Goal: Task Accomplishment & Management: Use online tool/utility

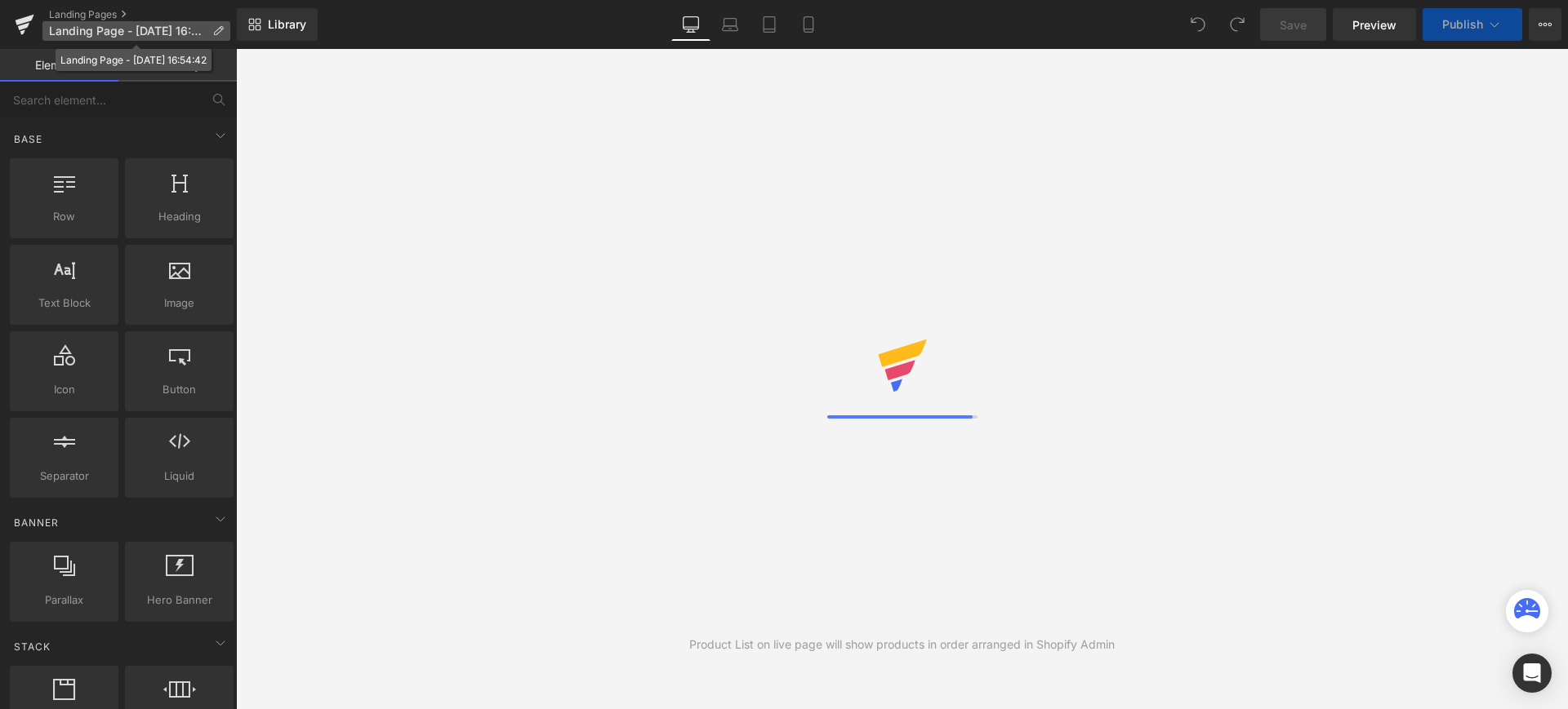
click at [131, 32] on span "Landing Page - Sep 24, 16:54:42" at bounding box center [127, 31] width 157 height 13
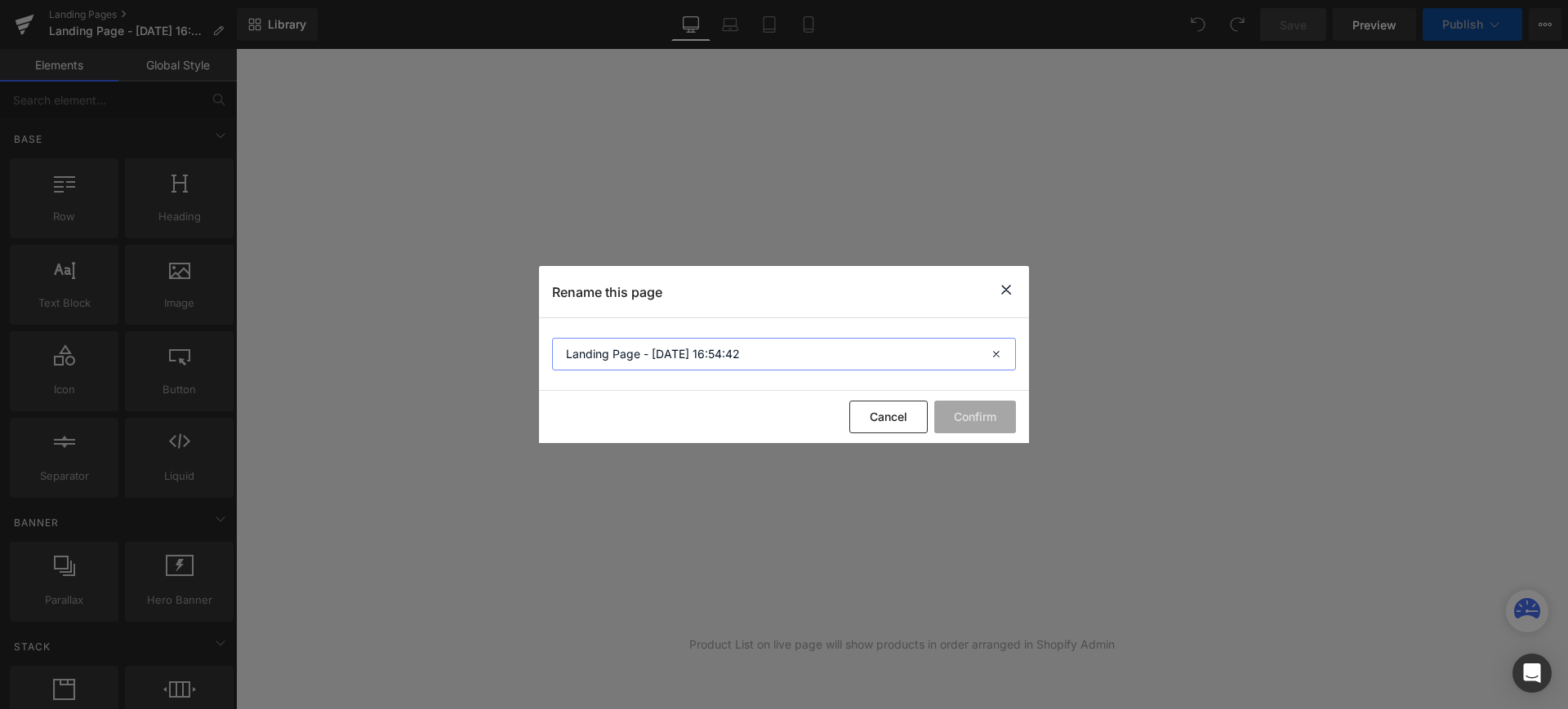
click at [751, 348] on input "Landing Page - Sep 24, 16:54:42" at bounding box center [783, 354] width 464 height 33
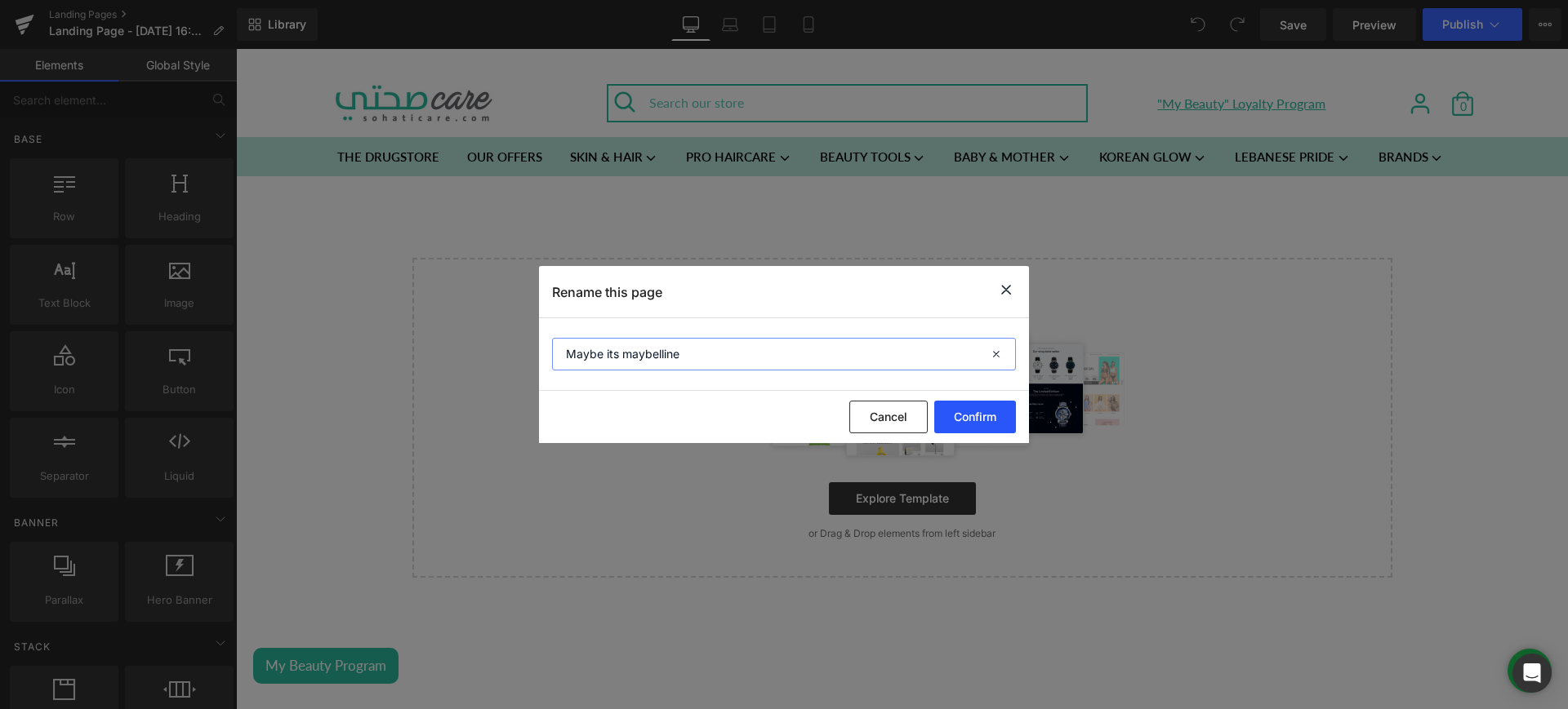
type input "Maybe its maybelline"
click at [984, 420] on button "Confirm" at bounding box center [975, 417] width 81 height 33
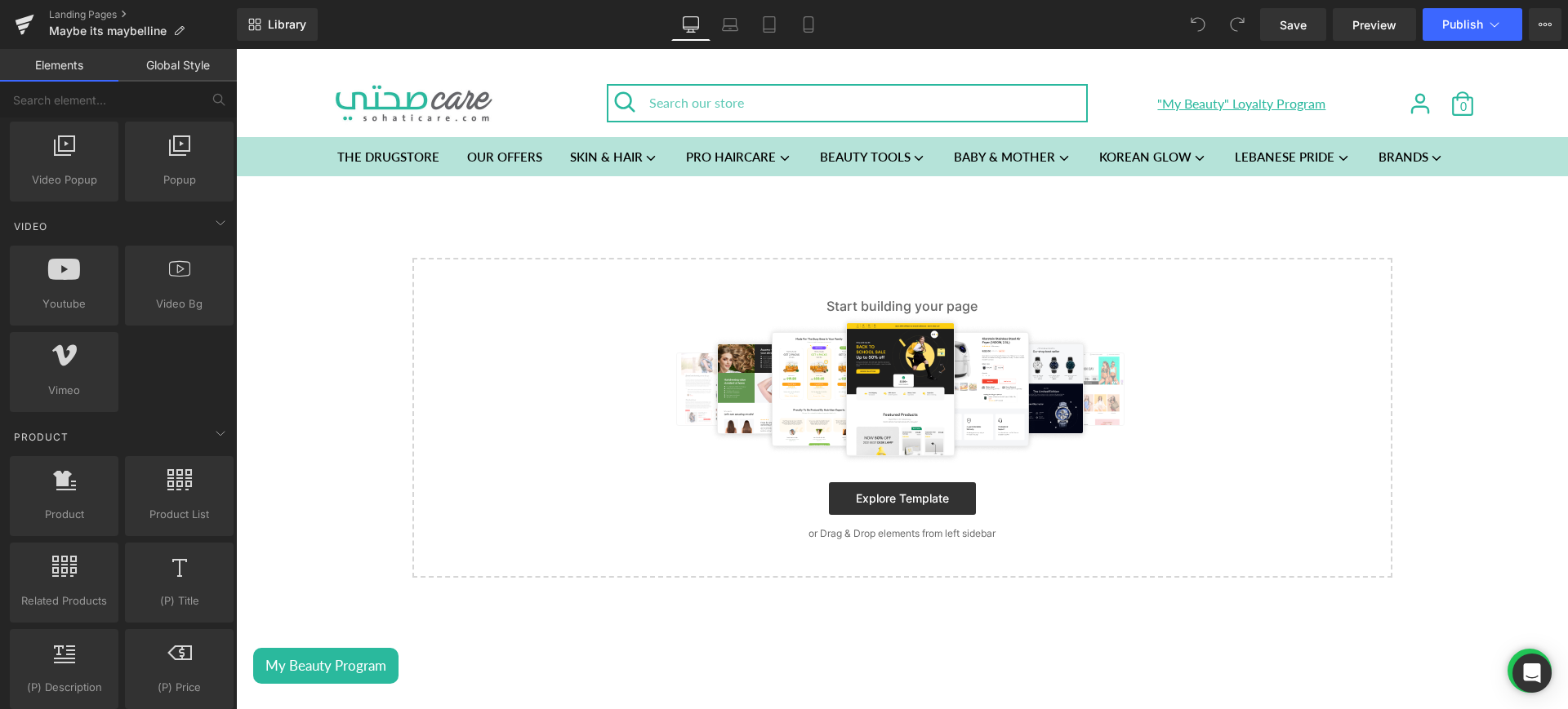
scroll to position [1010, 0]
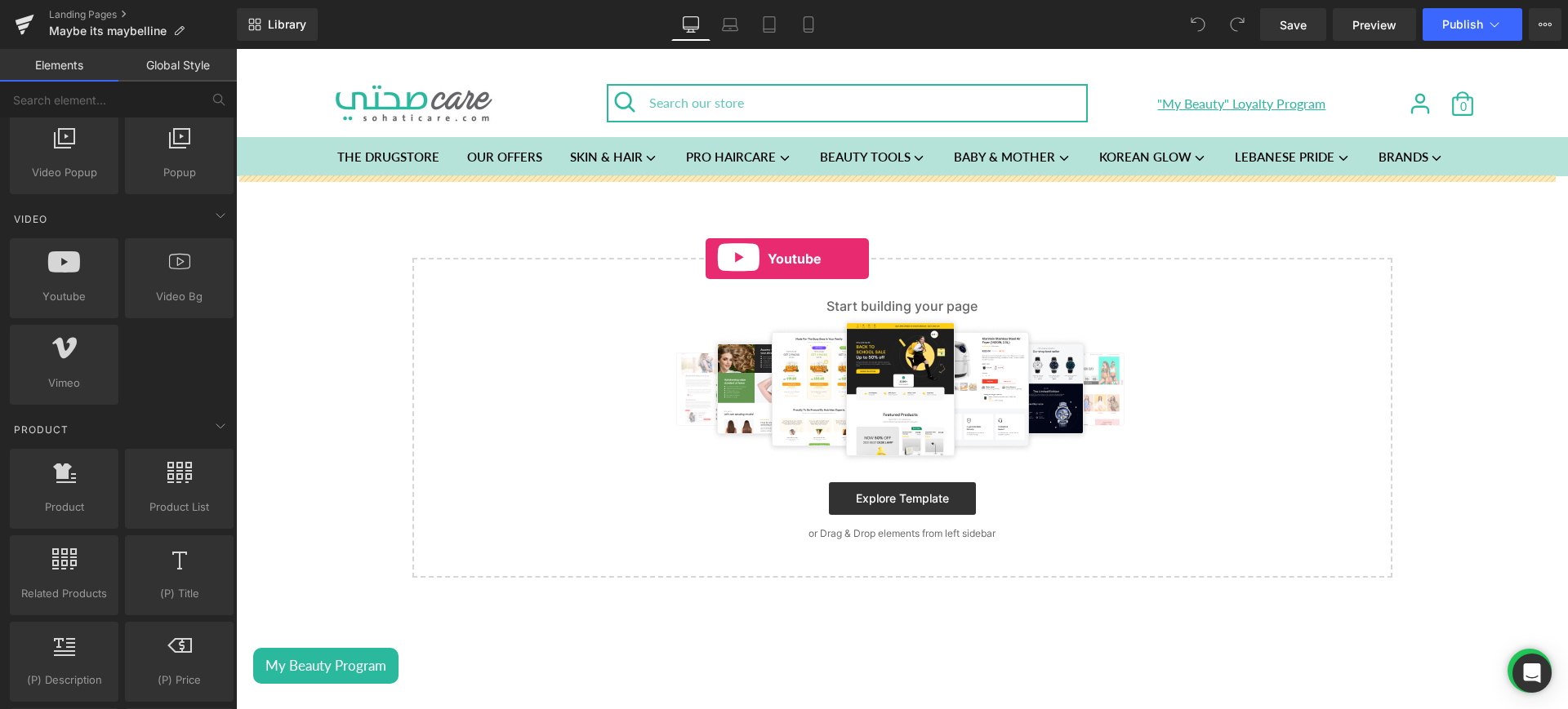
drag, startPoint x: 317, startPoint y: 337, endPoint x: 699, endPoint y: 254, distance: 390.9
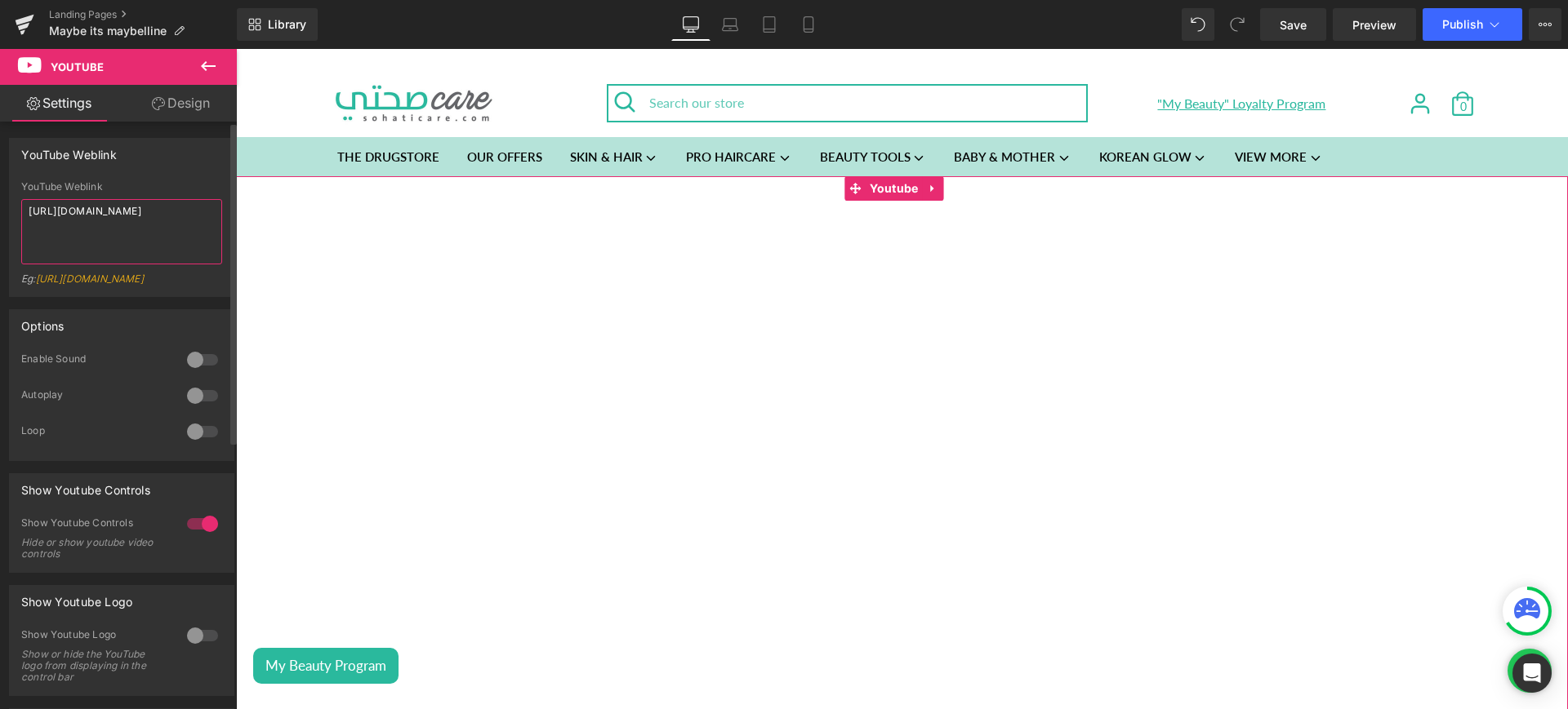
click at [122, 218] on textarea "https://www.youtube.com/watch?v=OQBlWco72c4" at bounding box center [122, 232] width 201 height 65
paste textarea "kcK-3_aIetY"
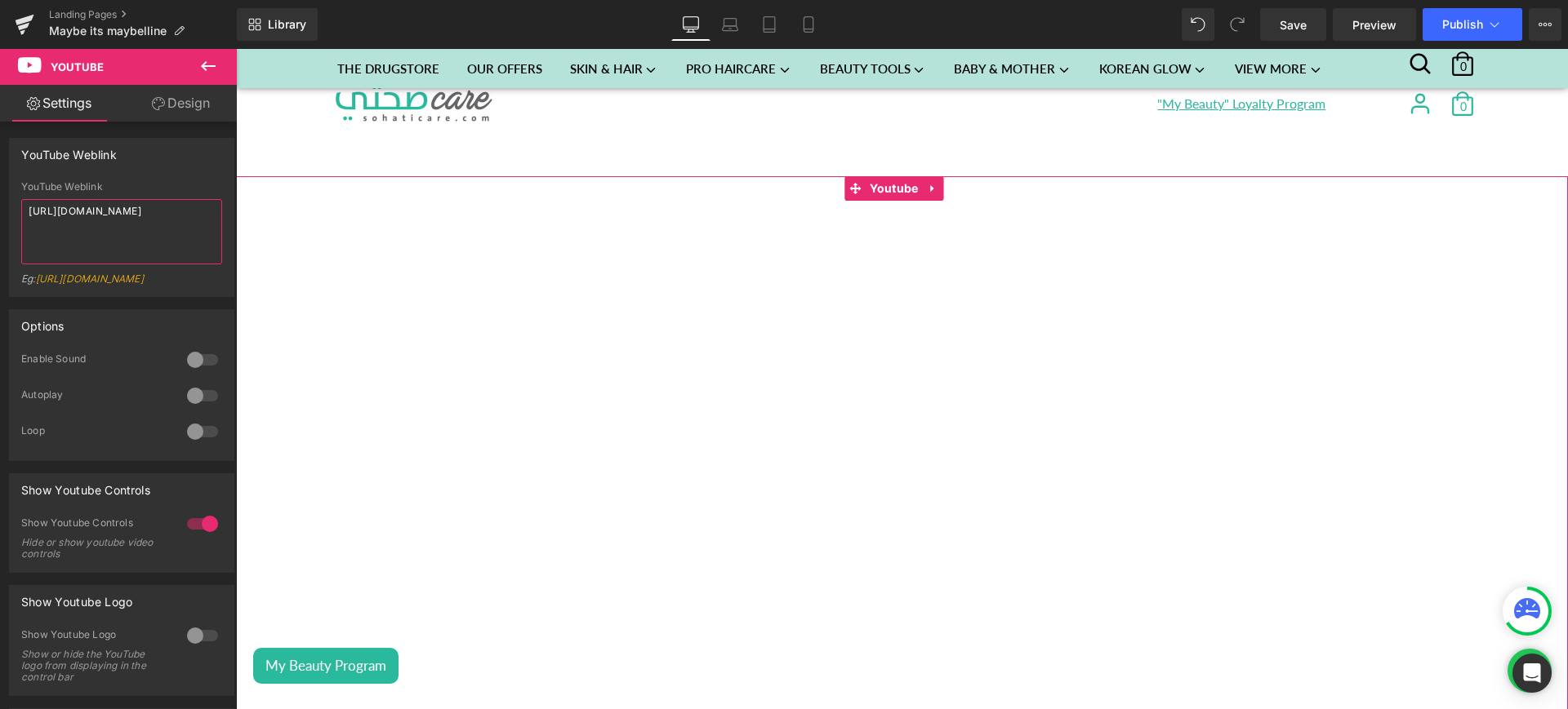
scroll to position [343, 0]
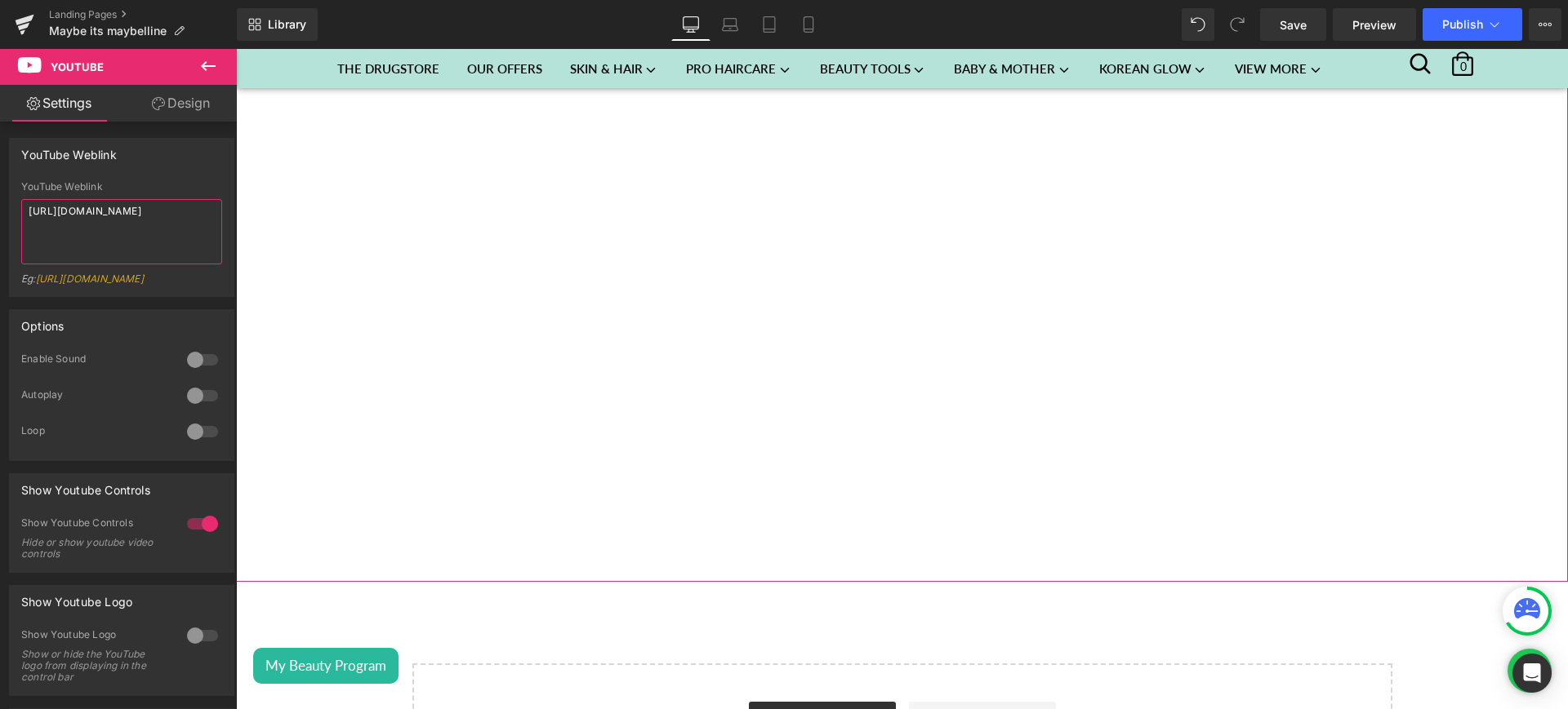
type textarea "https://www.youtube.com/watch?v=kcK-3_aIetY"
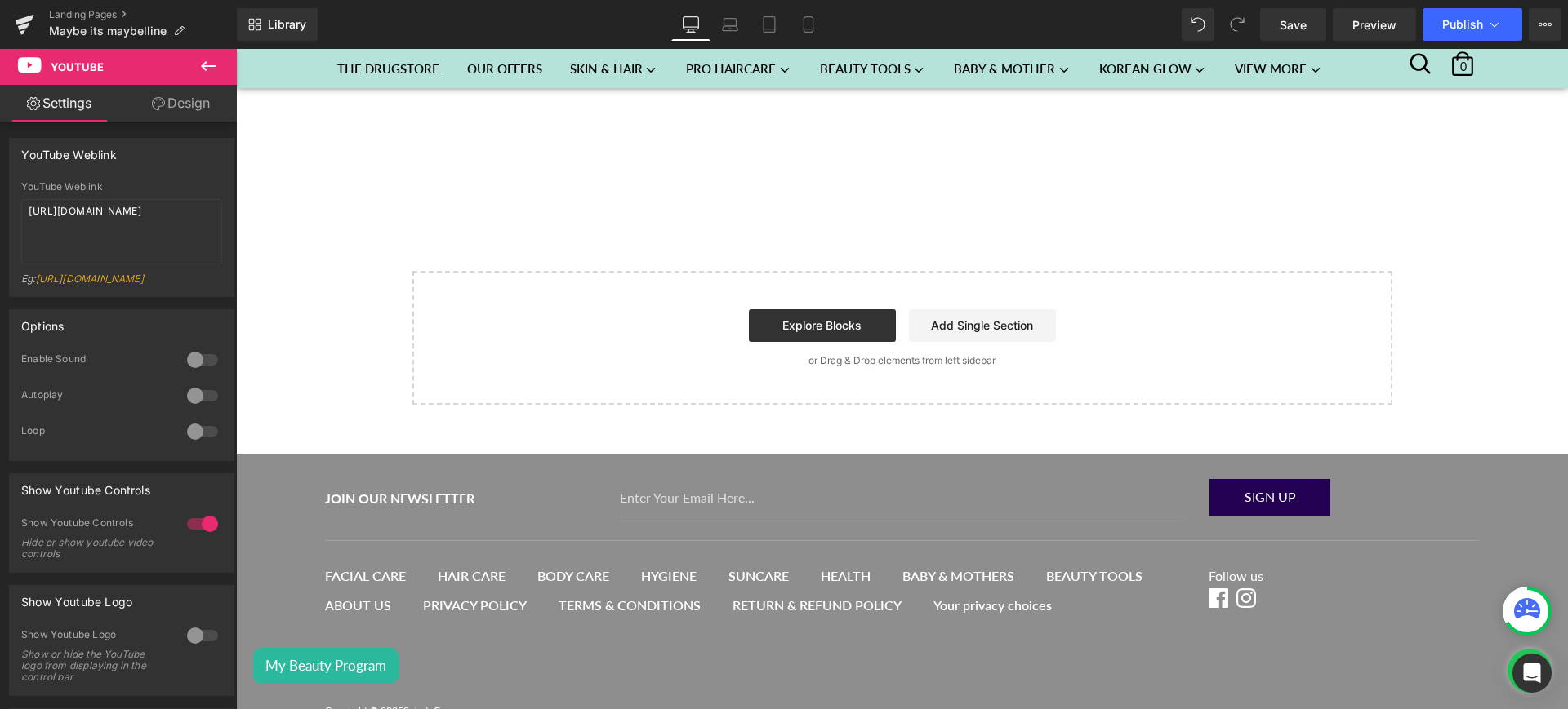
scroll to position [772, 0]
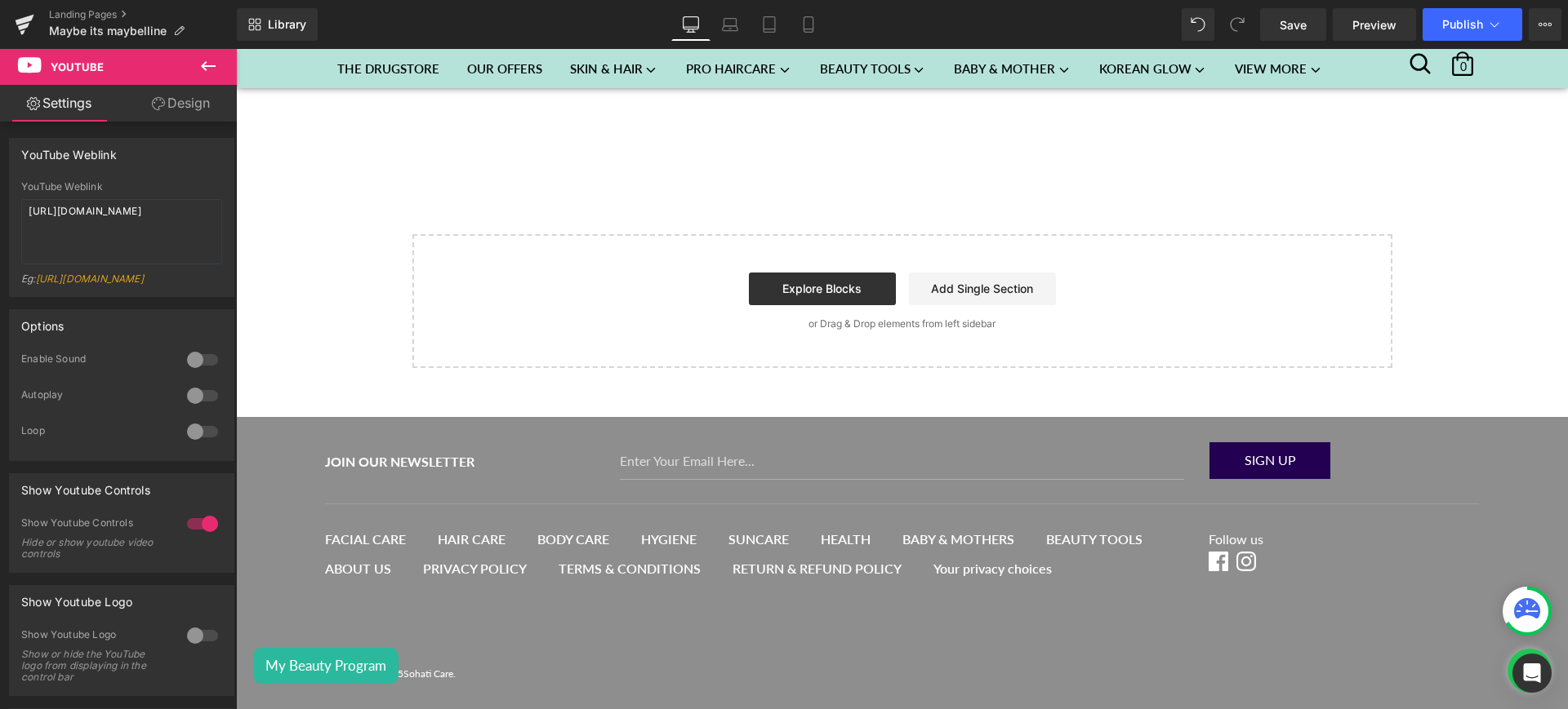
click at [198, 60] on button at bounding box center [208, 67] width 57 height 36
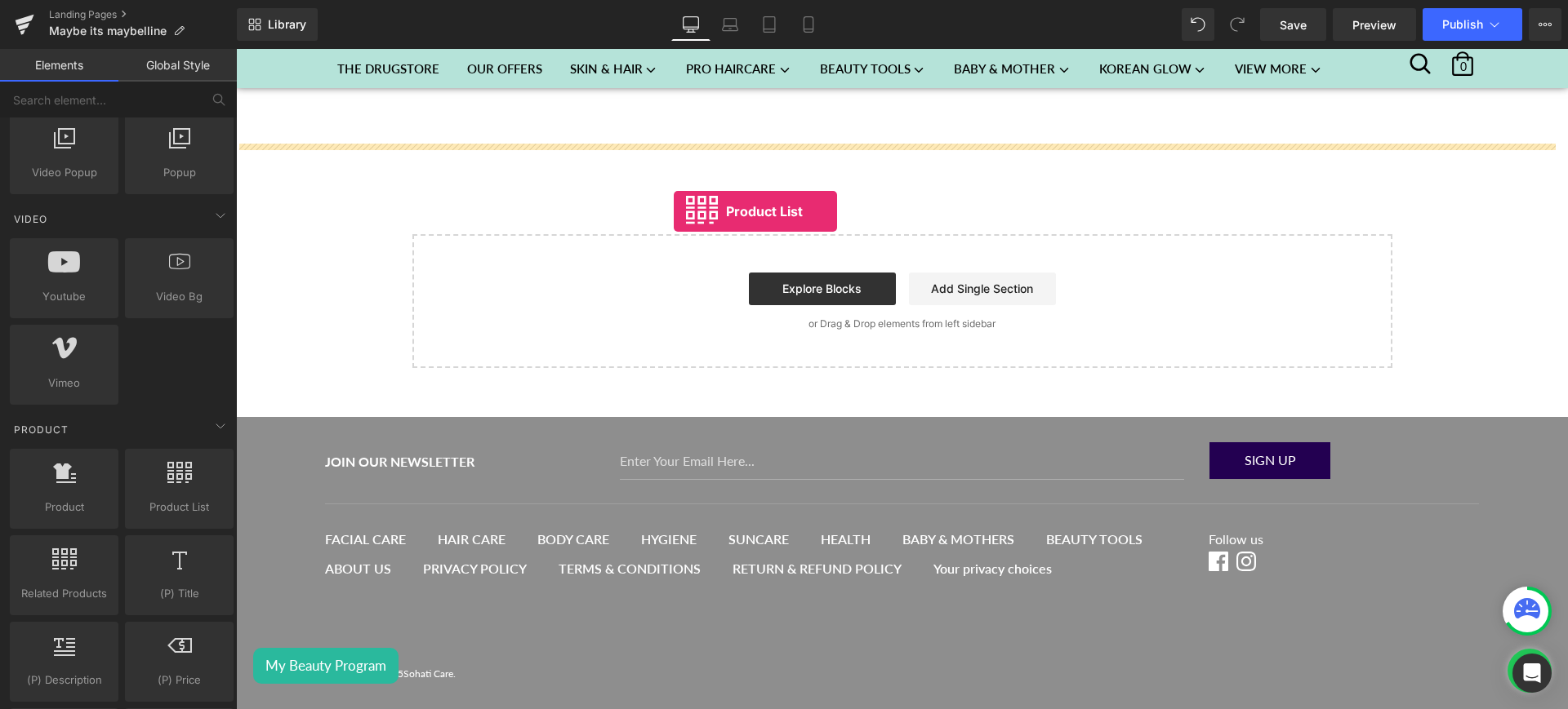
drag, startPoint x: 395, startPoint y: 551, endPoint x: 674, endPoint y: 209, distance: 441.4
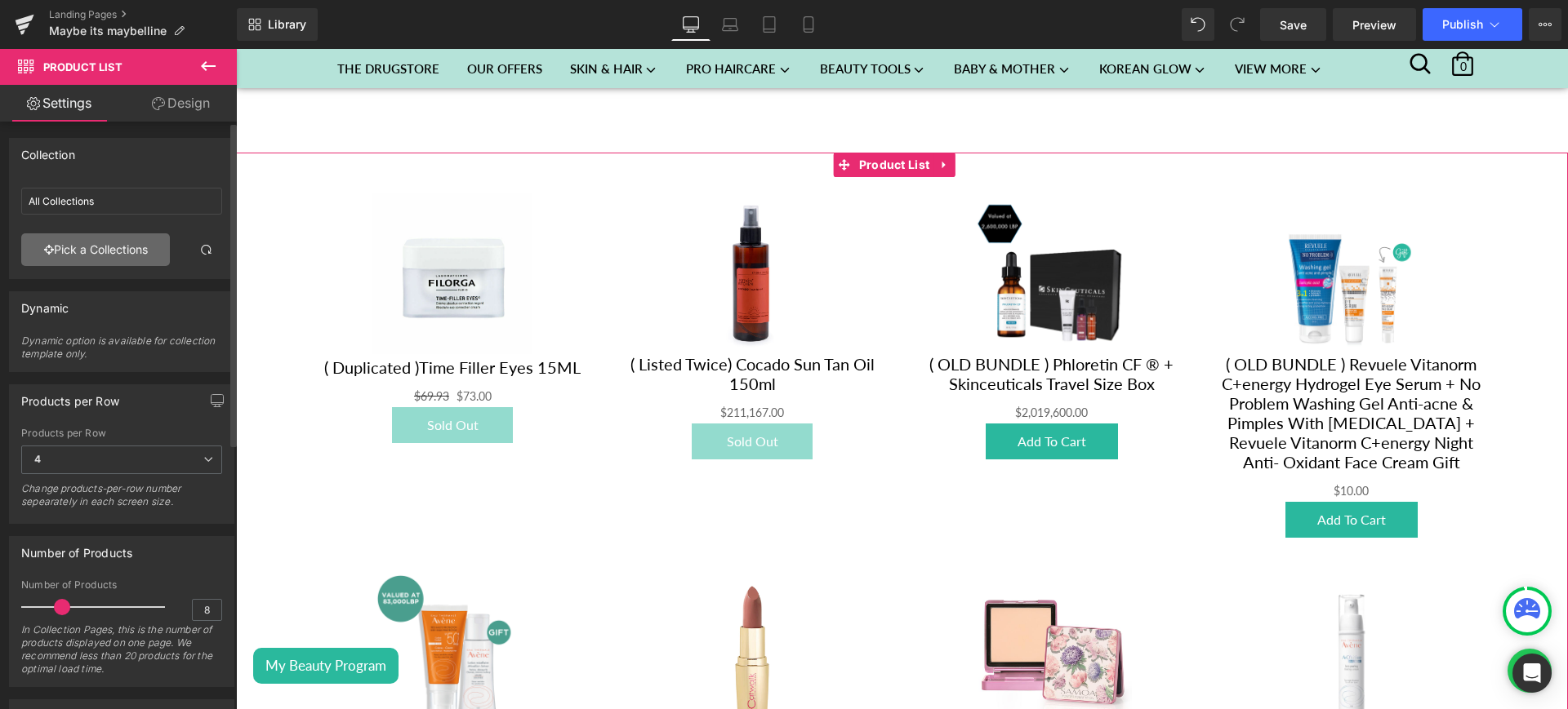
click at [110, 247] on link "Pick a Collections" at bounding box center [96, 250] width 149 height 33
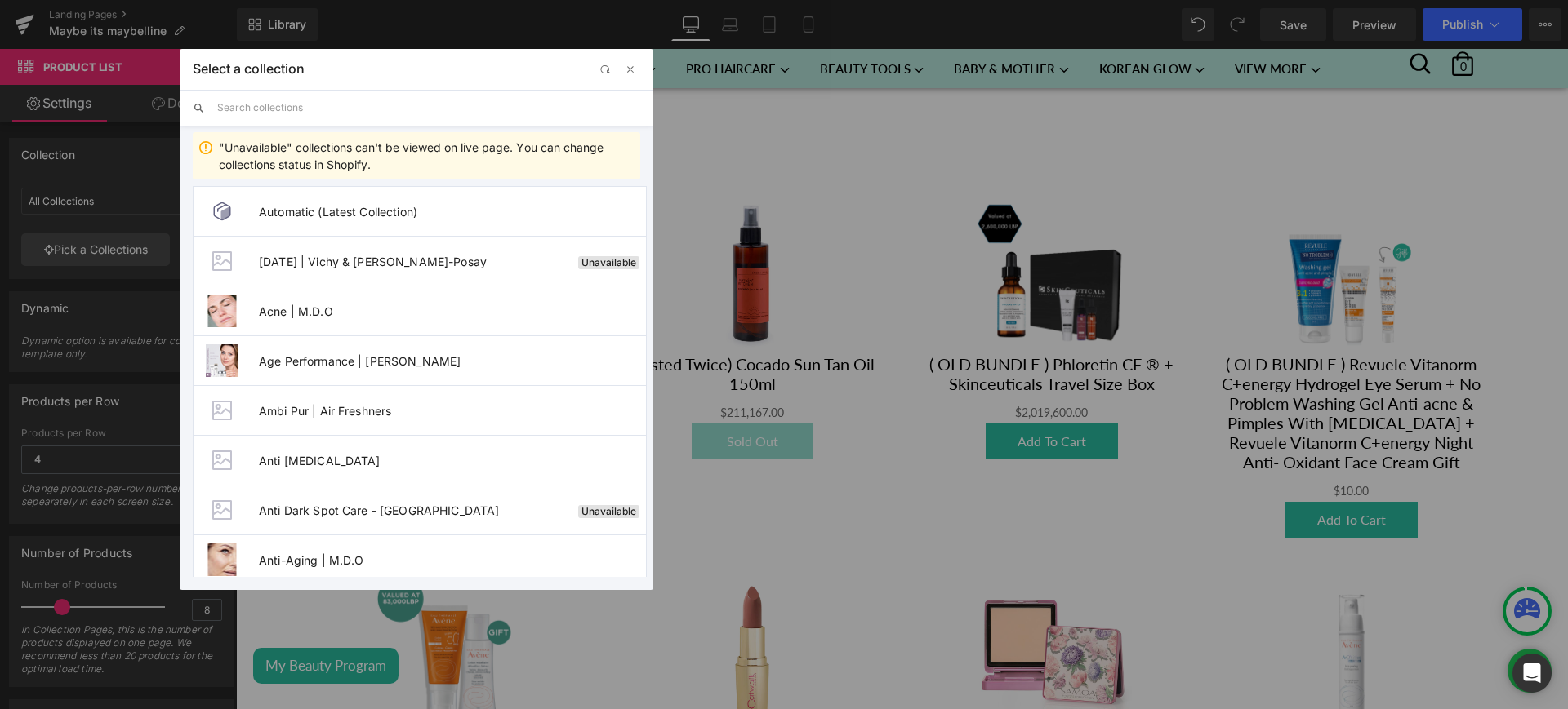
click at [274, 116] on input "text" at bounding box center [429, 108] width 423 height 36
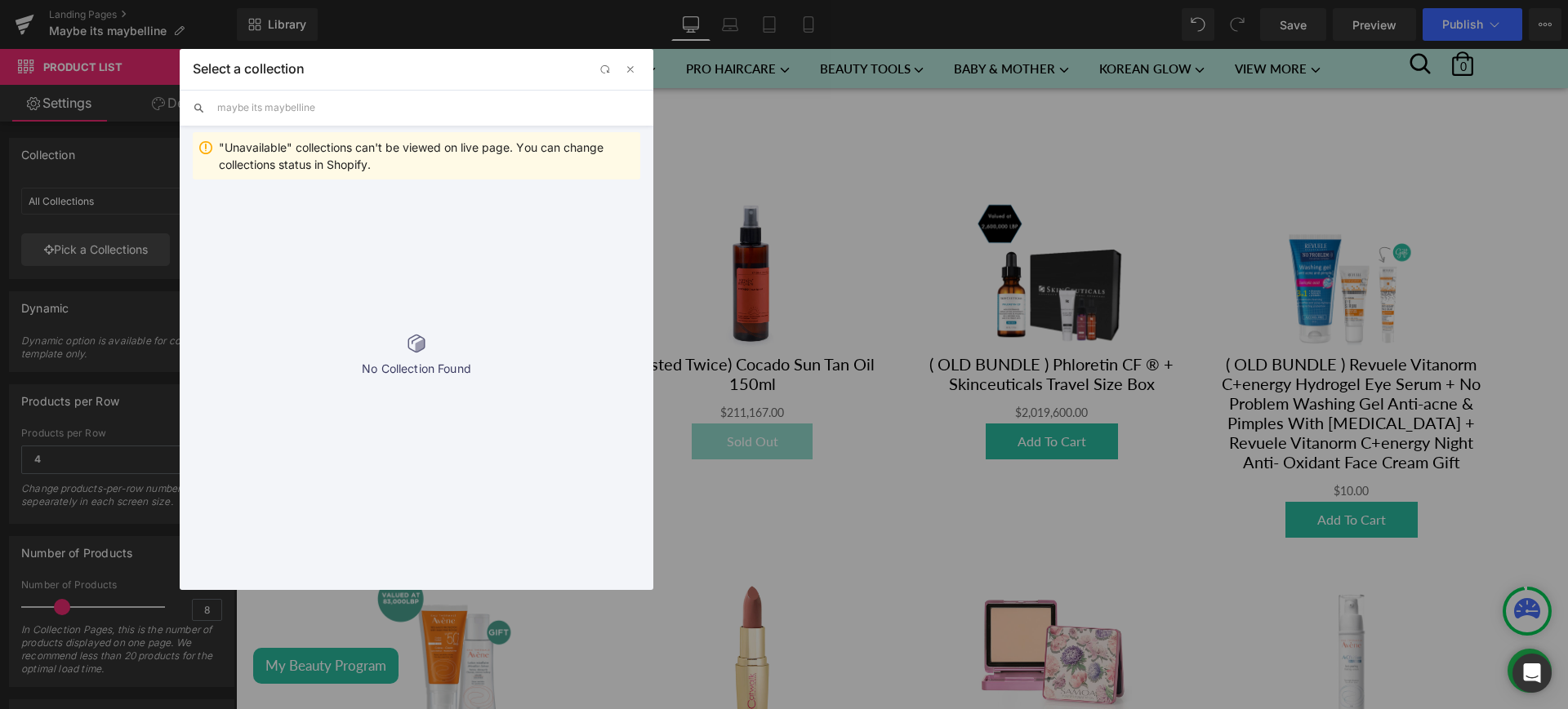
click at [309, 115] on input "maybe its maybelline" at bounding box center [429, 108] width 423 height 36
paste input "Maybe It's Maybelline"
type input "Maybe It's Maybelline"
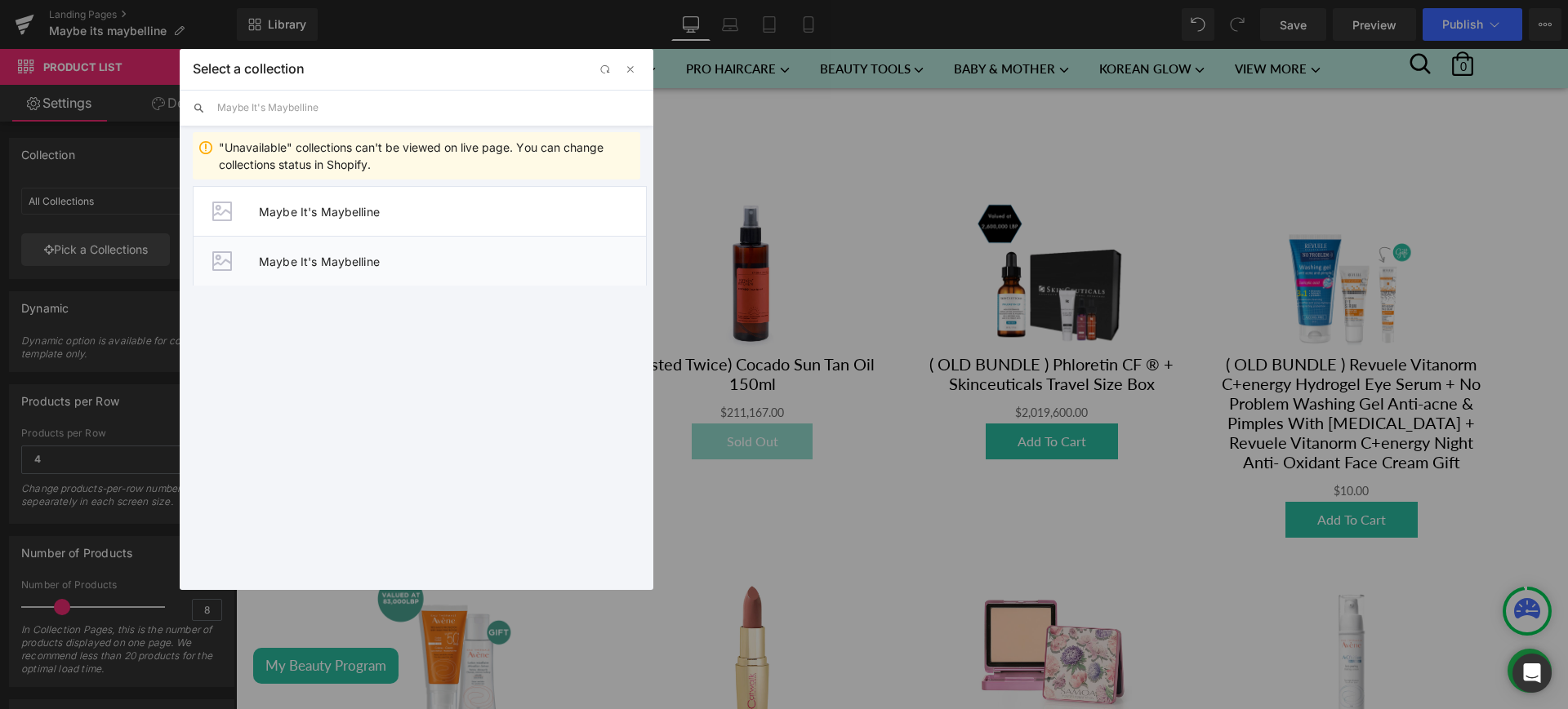
drag, startPoint x: 419, startPoint y: 250, endPoint x: 168, endPoint y: 218, distance: 253.0
click at [419, 250] on li "Maybe It's Maybelline" at bounding box center [420, 261] width 454 height 50
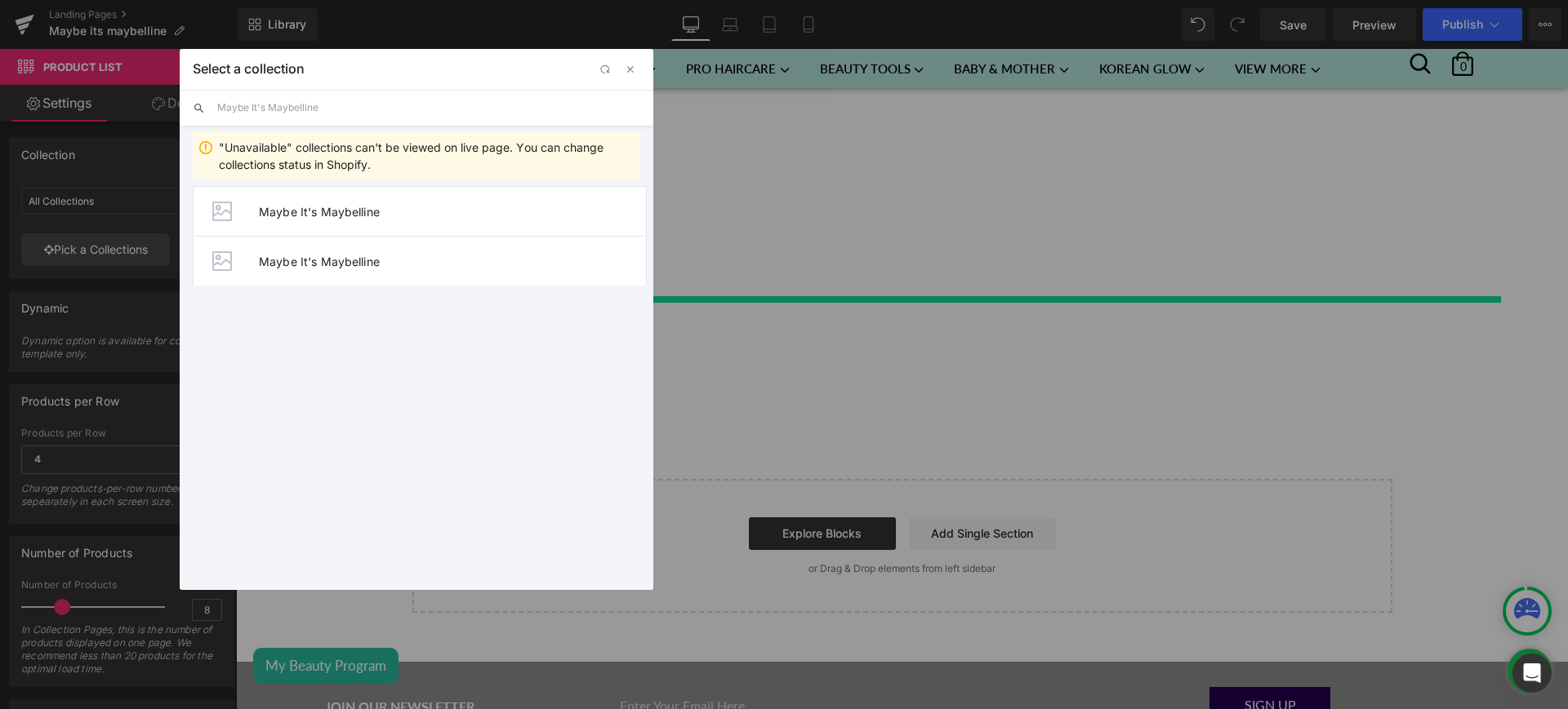
type input "Maybe It's Maybelline"
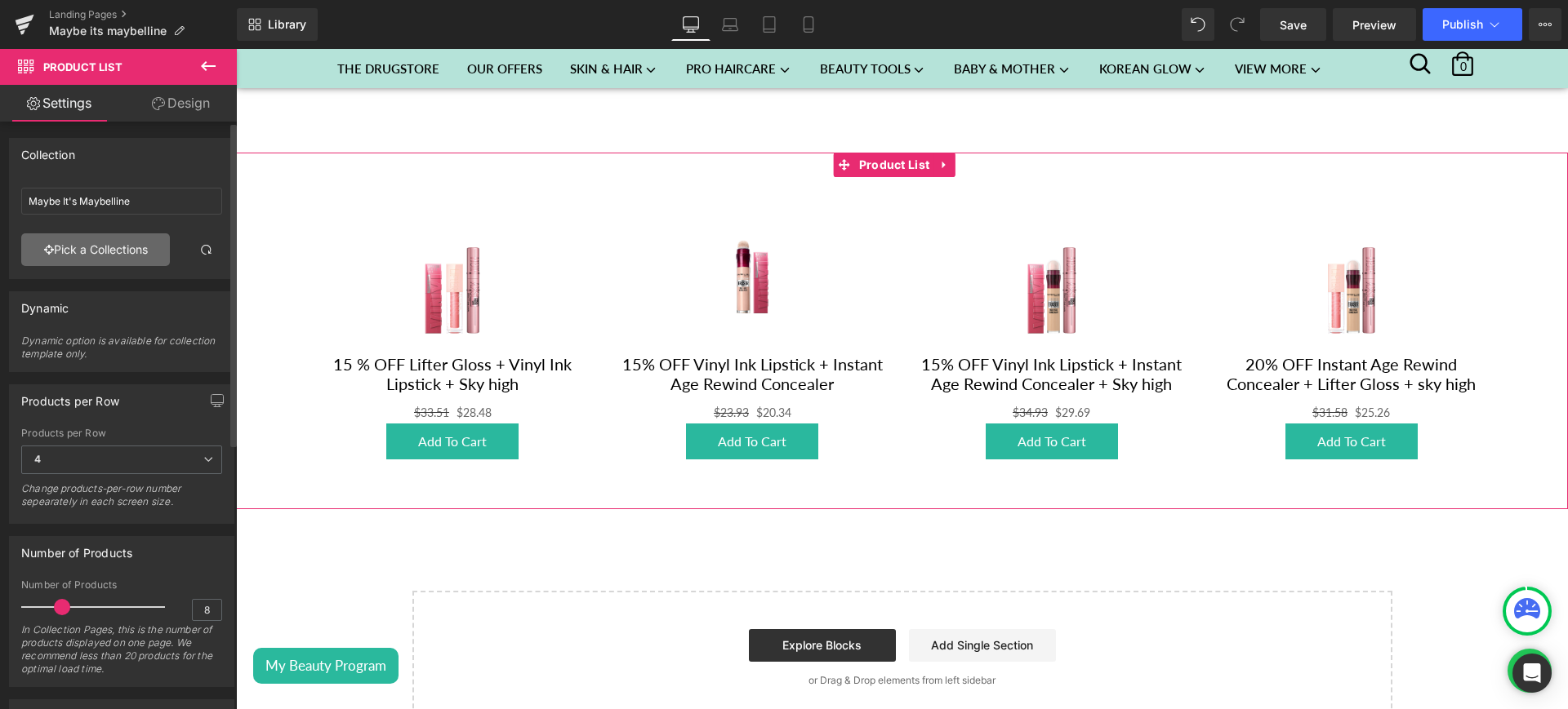
click at [115, 248] on link "Pick a Collections" at bounding box center [96, 250] width 149 height 33
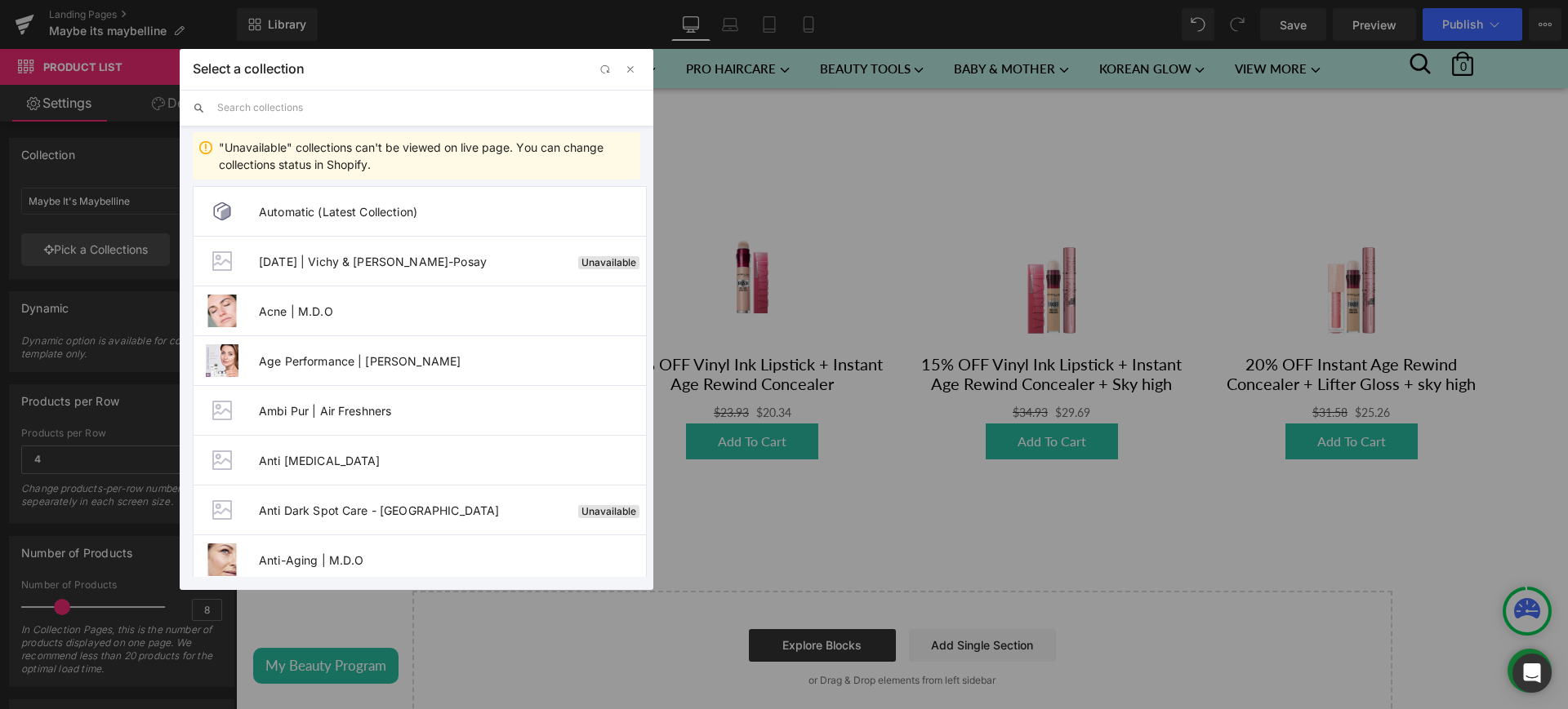
click at [294, 107] on input "text" at bounding box center [429, 108] width 423 height 36
paste input "Maybe It's Maybelline 2025"
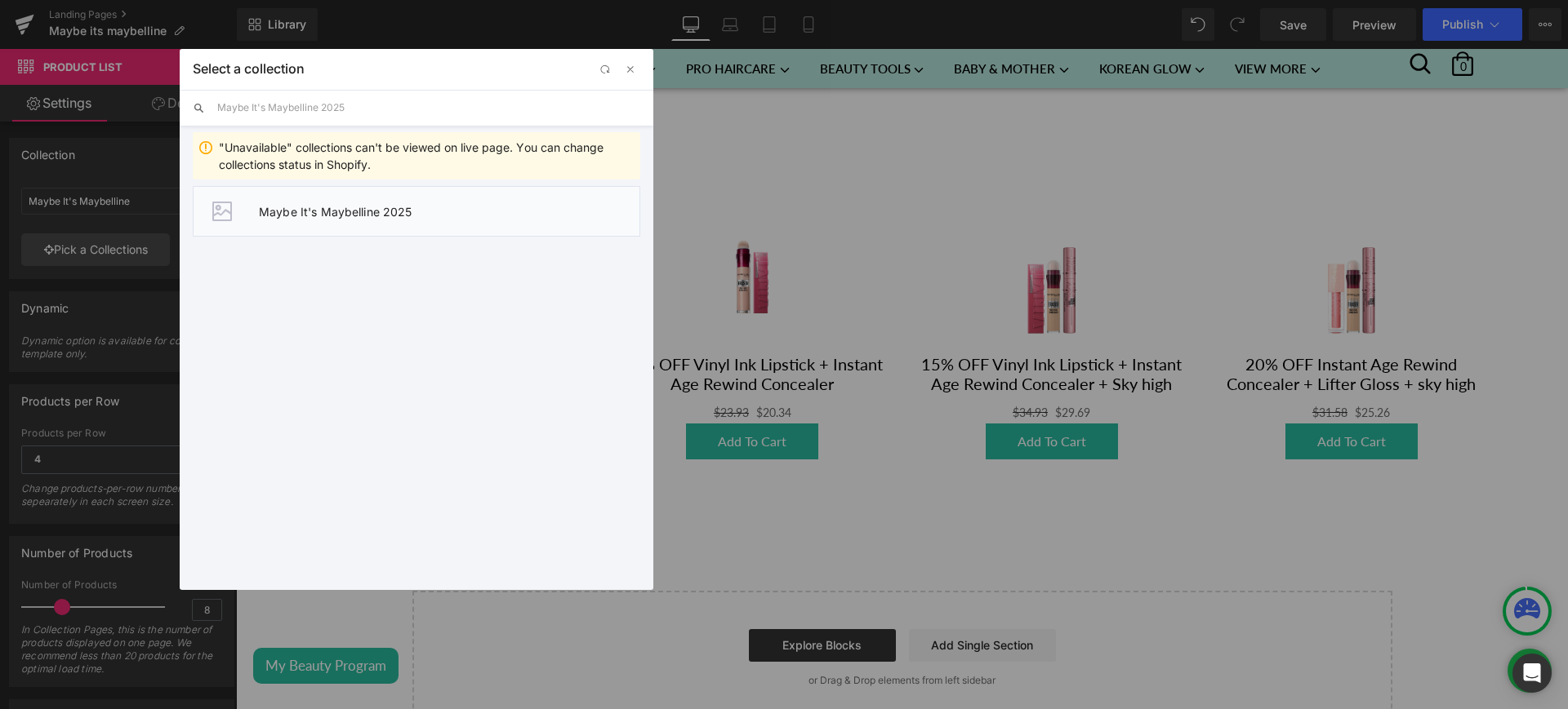
type input "Maybe It's Maybelline 2025"
click at [422, 198] on li "Maybe It's Maybelline 2025" at bounding box center [416, 211] width 447 height 51
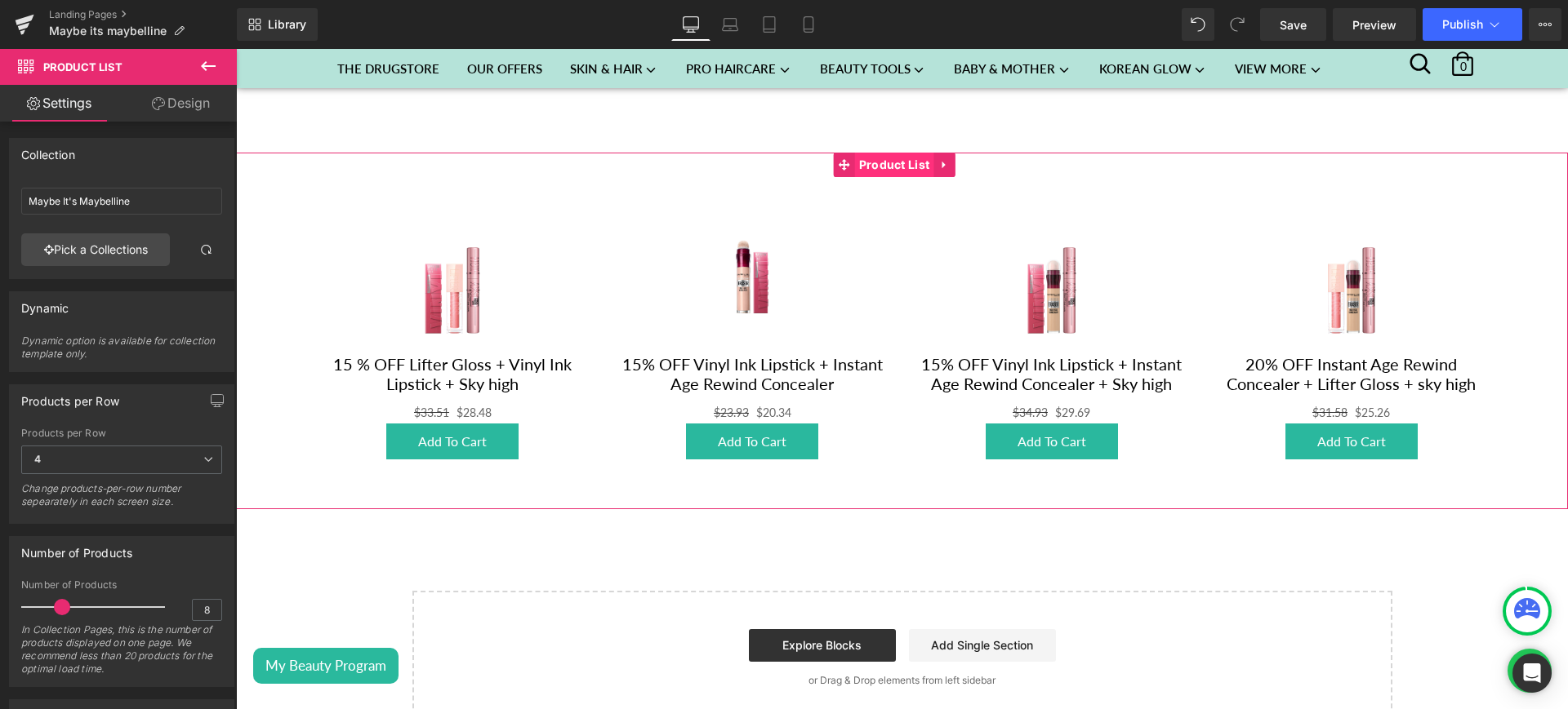
click at [901, 157] on span "Product List" at bounding box center [895, 164] width 79 height 25
click at [199, 465] on span "4" at bounding box center [122, 460] width 201 height 28
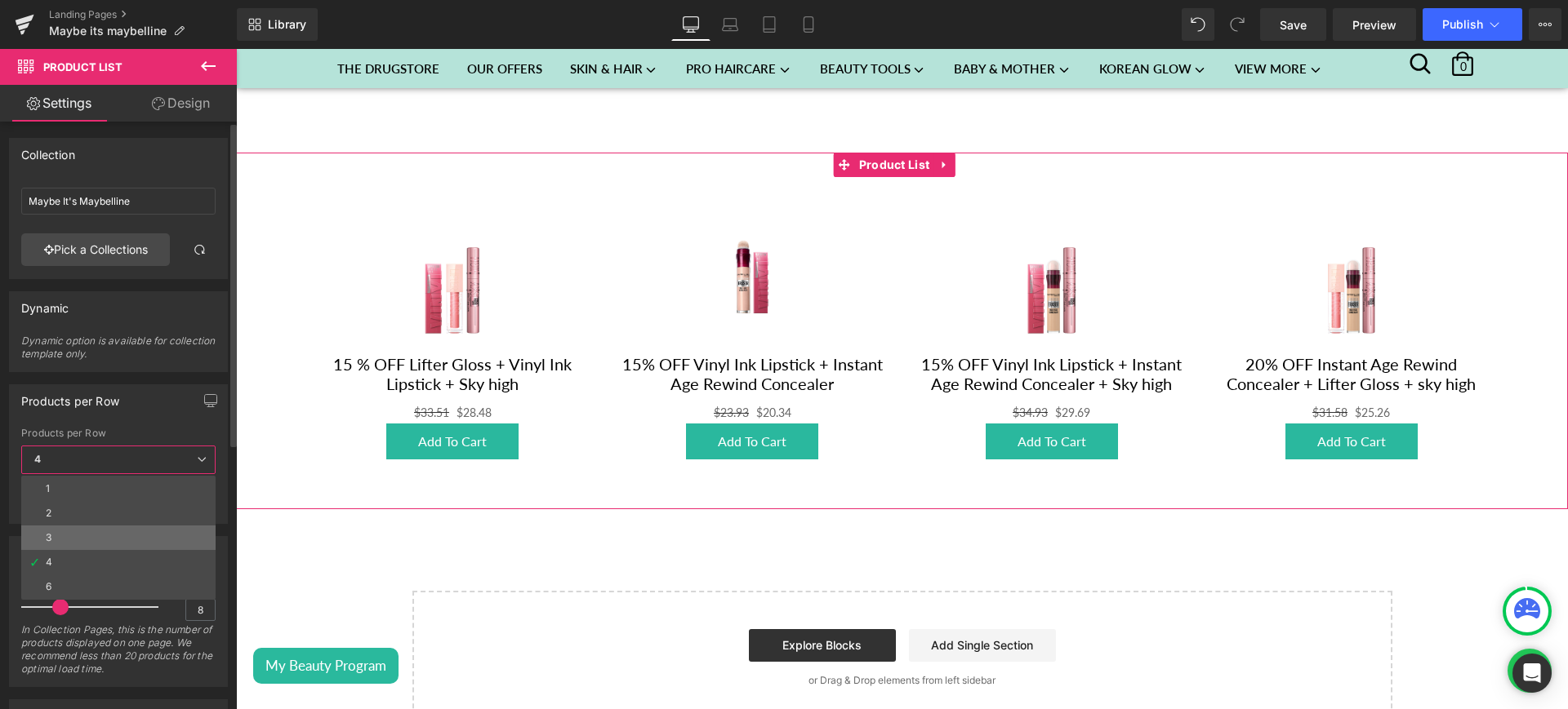
click at [145, 530] on li "3" at bounding box center [118, 538] width 195 height 25
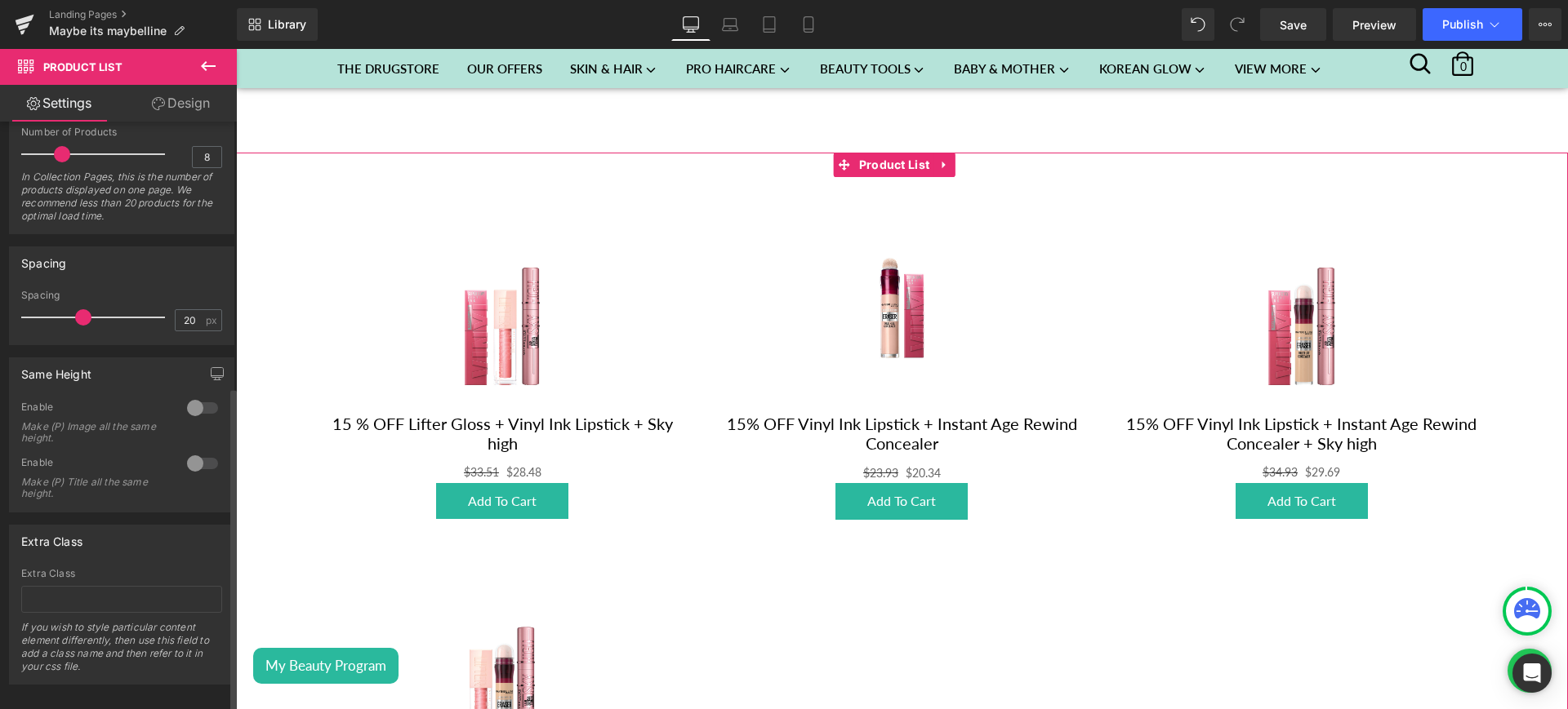
scroll to position [478, 0]
click at [187, 442] on div at bounding box center [203, 455] width 39 height 27
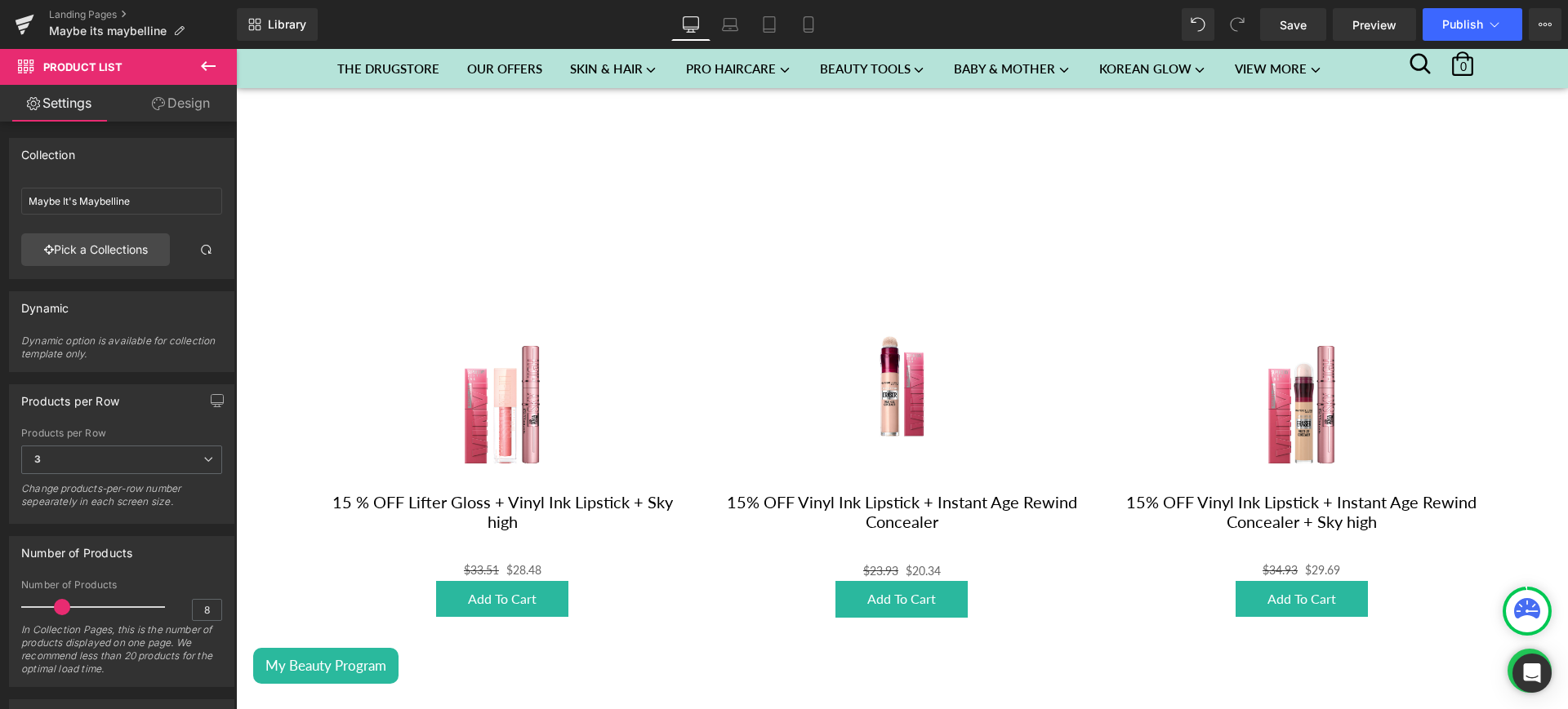
scroll to position [670, 0]
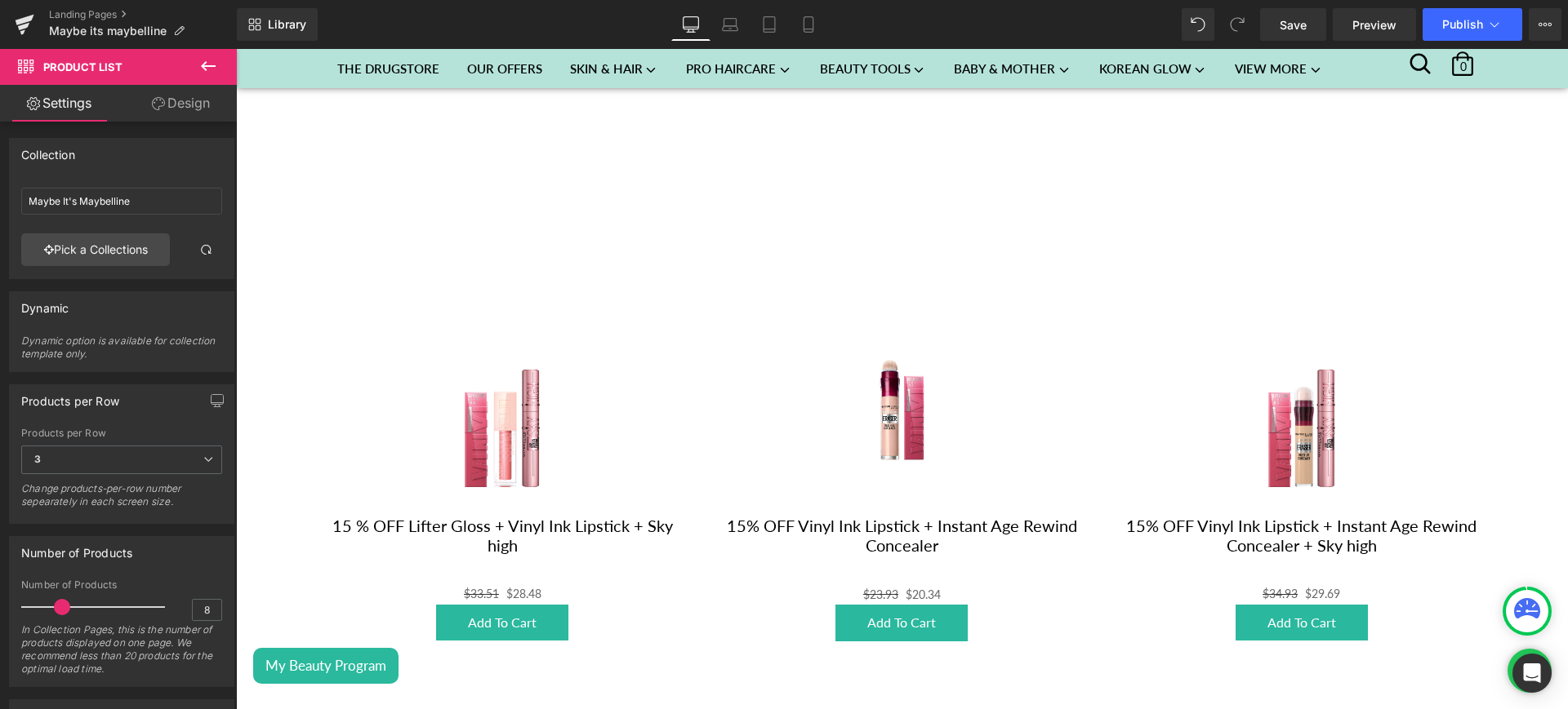
click at [199, 69] on icon at bounding box center [208, 66] width 20 height 20
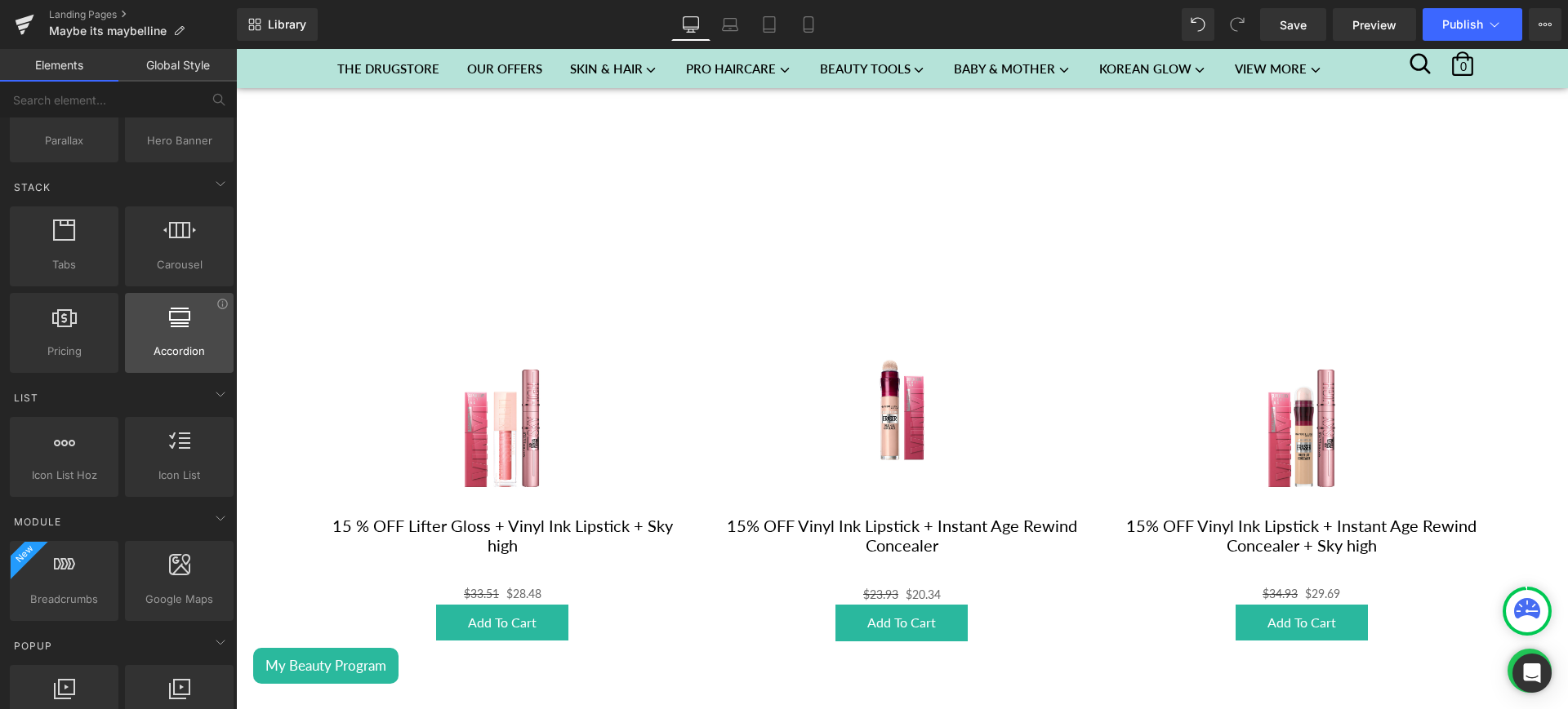
scroll to position [0, 0]
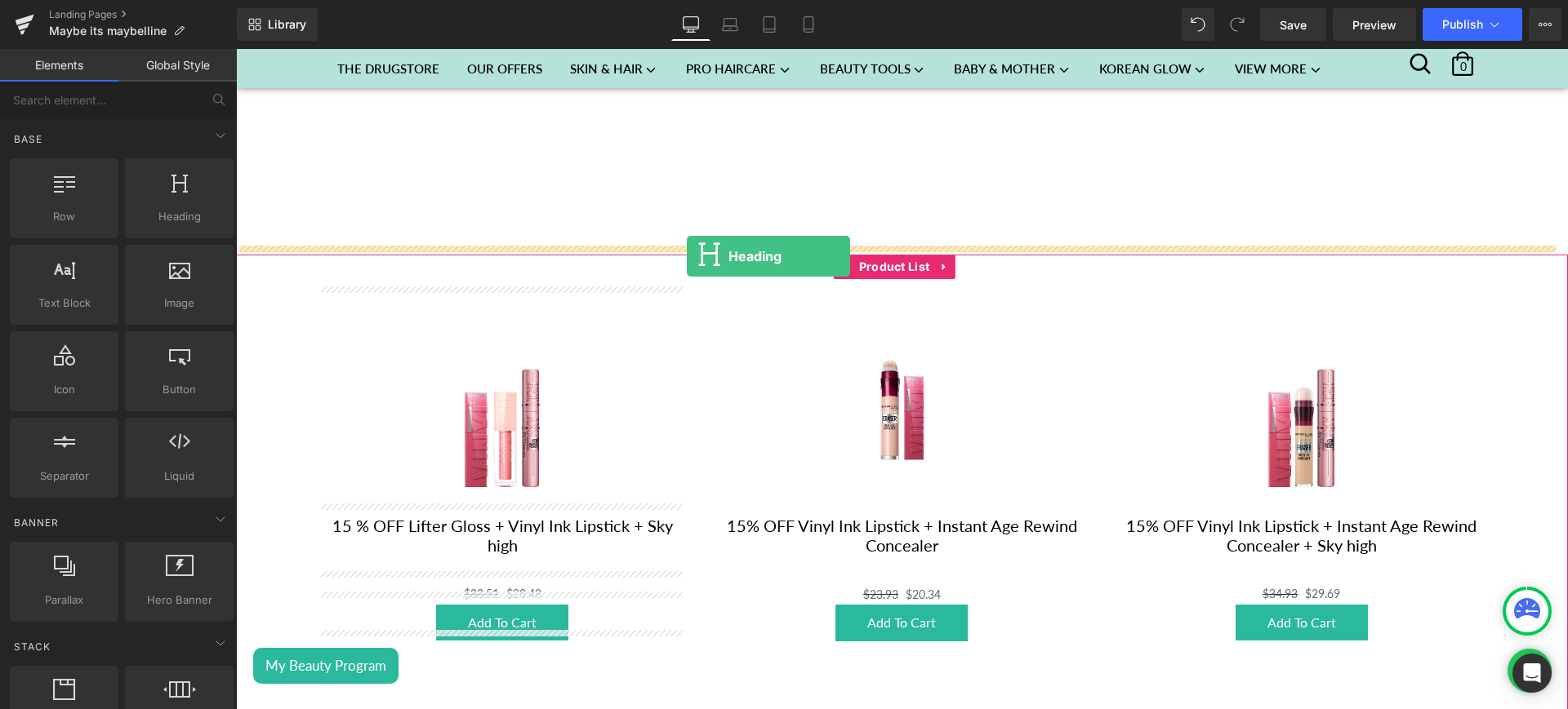
drag, startPoint x: 398, startPoint y: 253, endPoint x: 687, endPoint y: 256, distance: 289.0
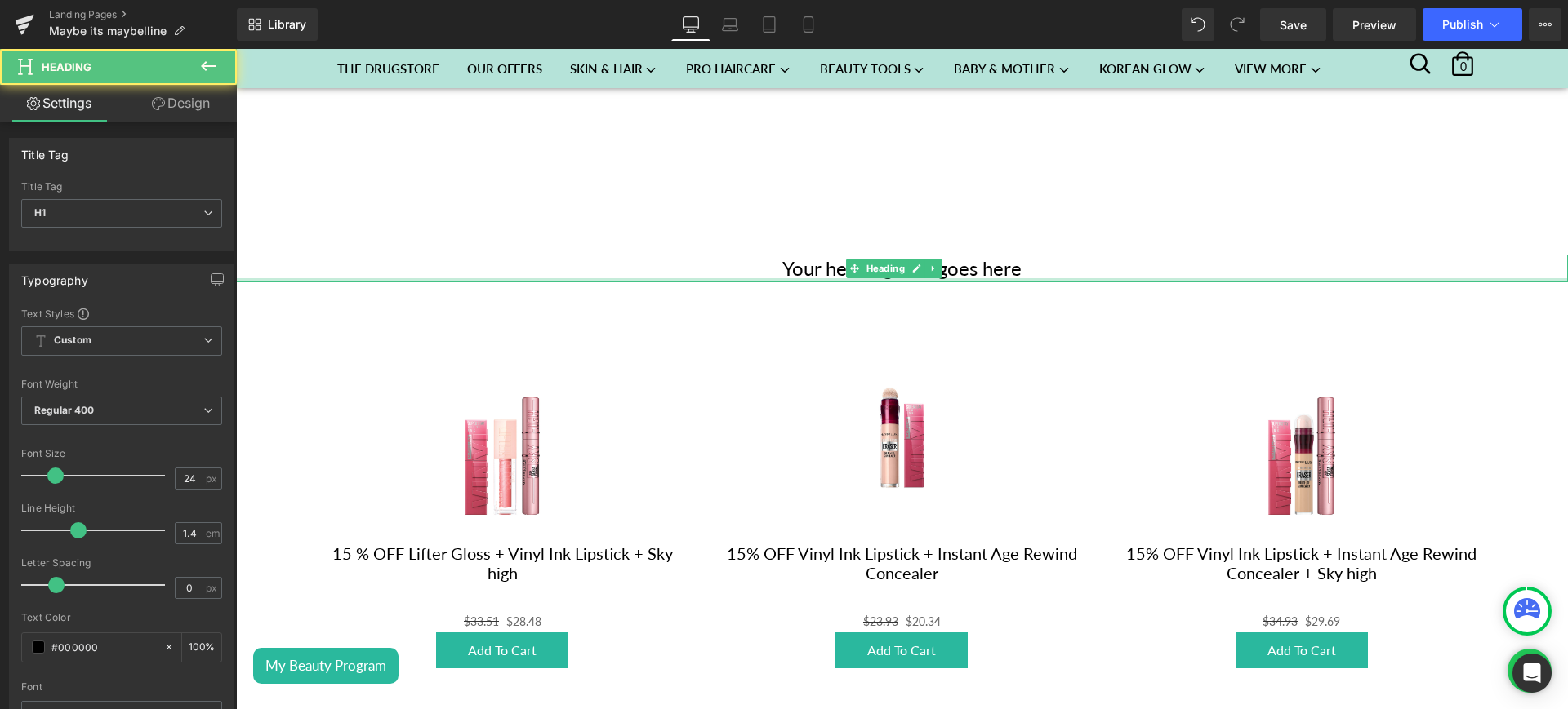
click at [1018, 278] on div at bounding box center [902, 280] width 1332 height 4
click at [1018, 269] on h1 "Your heading text goes here" at bounding box center [902, 268] width 1332 height 27
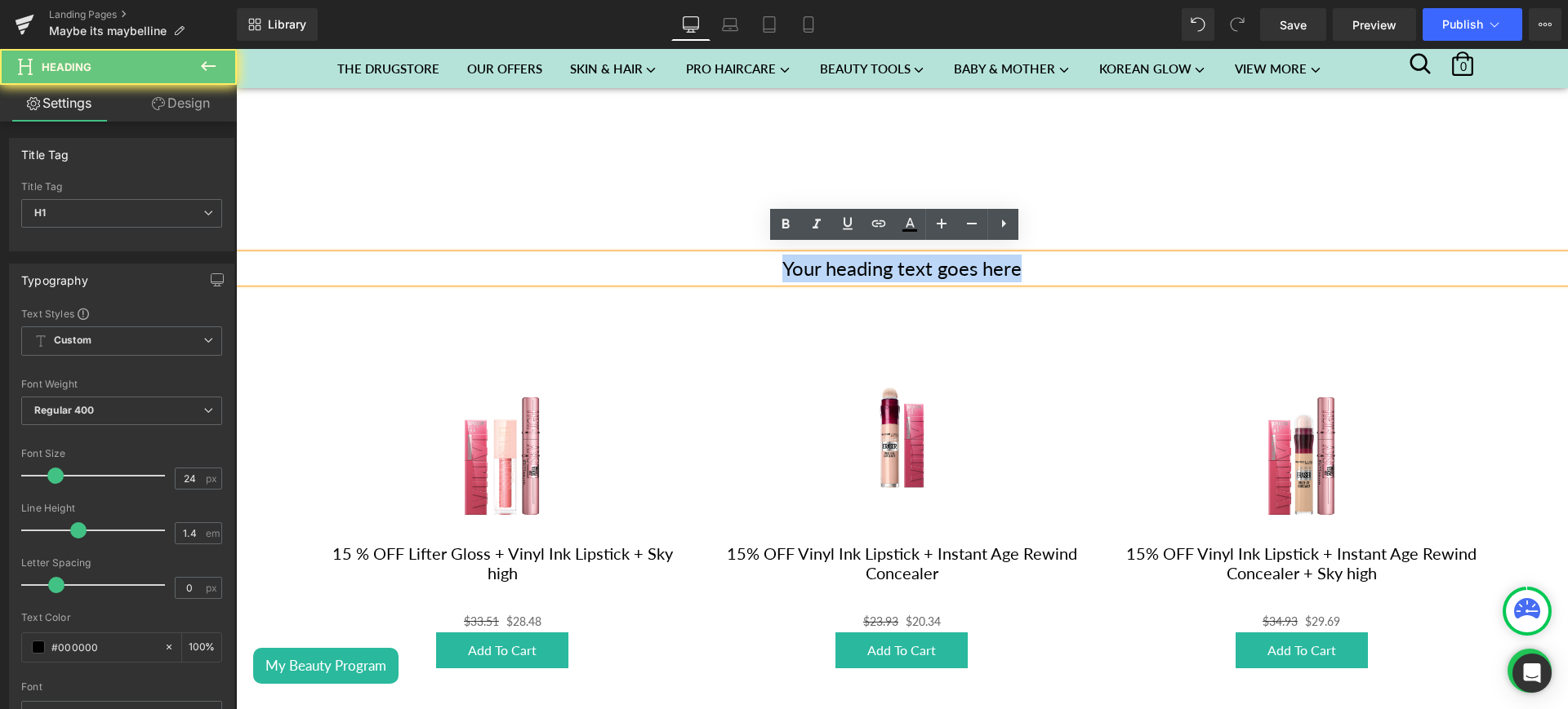
click at [1018, 269] on h1 "Your heading text goes here" at bounding box center [902, 268] width 1332 height 27
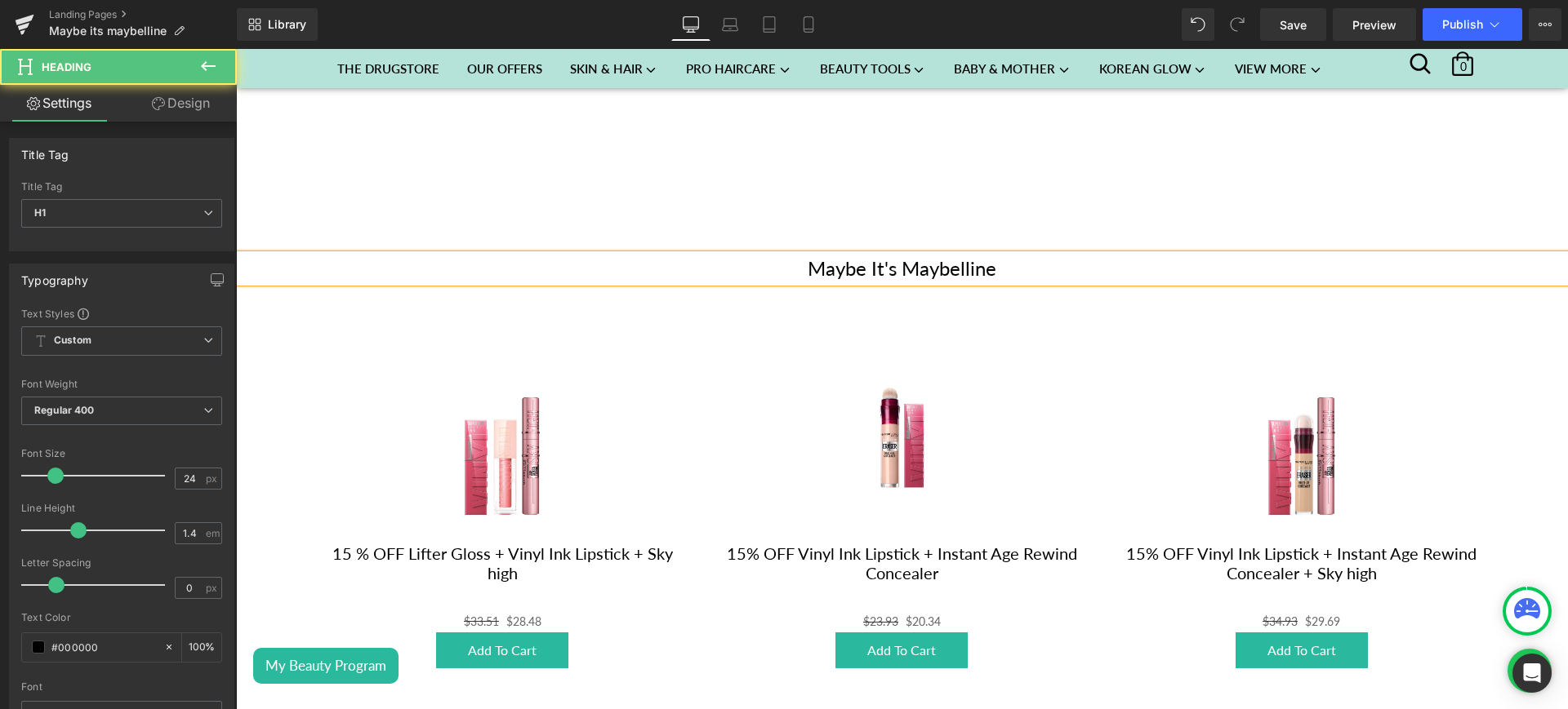
click at [1018, 269] on h1 "Maybe It's Maybelline" at bounding box center [902, 268] width 1332 height 27
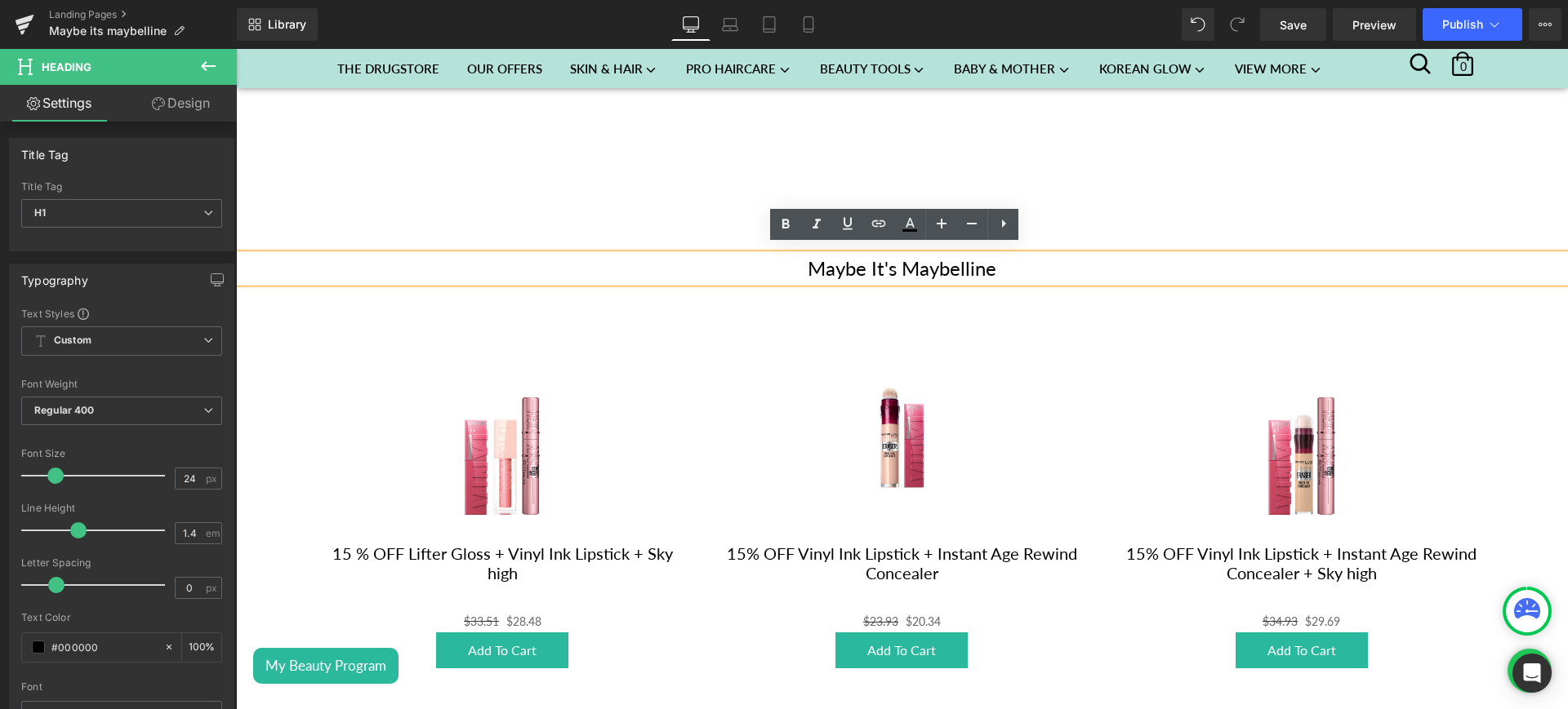
click at [946, 264] on h1 "Maybe It's Maybelline" at bounding box center [902, 268] width 1332 height 27
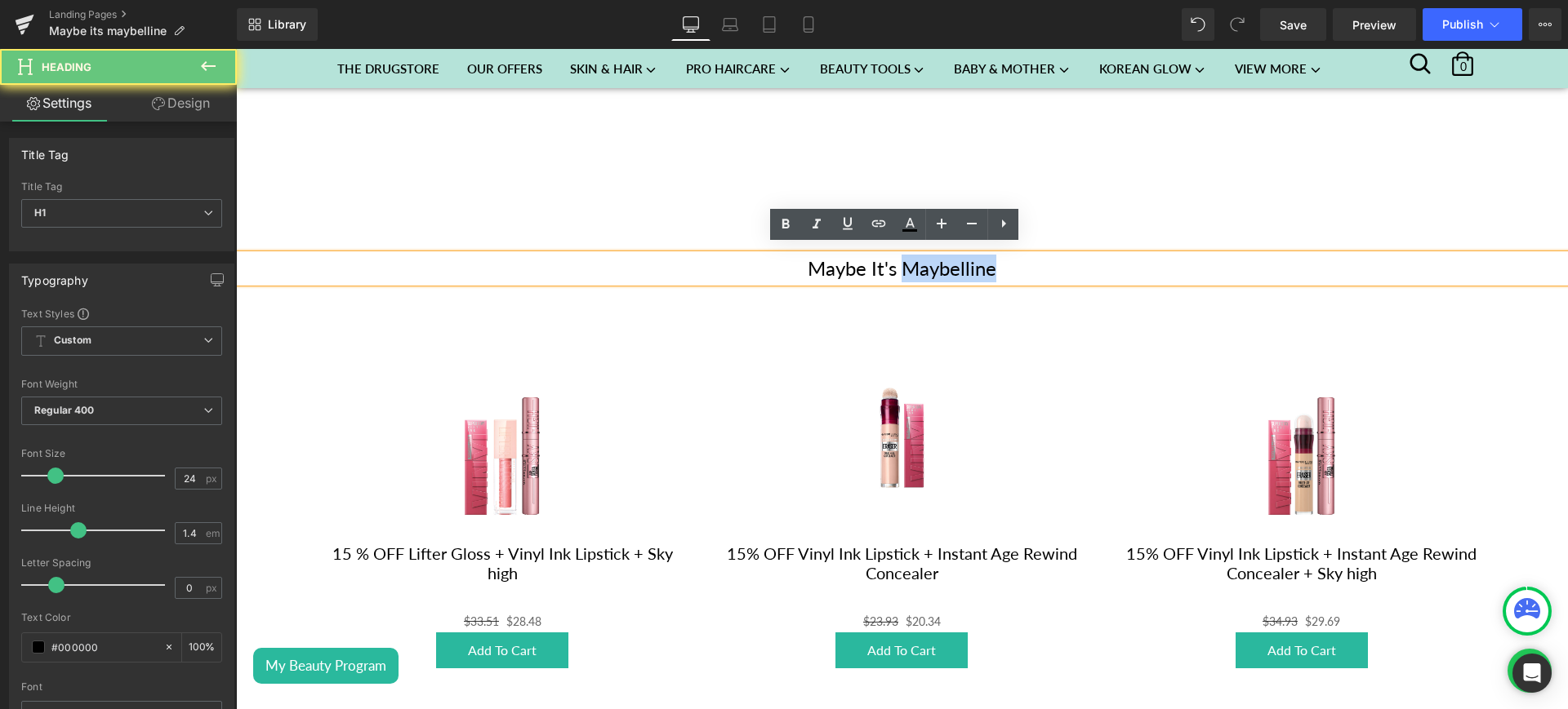
click at [946, 264] on h1 "Maybe It's Maybelline" at bounding box center [902, 268] width 1332 height 27
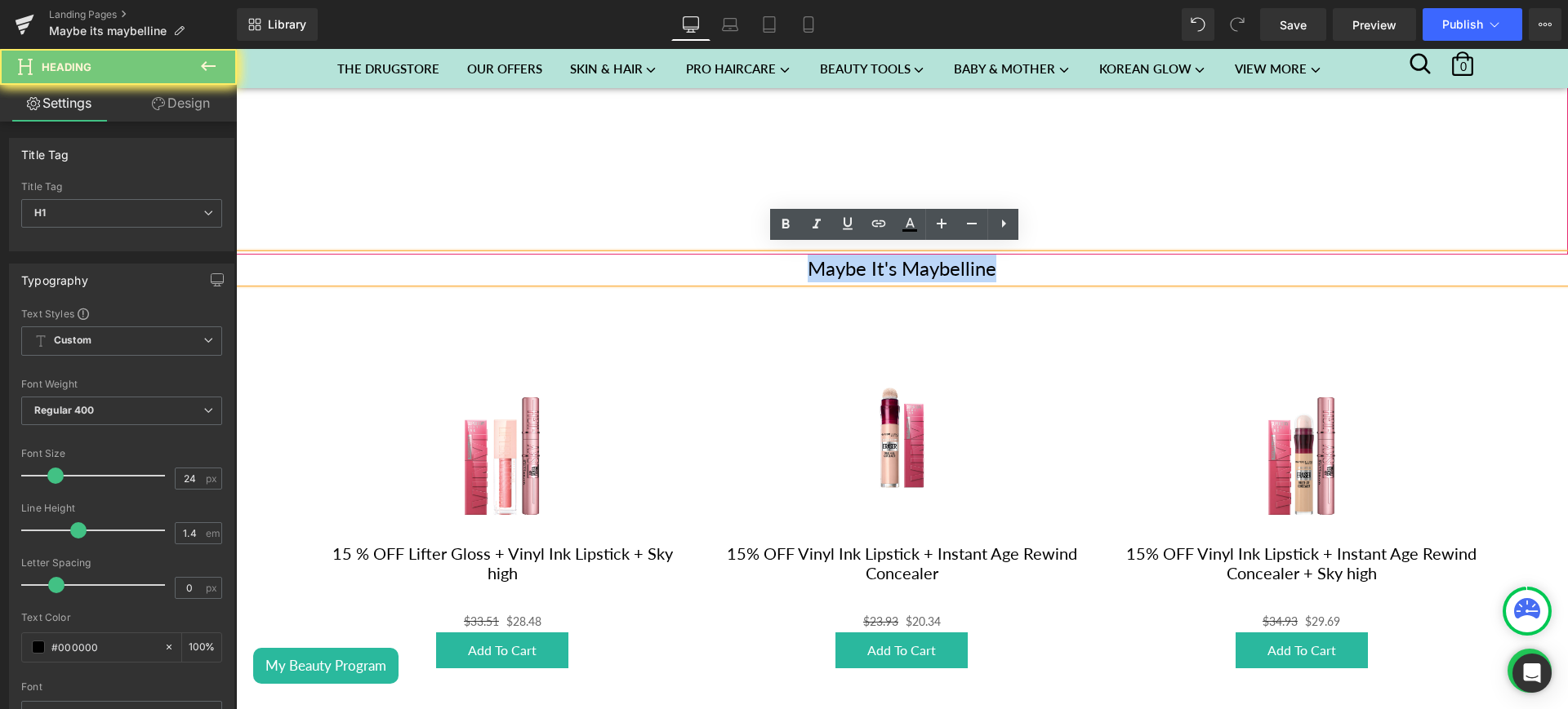
drag, startPoint x: 946, startPoint y: 264, endPoint x: 784, endPoint y: 220, distance: 167.9
click at [784, 220] on div "Youtube Maybe It's Maybelline Heading Sale Off (P) Image 15 % OFF Lifter Gloss …" at bounding box center [902, 409] width 1332 height 1808
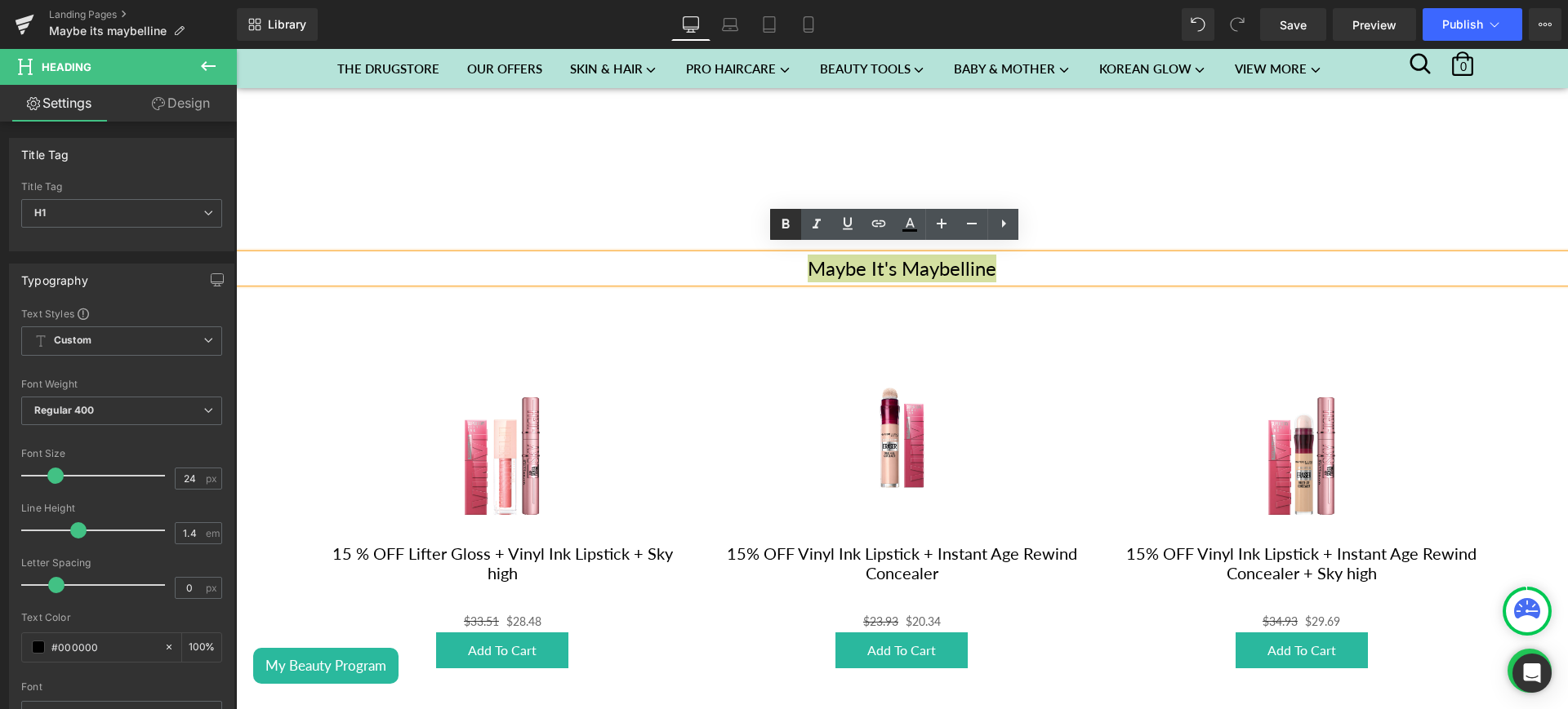
click at [784, 220] on icon at bounding box center [786, 224] width 20 height 20
click at [817, 220] on icon at bounding box center [817, 224] width 20 height 20
click at [919, 267] on strong "Maybe It's Maybelline" at bounding box center [902, 268] width 195 height 24
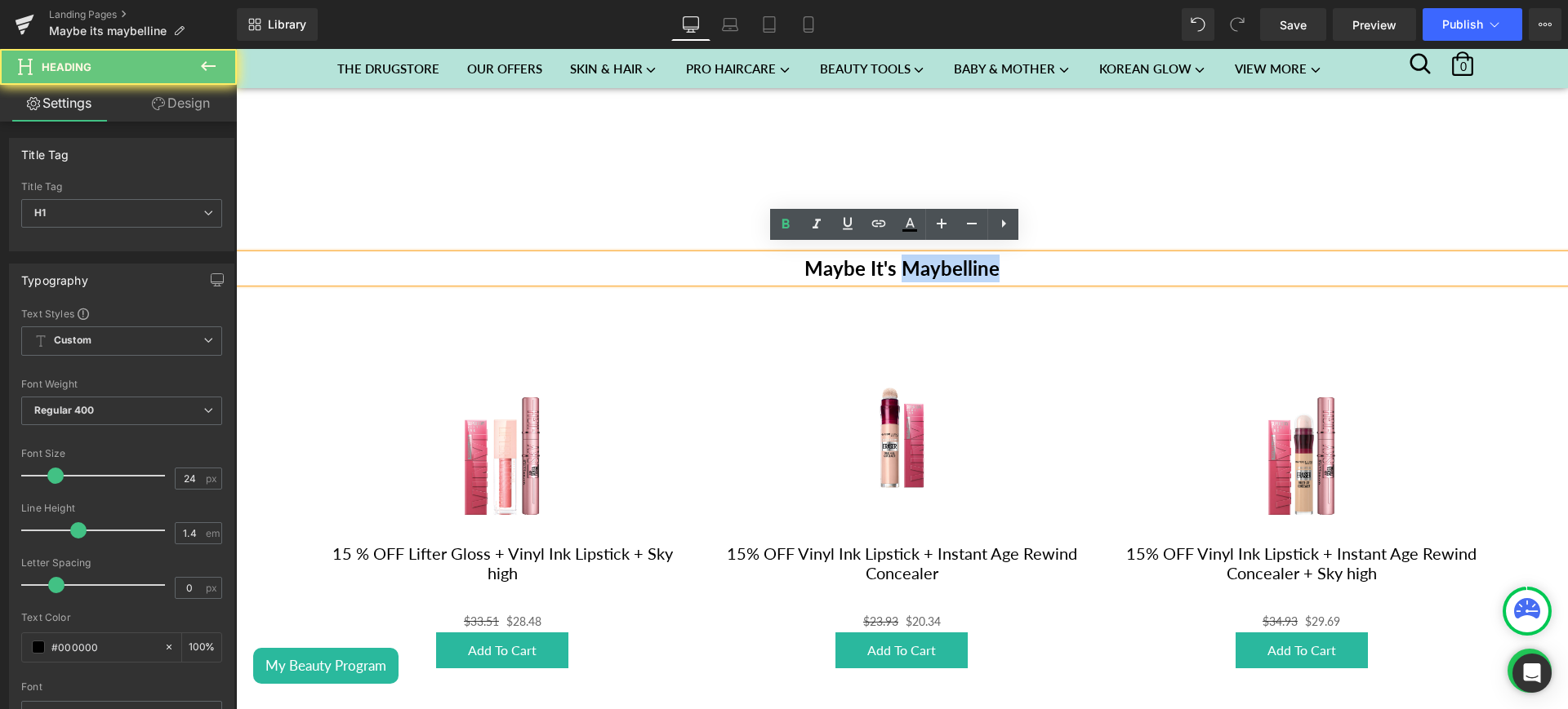
click at [919, 267] on strong "Maybe It's Maybelline" at bounding box center [902, 268] width 195 height 24
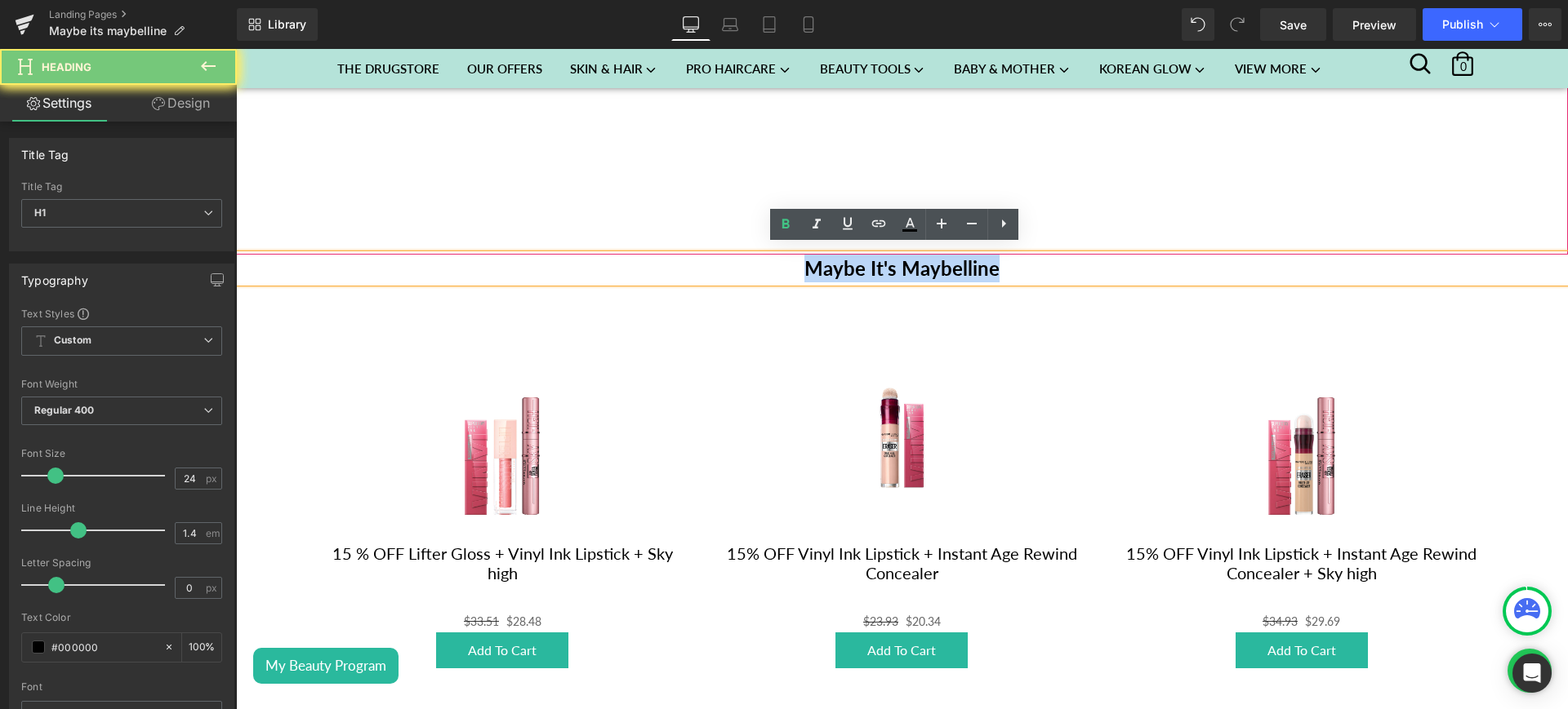
drag, startPoint x: 919, startPoint y: 267, endPoint x: 1045, endPoint y: 276, distance: 126.3
click at [810, 227] on div "Youtube Maybe It's Maybelline Heading Sale Off (P) Image 15 % OFF Lifter Gloss …" at bounding box center [902, 409] width 1332 height 1808
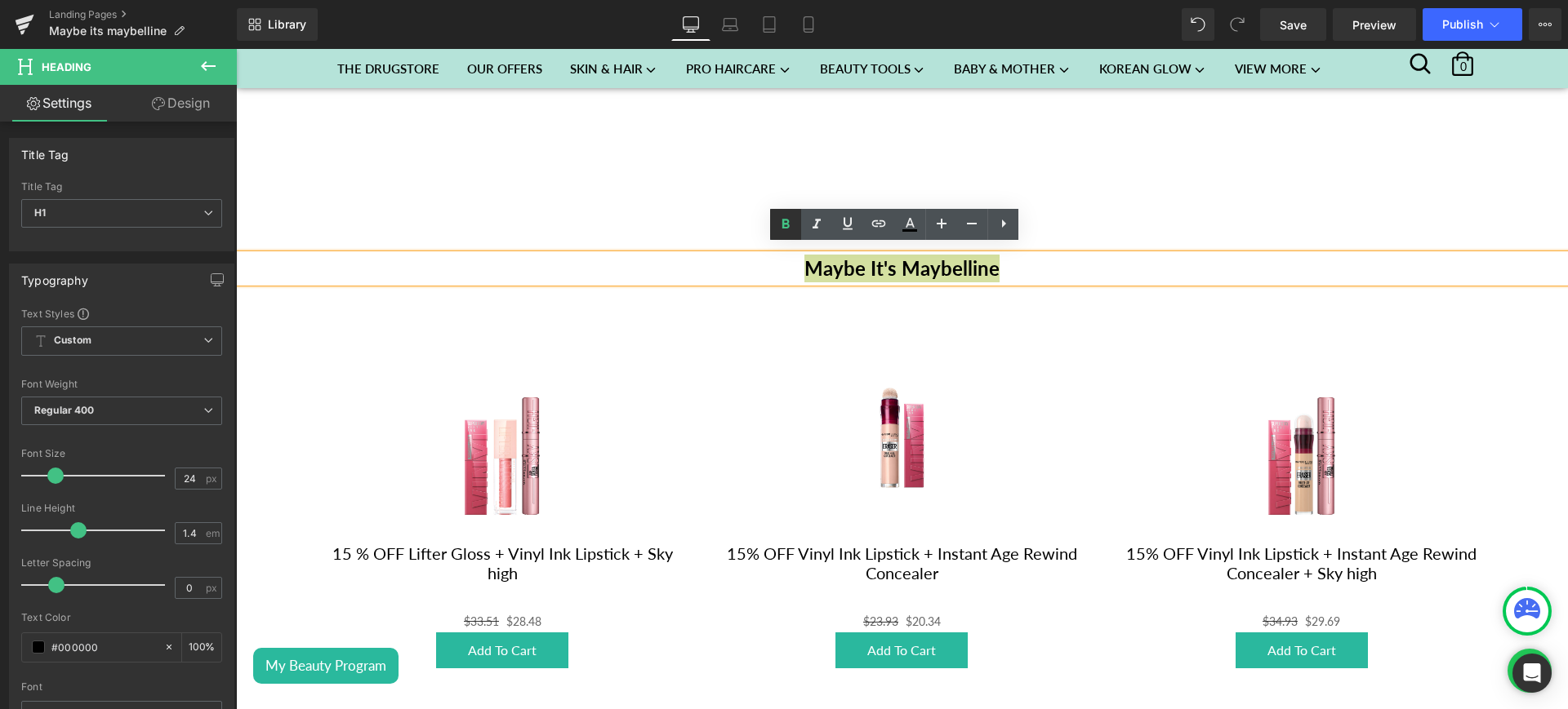
click at [810, 227] on link at bounding box center [817, 224] width 31 height 31
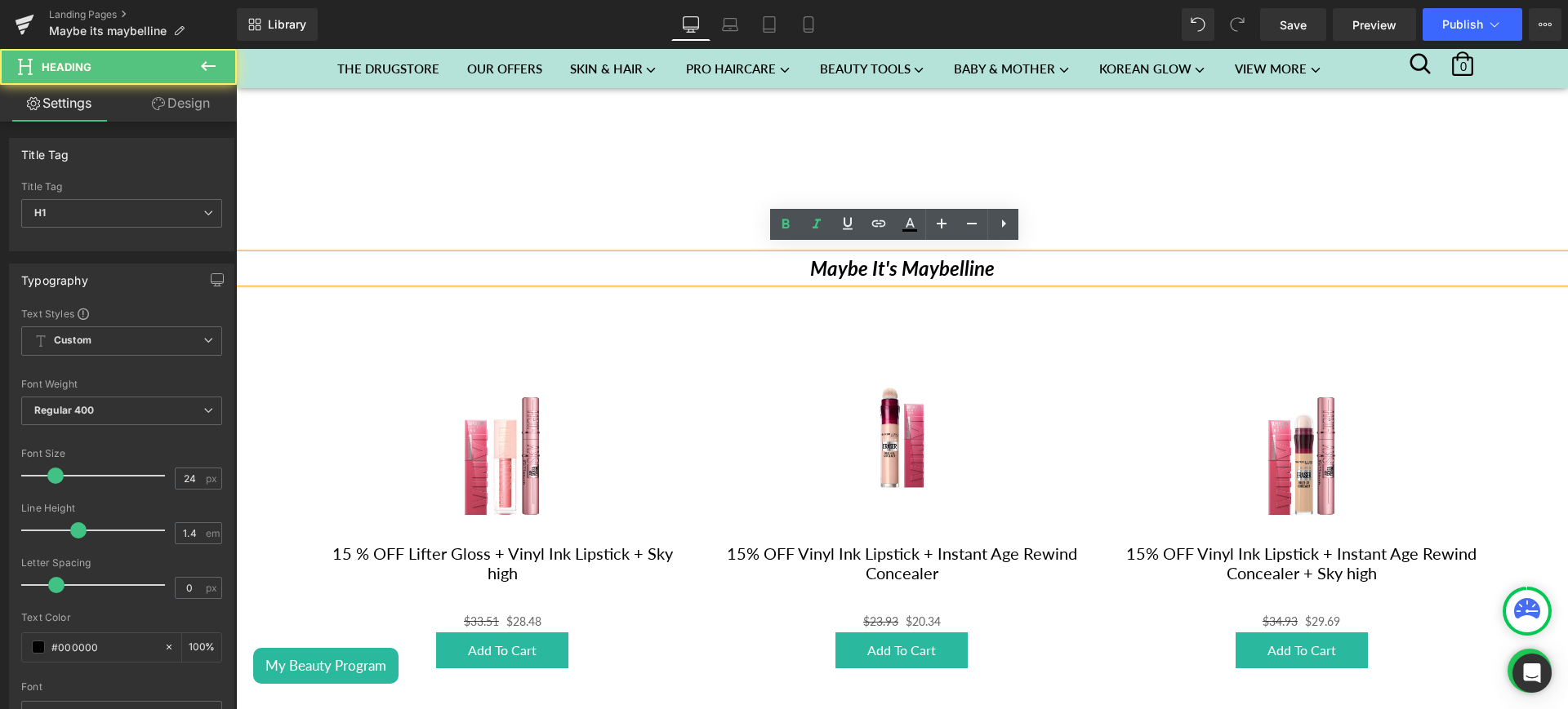
click at [1001, 261] on h1 "Maybe It's Maybelline" at bounding box center [902, 268] width 1332 height 27
click at [990, 256] on icon "Maybe It's Maybelline !" at bounding box center [902, 268] width 194 height 24
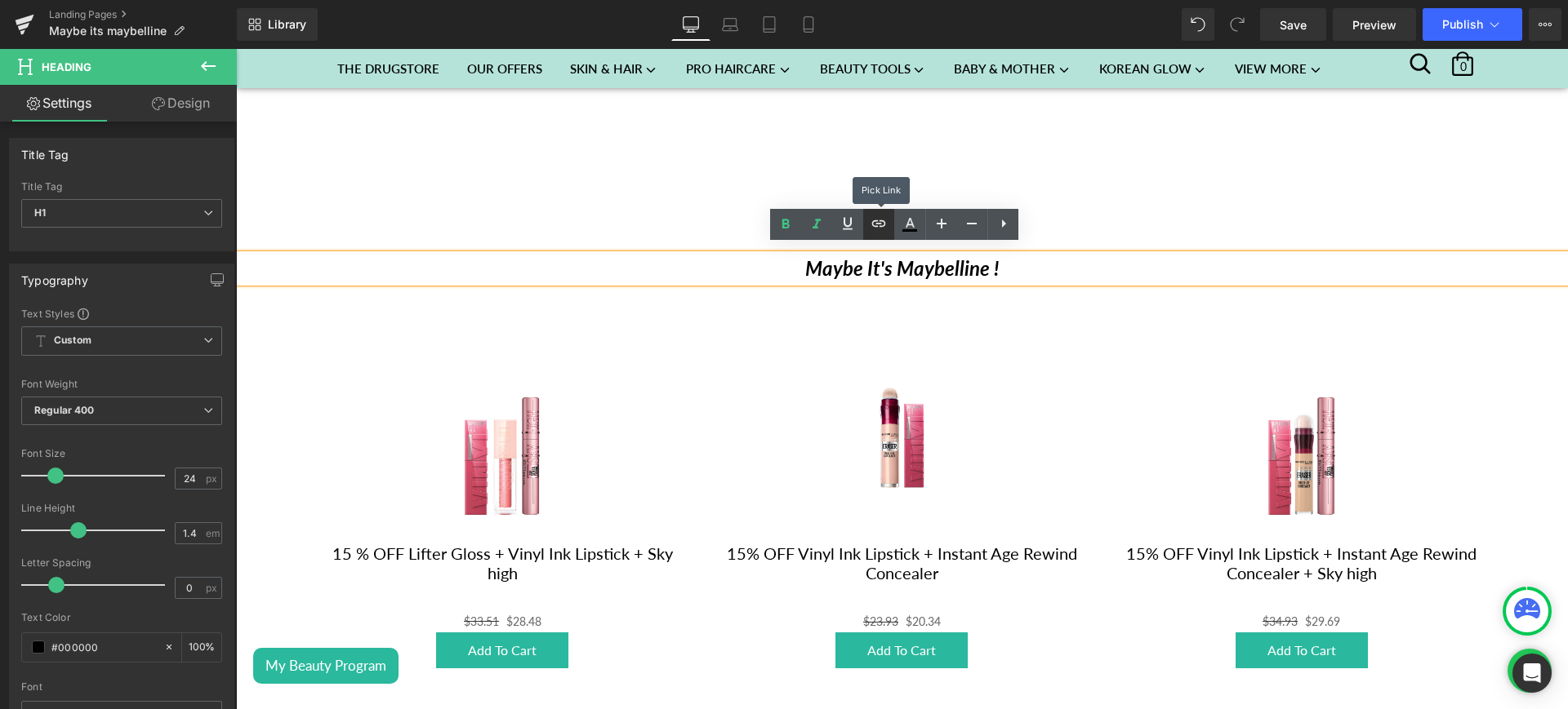
click at [873, 223] on icon at bounding box center [879, 223] width 14 height 7
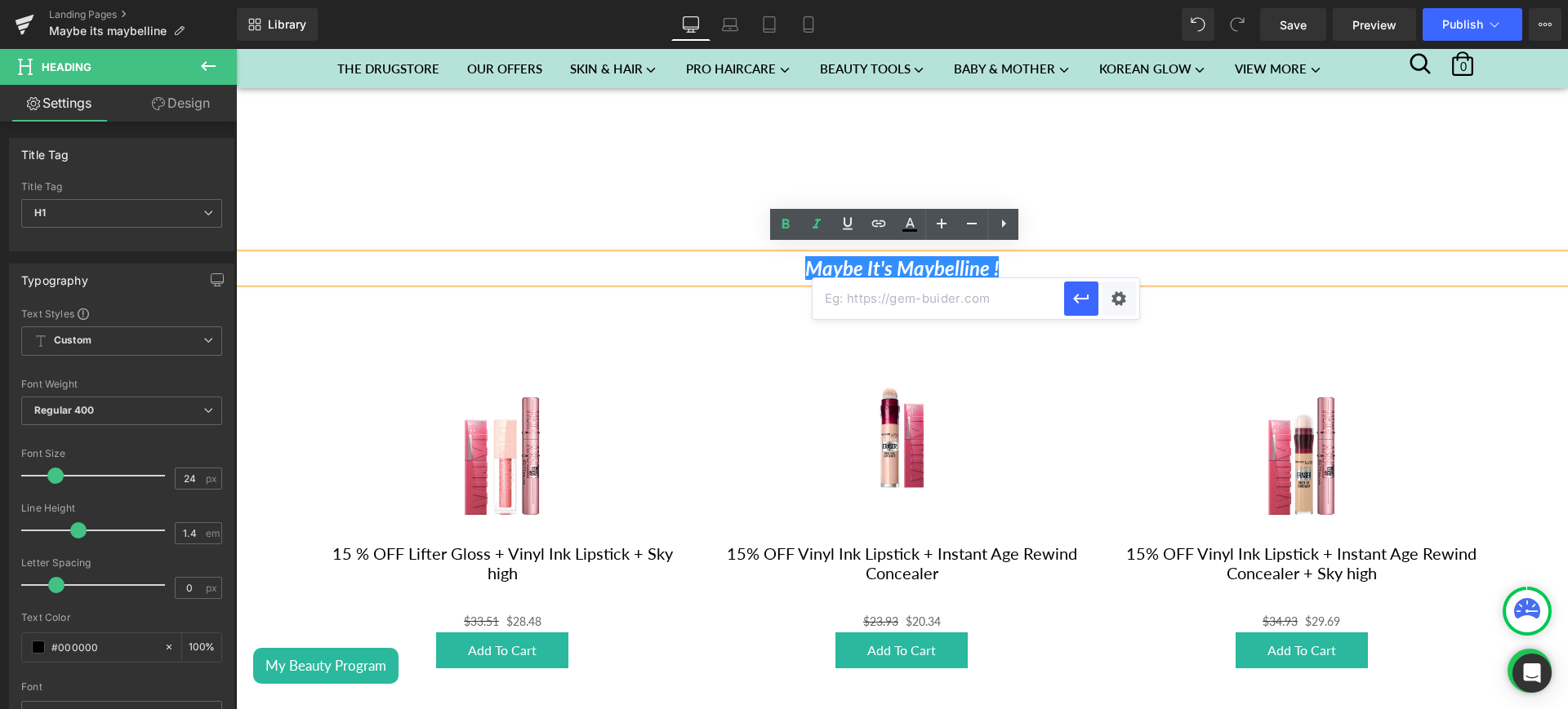
click at [877, 301] on input "text" at bounding box center [939, 299] width 252 height 41
paste input "https://sohaticare.com/collections/maybe-its-maybelline-1"
type input "https://sohaticare.com/collections/maybe-its-maybelline-1"
click at [1084, 295] on icon "button" at bounding box center [1081, 298] width 20 height 20
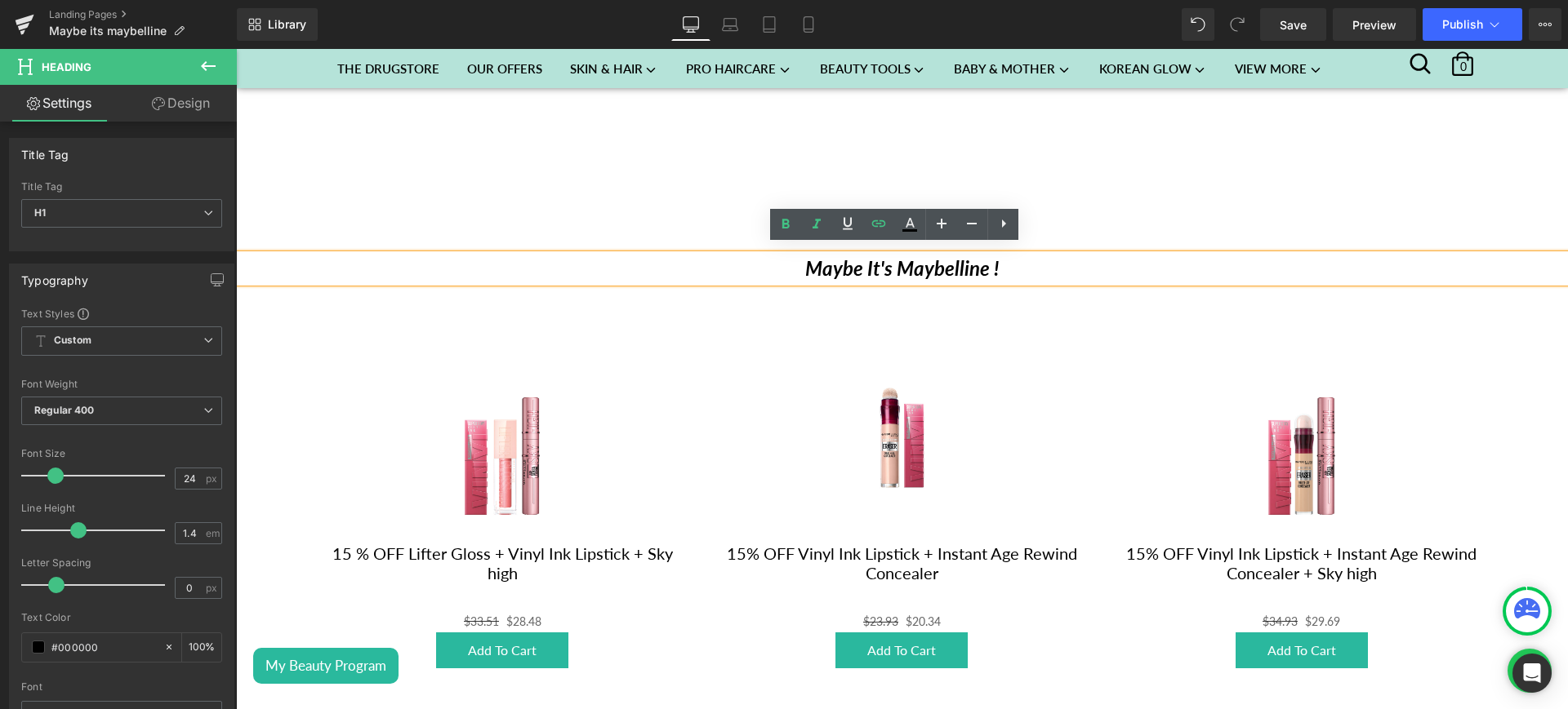
scroll to position [0, 0]
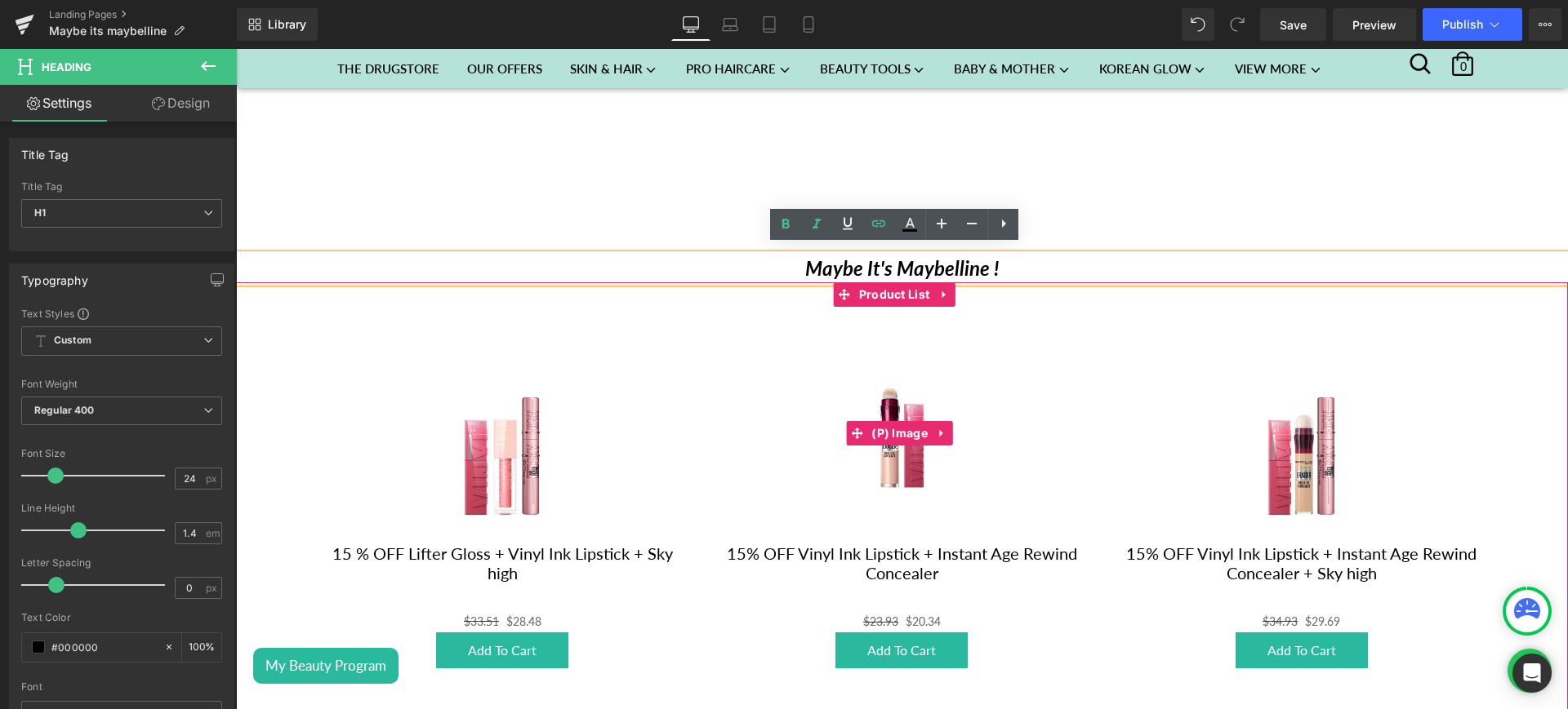
click at [1039, 349] on div "Sale Off" at bounding box center [902, 433] width 367 height 220
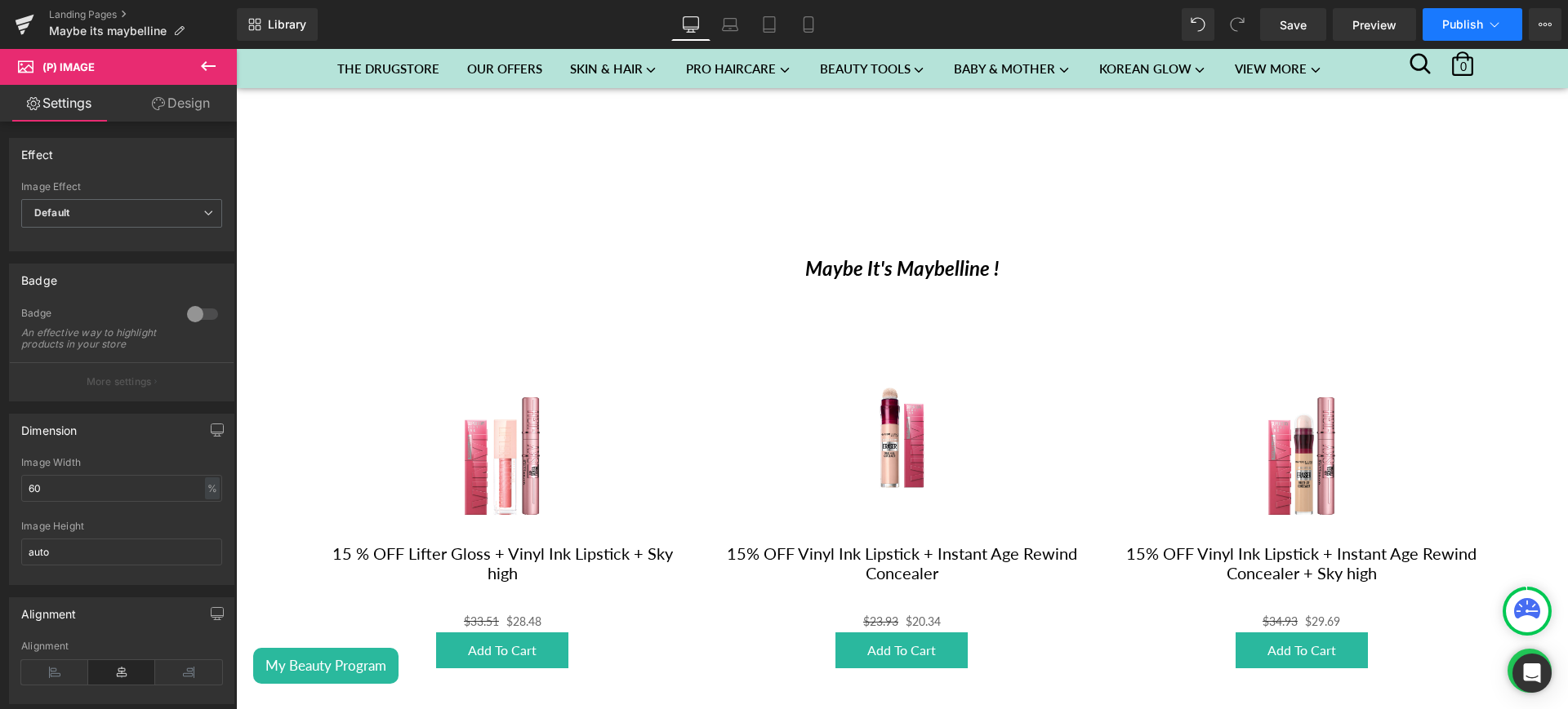
click at [1472, 24] on span "Publish" at bounding box center [1463, 24] width 41 height 13
click at [209, 63] on icon at bounding box center [208, 66] width 20 height 20
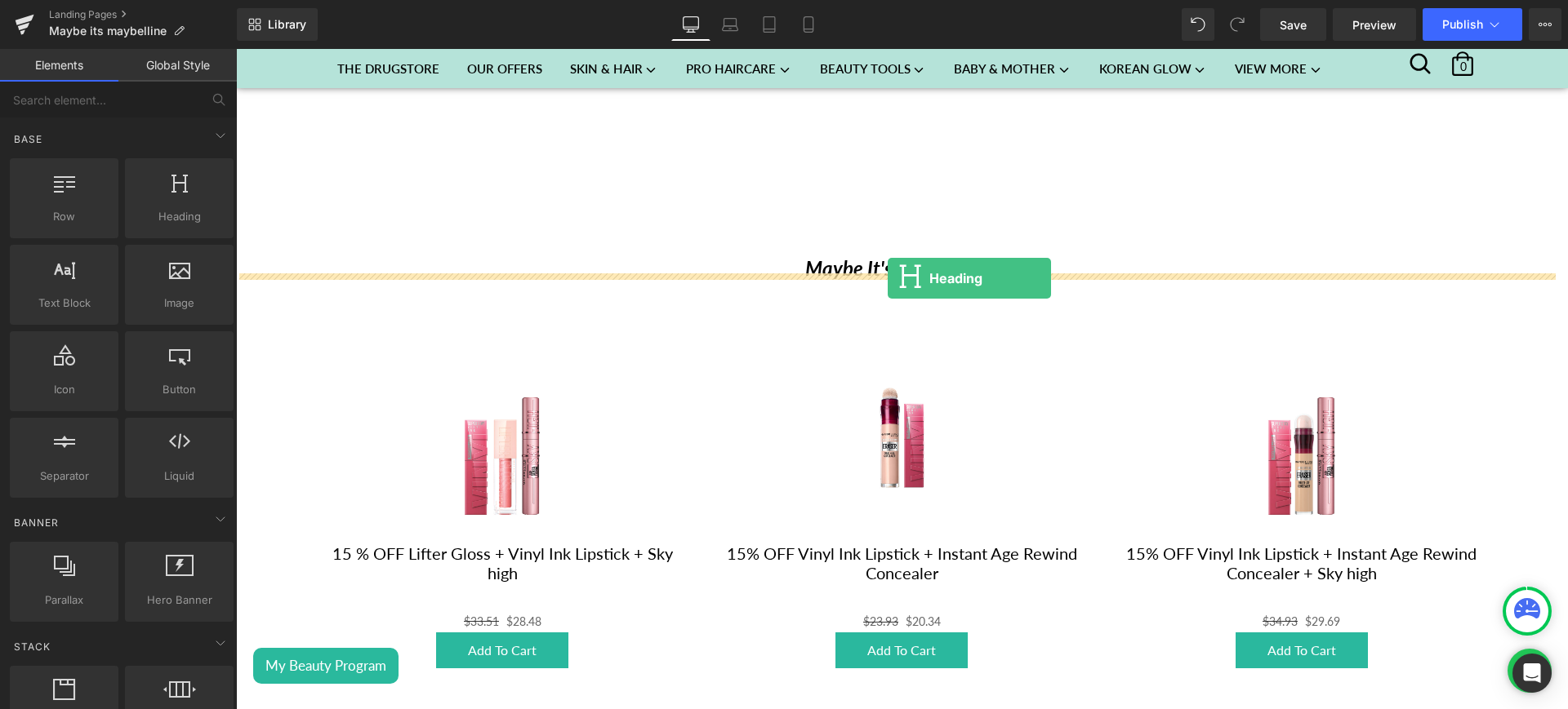
drag, startPoint x: 395, startPoint y: 229, endPoint x: 888, endPoint y: 278, distance: 495.4
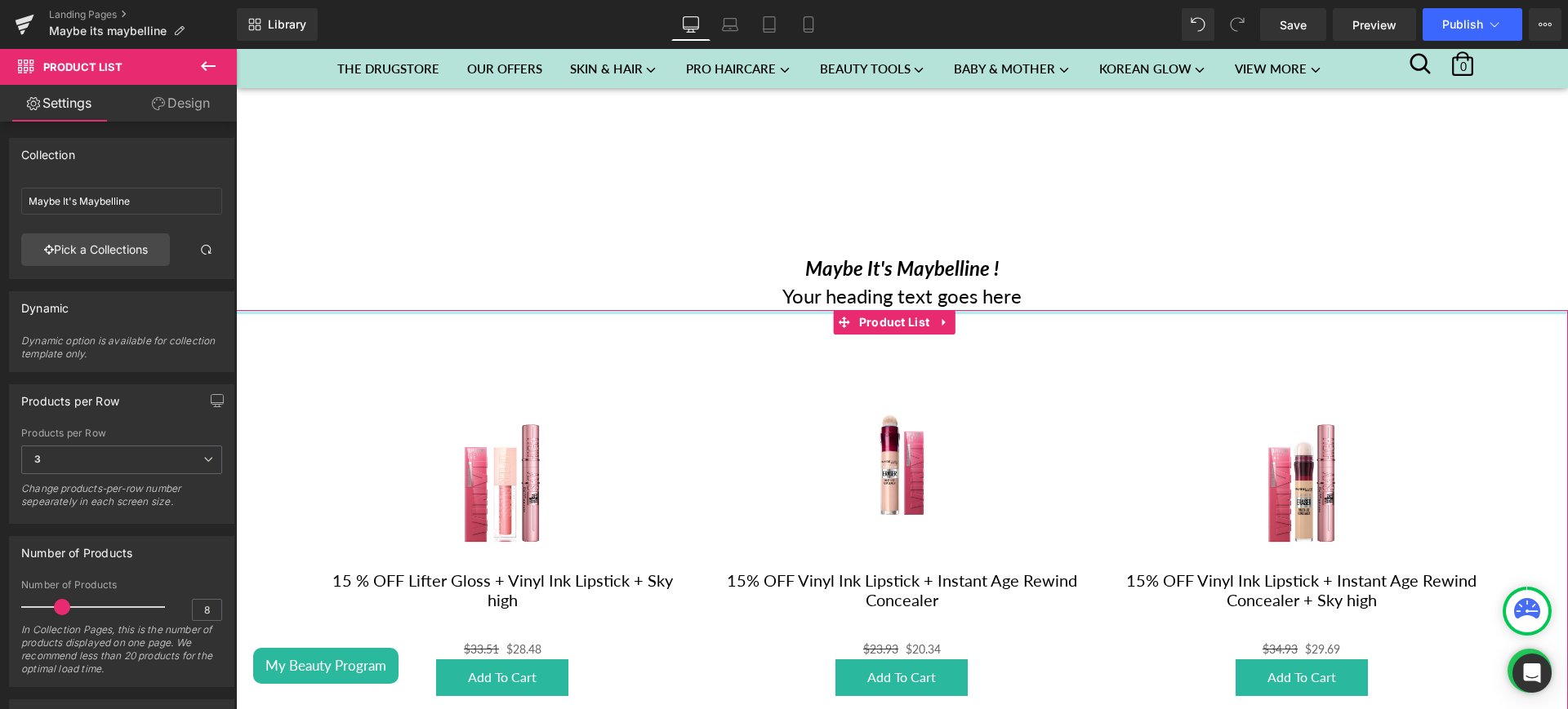
drag, startPoint x: 1002, startPoint y: 301, endPoint x: 995, endPoint y: 289, distance: 13.9
click at [995, 289] on div "Youtube Maybe It's Maybelline ! Heading Your heading text goes here Heading Sal…" at bounding box center [902, 423] width 1332 height 1834
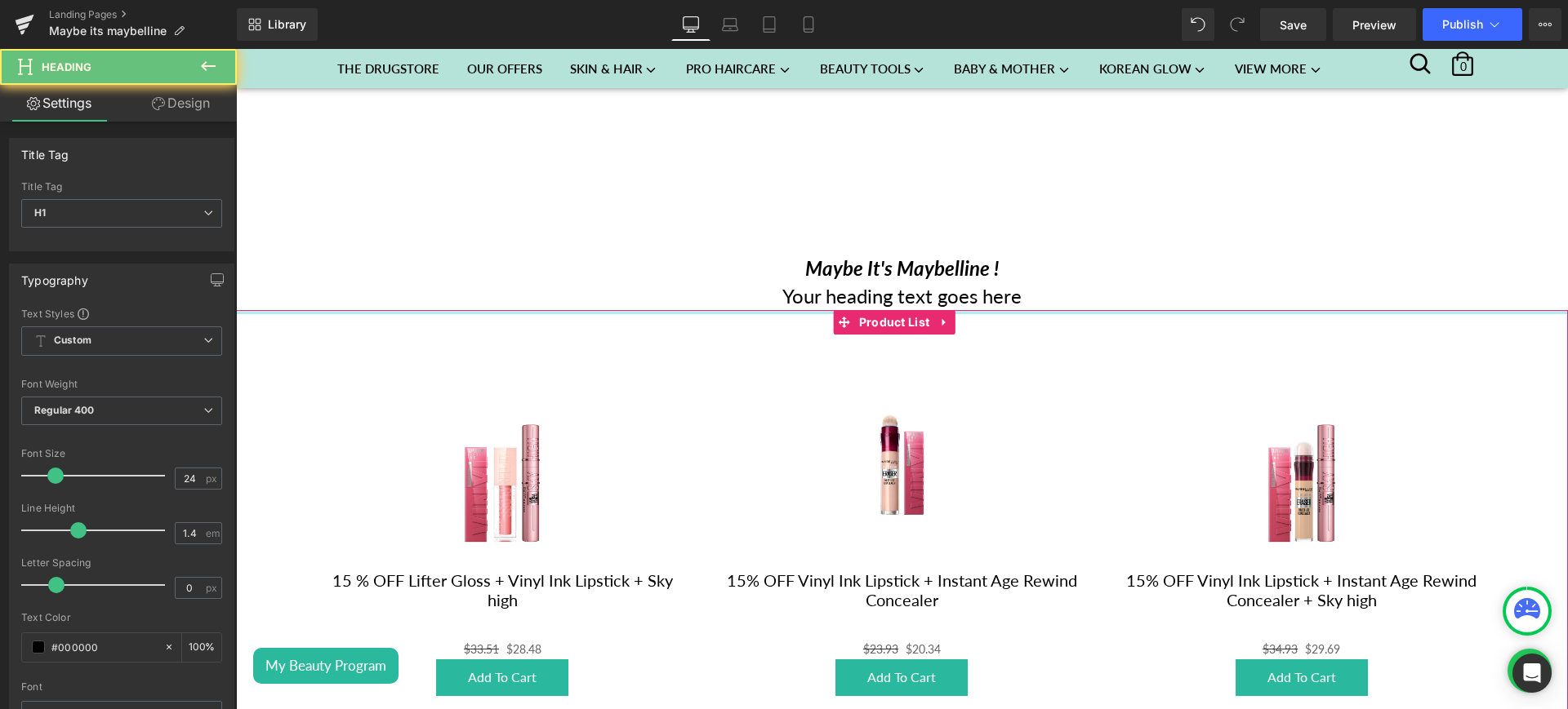
click at [995, 289] on h1 "Your heading text goes here" at bounding box center [902, 296] width 1332 height 27
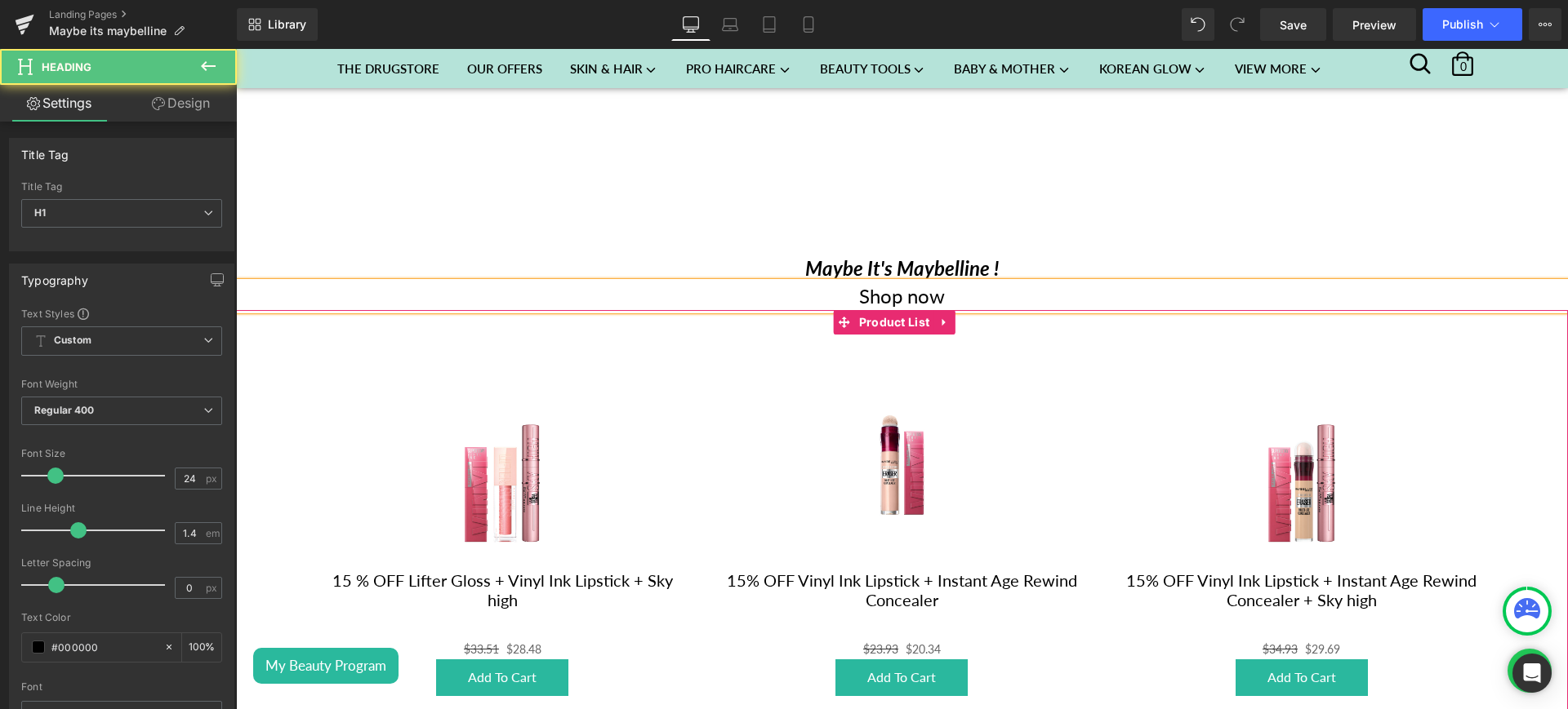
drag, startPoint x: 944, startPoint y: 276, endPoint x: 841, endPoint y: 293, distance: 104.4
click at [841, 293] on h1 "Shop now" at bounding box center [902, 296] width 1332 height 27
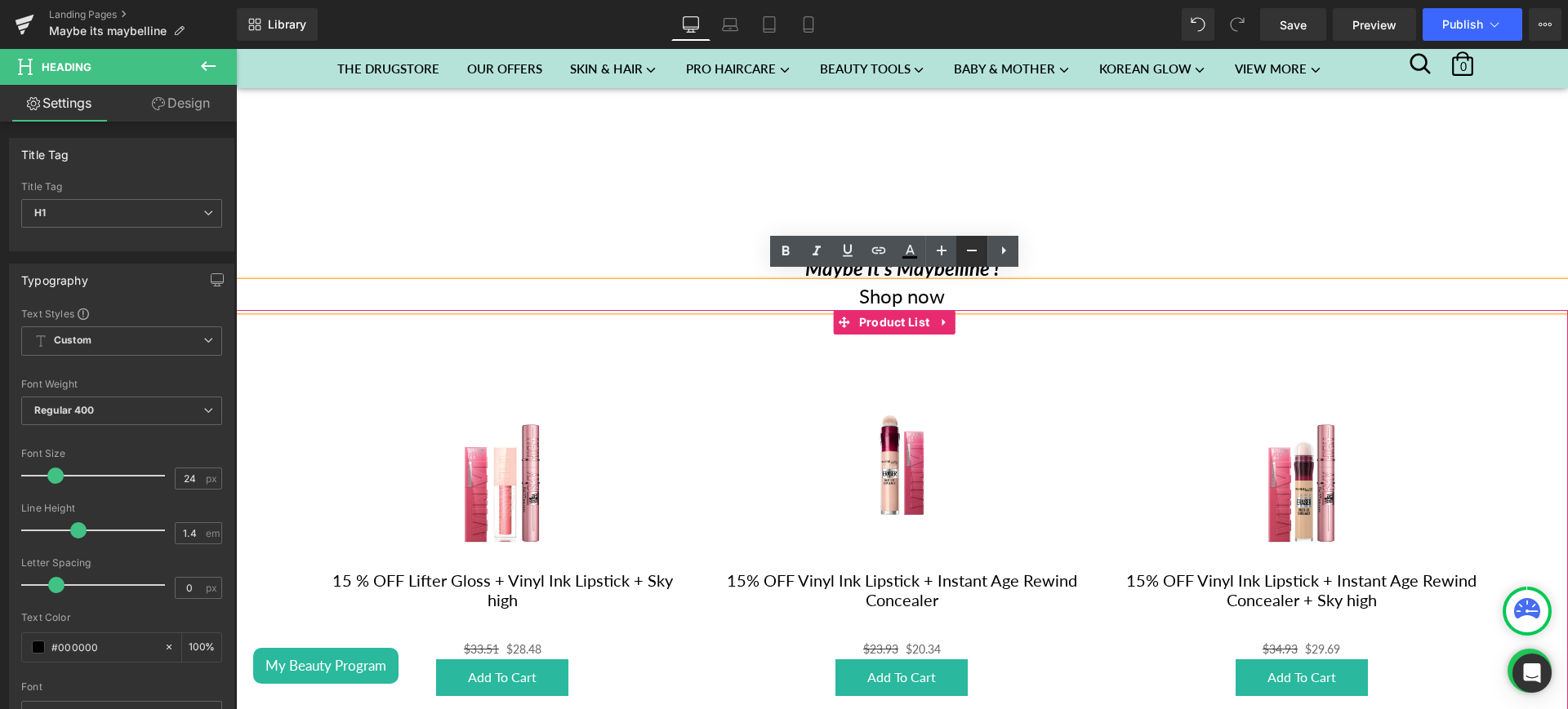
click at [959, 261] on link at bounding box center [972, 252] width 31 height 31
type input "22"
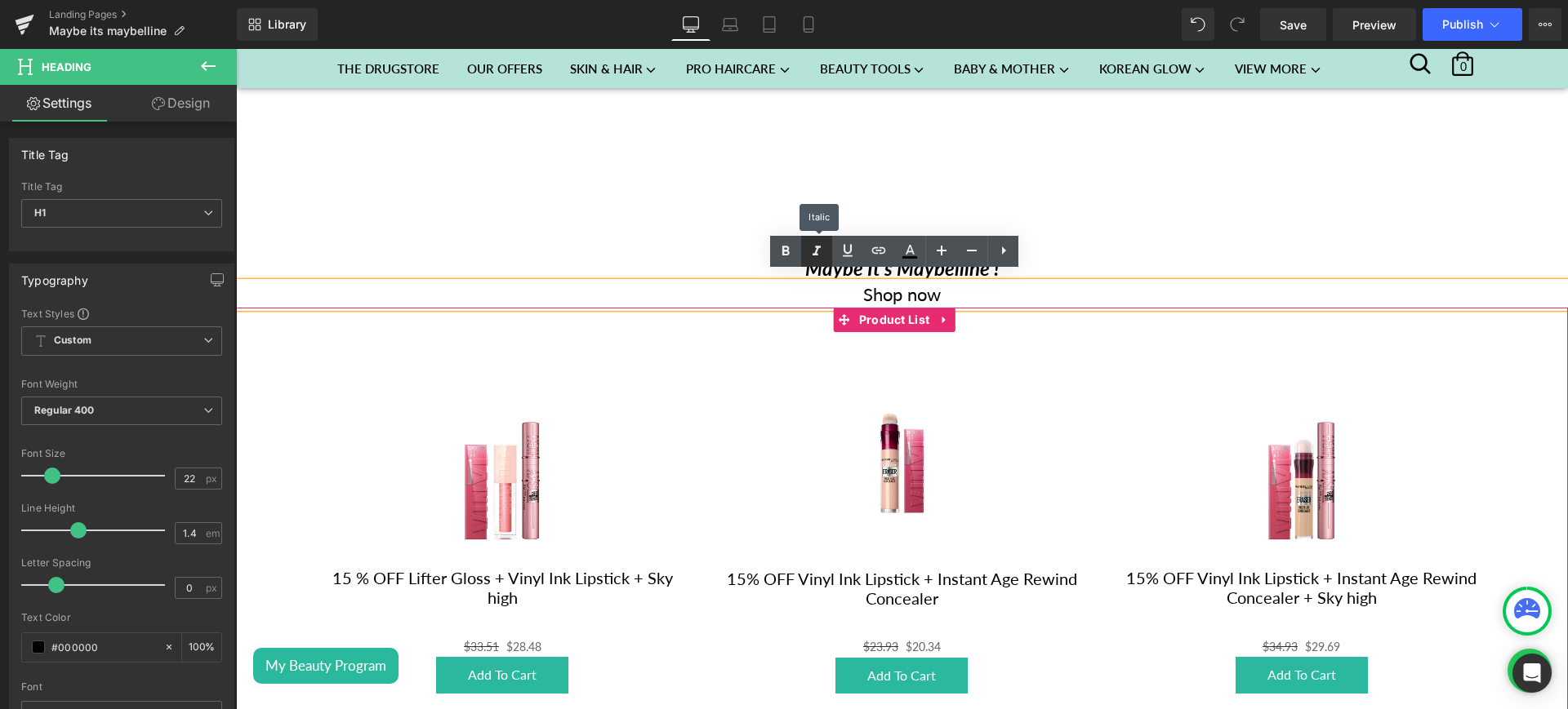
click at [817, 264] on link at bounding box center [817, 252] width 31 height 31
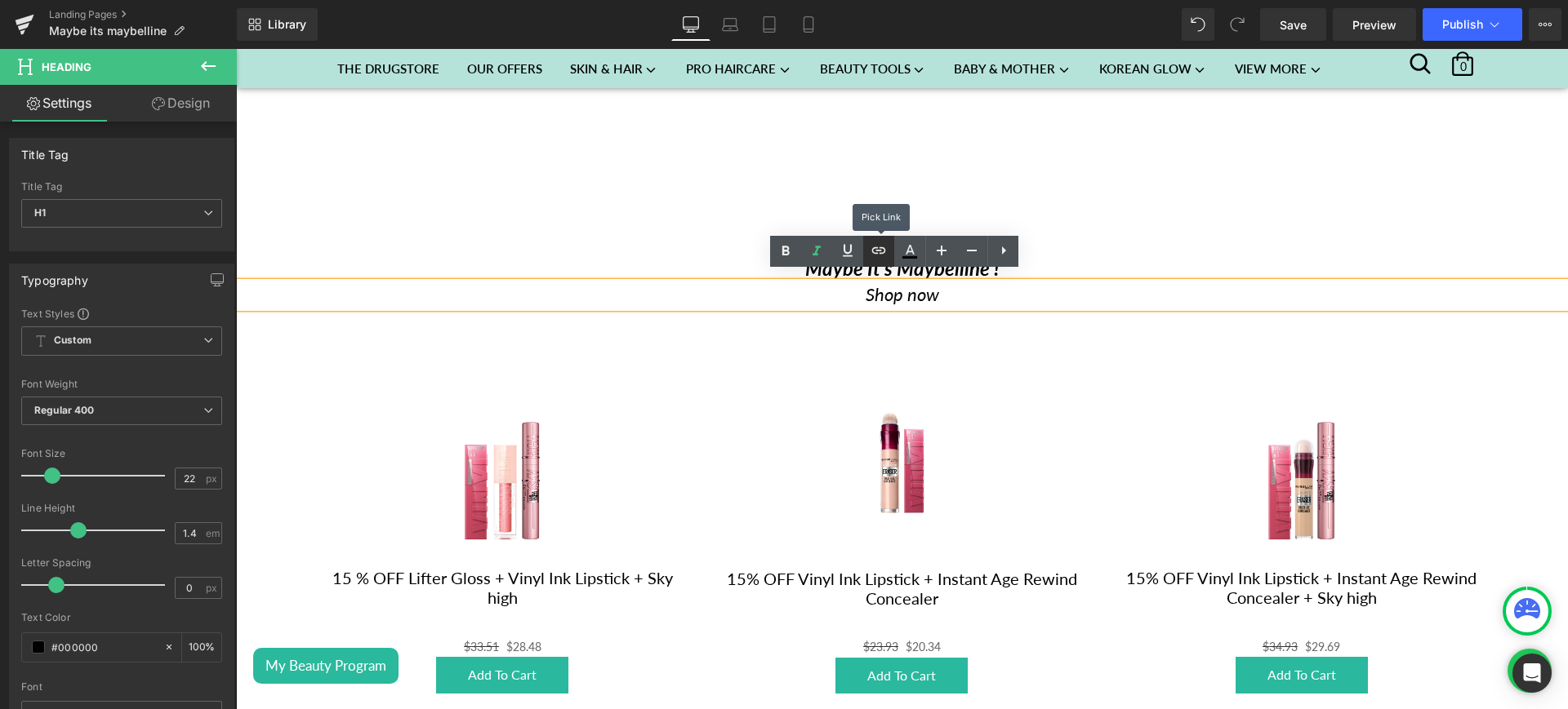
click at [889, 253] on link at bounding box center [879, 252] width 31 height 31
click at [889, 328] on input "text" at bounding box center [939, 324] width 252 height 41
paste input "https://sohaticare.com/collections/maybe-its-maybelline-1"
type input "https://sohaticare.com/collections/maybe-its-maybelline-1"
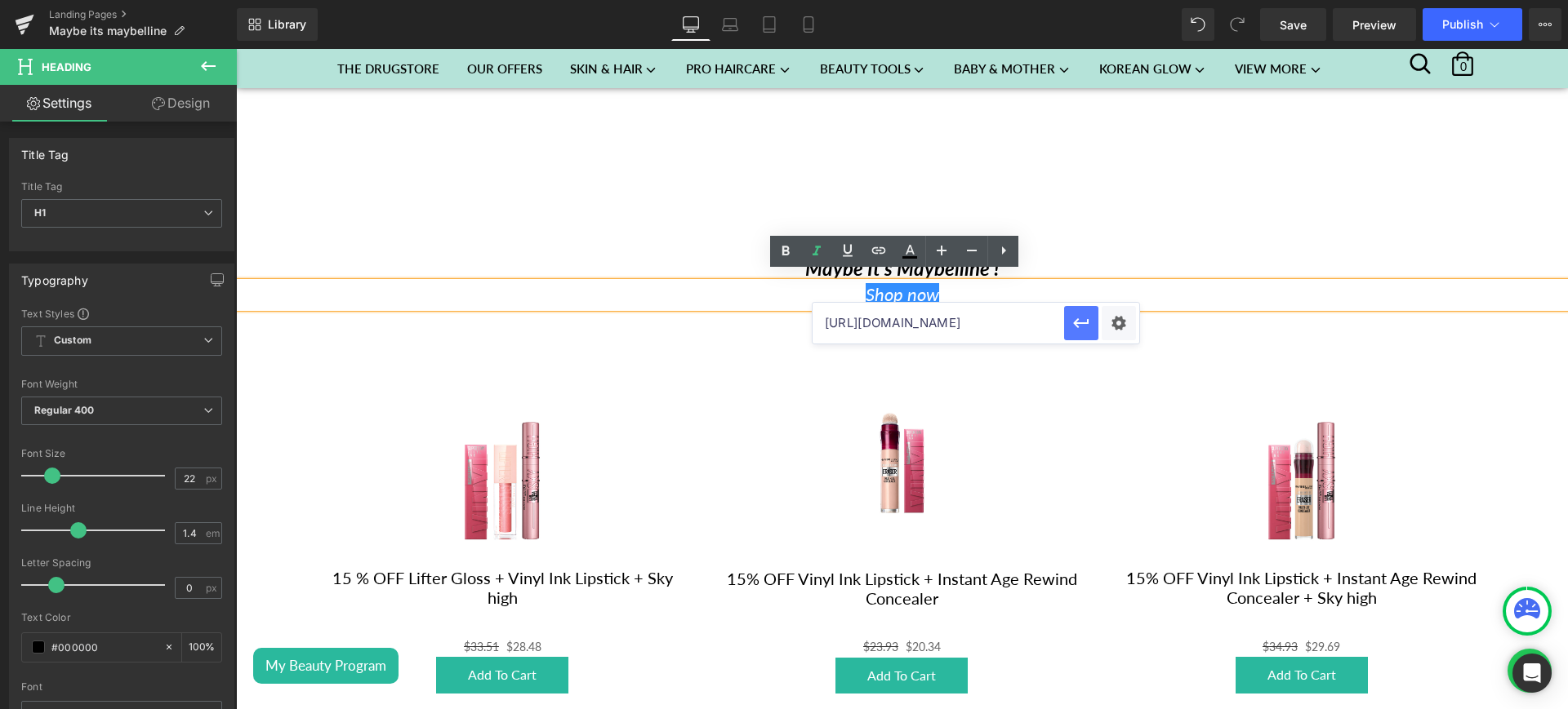
scroll to position [0, 0]
click at [1096, 320] on button "button" at bounding box center [1081, 324] width 34 height 34
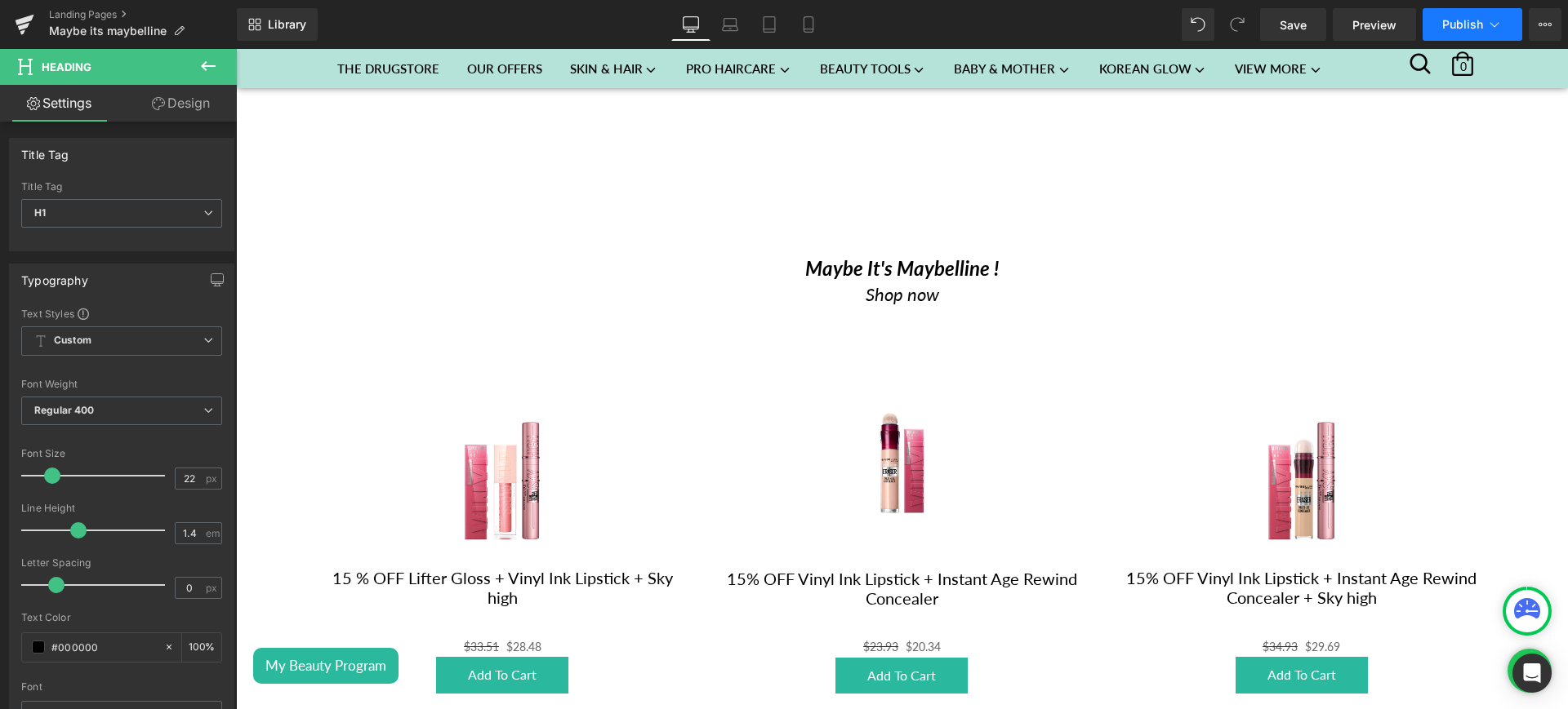
click at [1472, 22] on span "Publish" at bounding box center [1463, 24] width 41 height 13
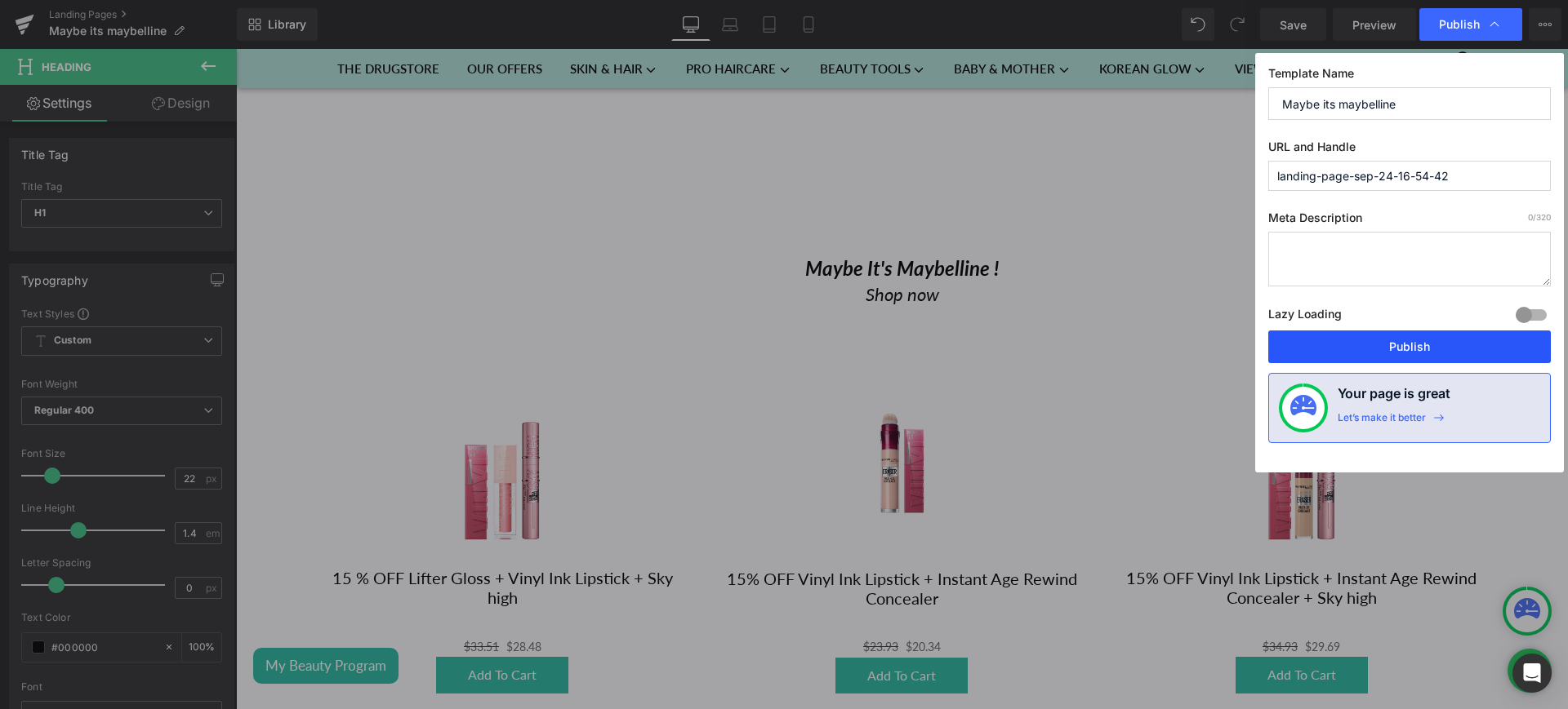
click at [1403, 354] on button "Publish" at bounding box center [1410, 347] width 283 height 33
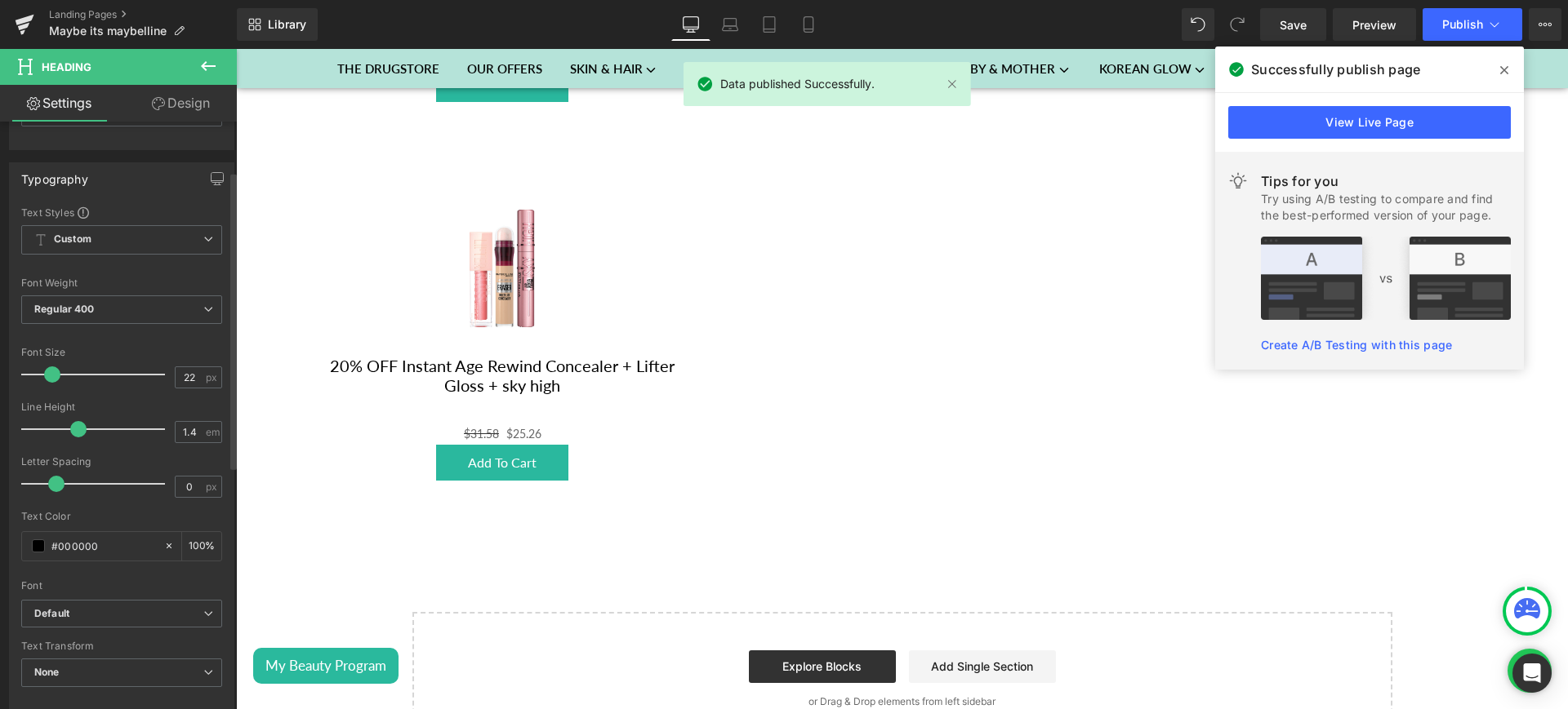
scroll to position [93, 0]
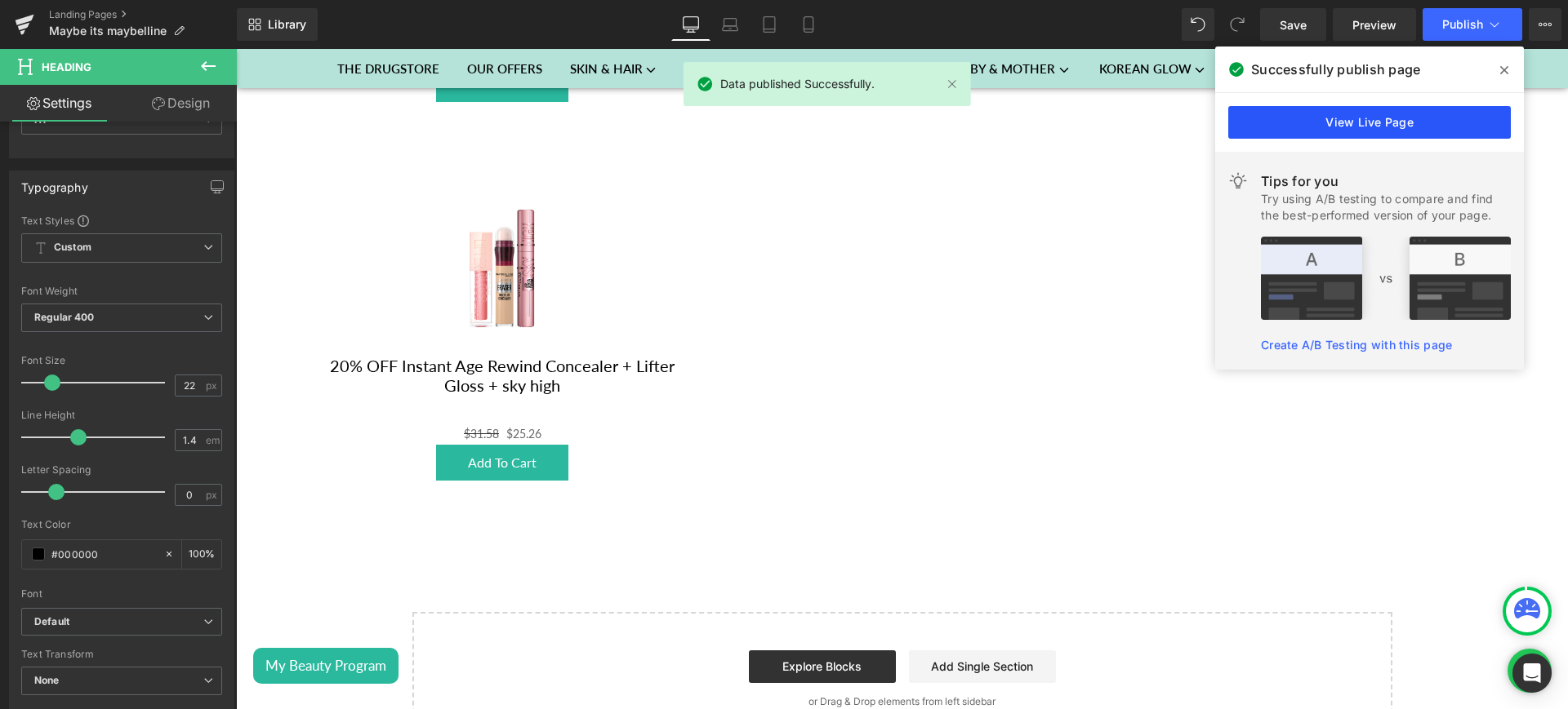
click at [1268, 110] on link "View Live Page" at bounding box center [1370, 122] width 283 height 33
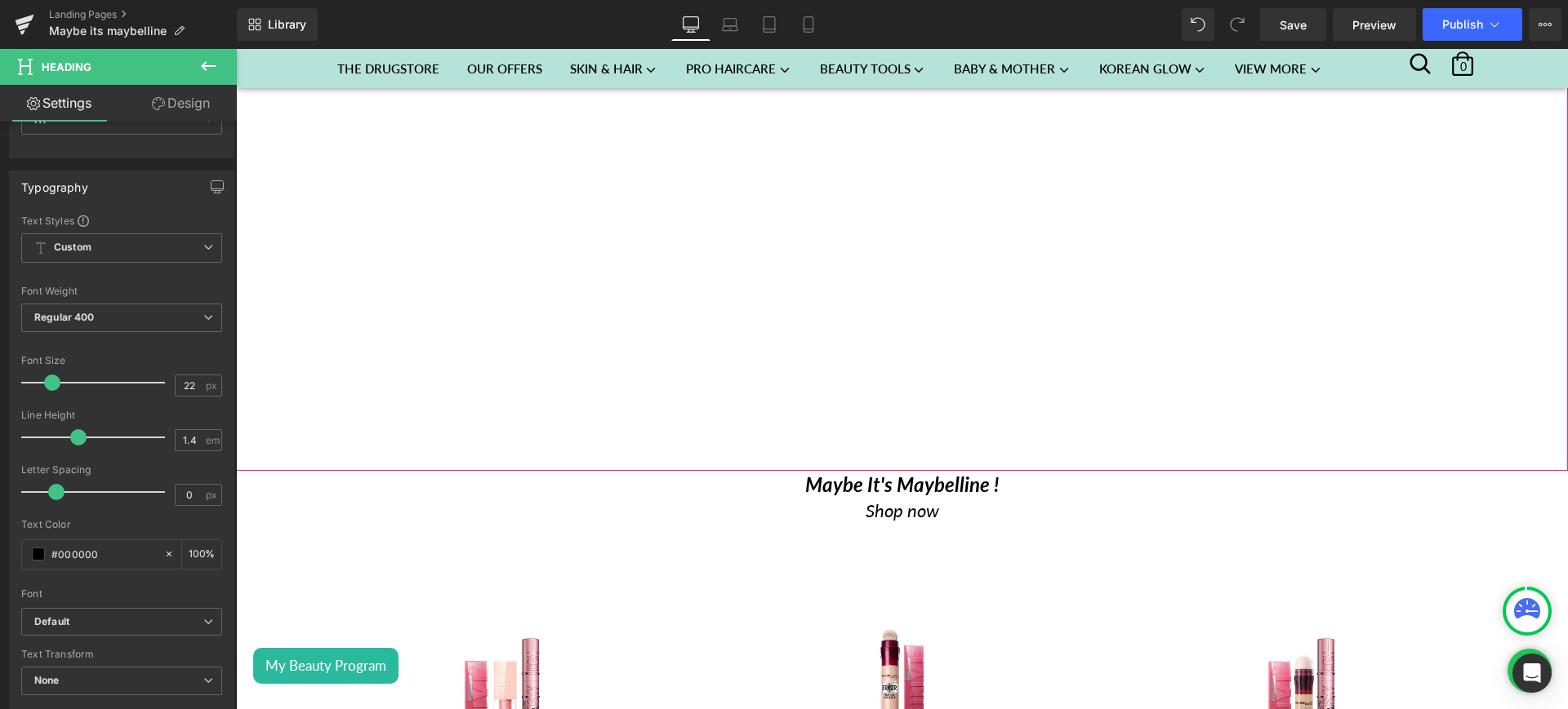
scroll to position [453, 0]
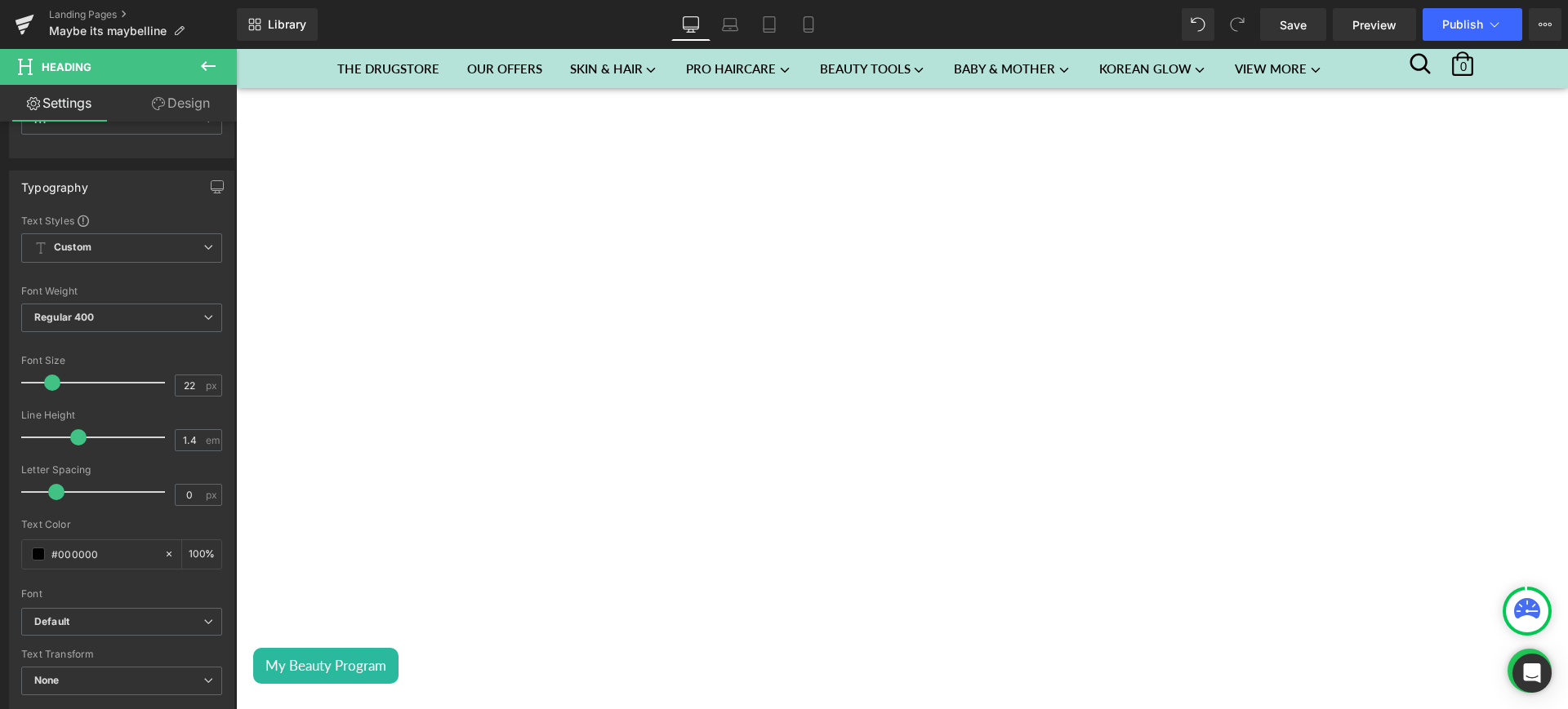
scroll to position [180, 0]
click at [159, 26] on span "Maybe its maybelline" at bounding box center [107, 31] width 117 height 13
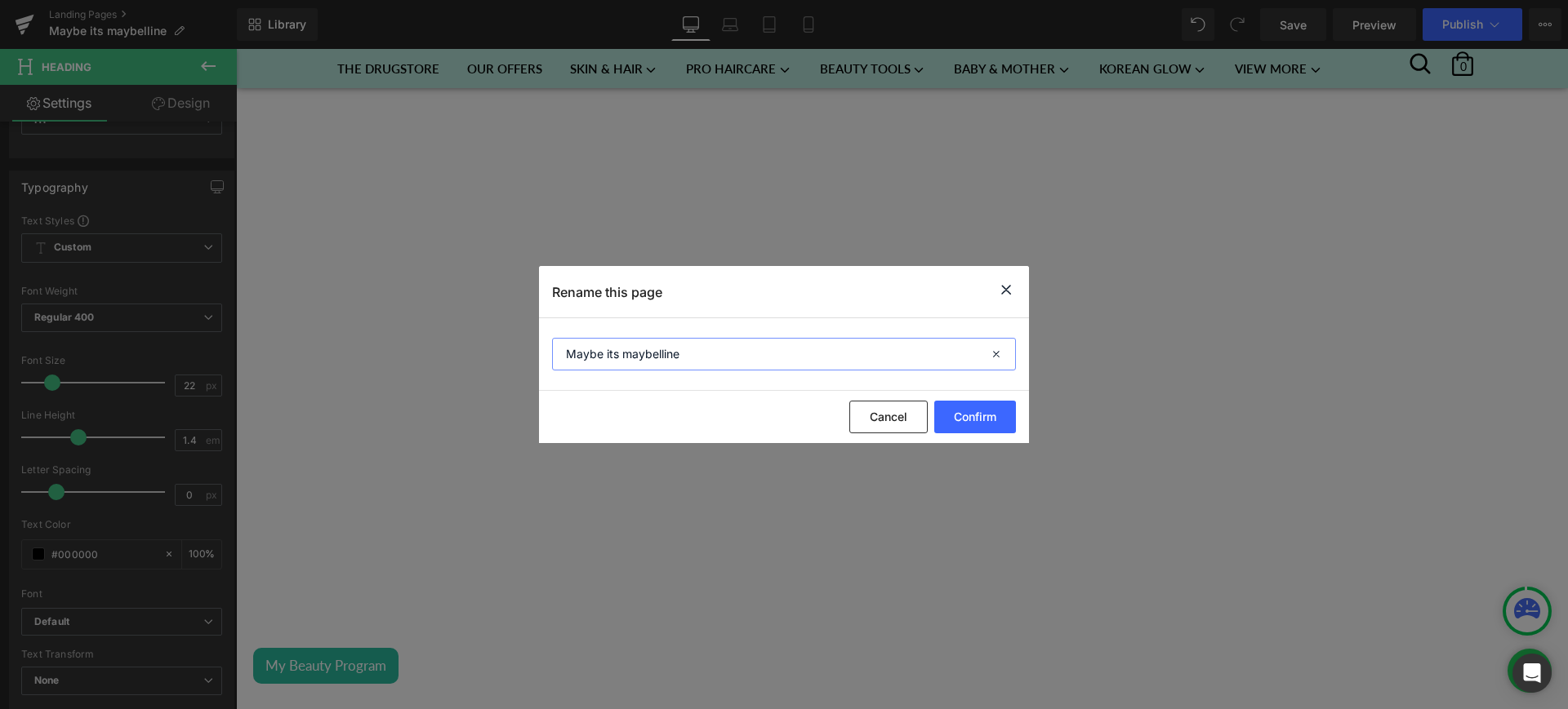
click at [715, 338] on input "Maybe its maybelline" at bounding box center [783, 354] width 464 height 33
type input "Maybe its maybelline 2025"
click at [976, 416] on button "Confirm" at bounding box center [975, 417] width 81 height 33
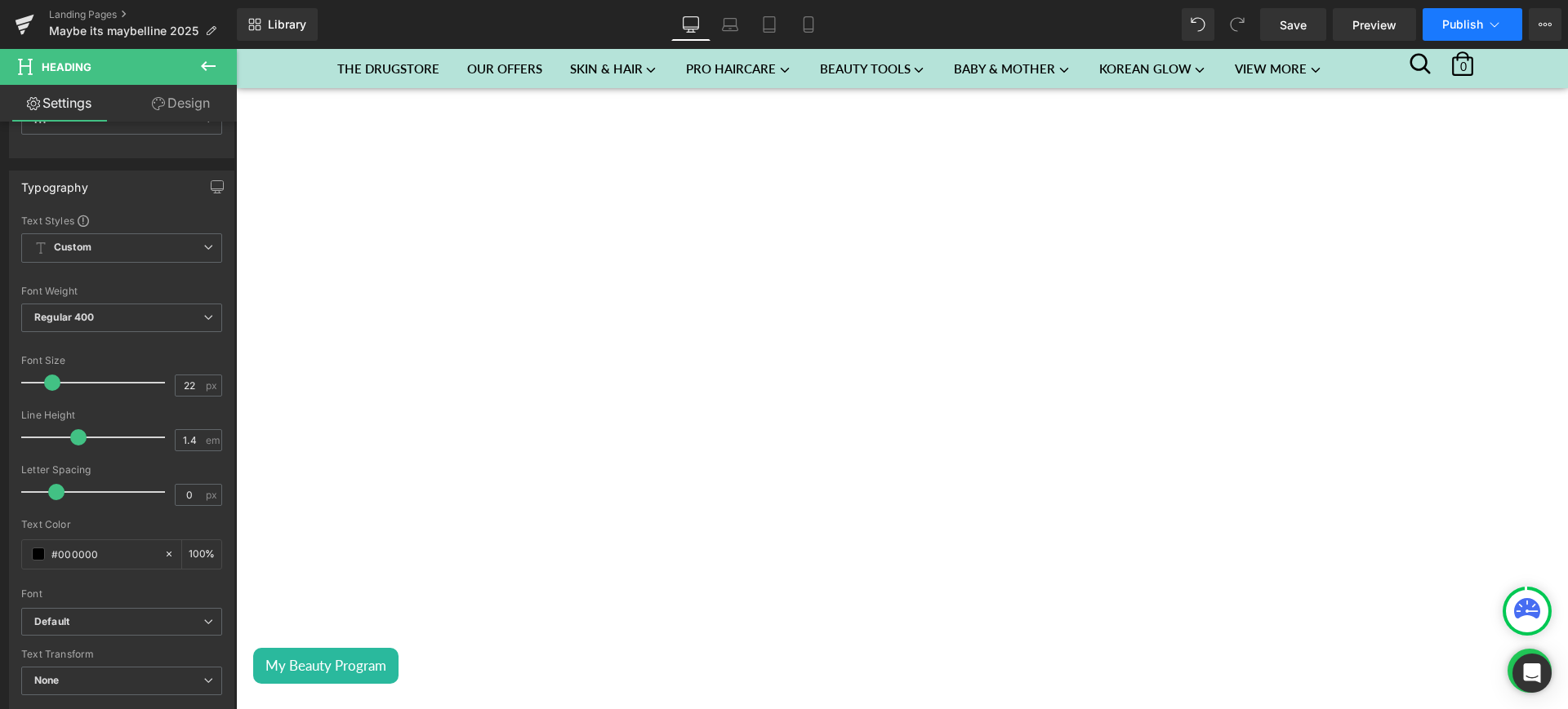
click at [1505, 15] on button "Publish" at bounding box center [1473, 25] width 99 height 33
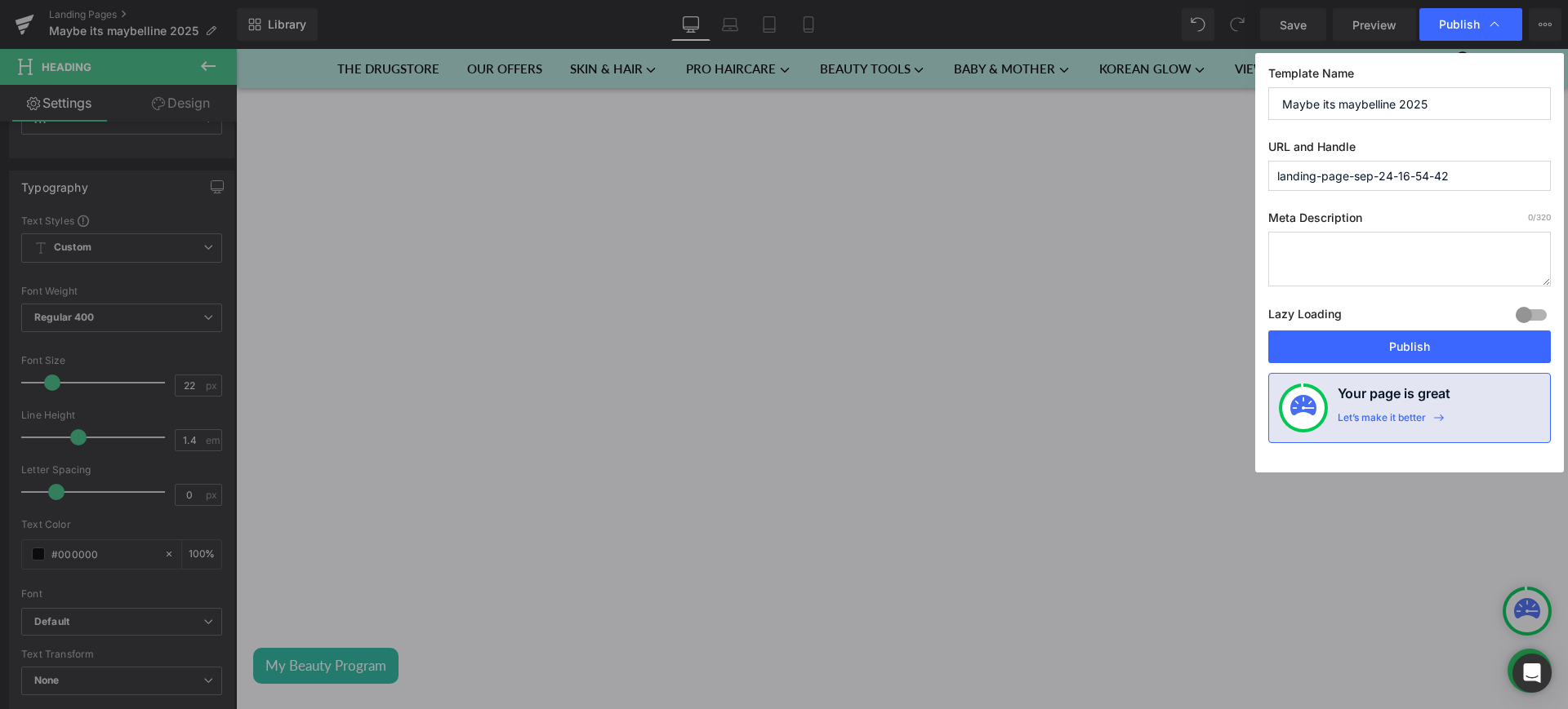
click at [1426, 177] on input "landing-page-sep-24-16-54-42" at bounding box center [1410, 176] width 283 height 30
type input "maybe-its-maybelline-25"
click at [1378, 339] on button "Publish" at bounding box center [1410, 347] width 283 height 33
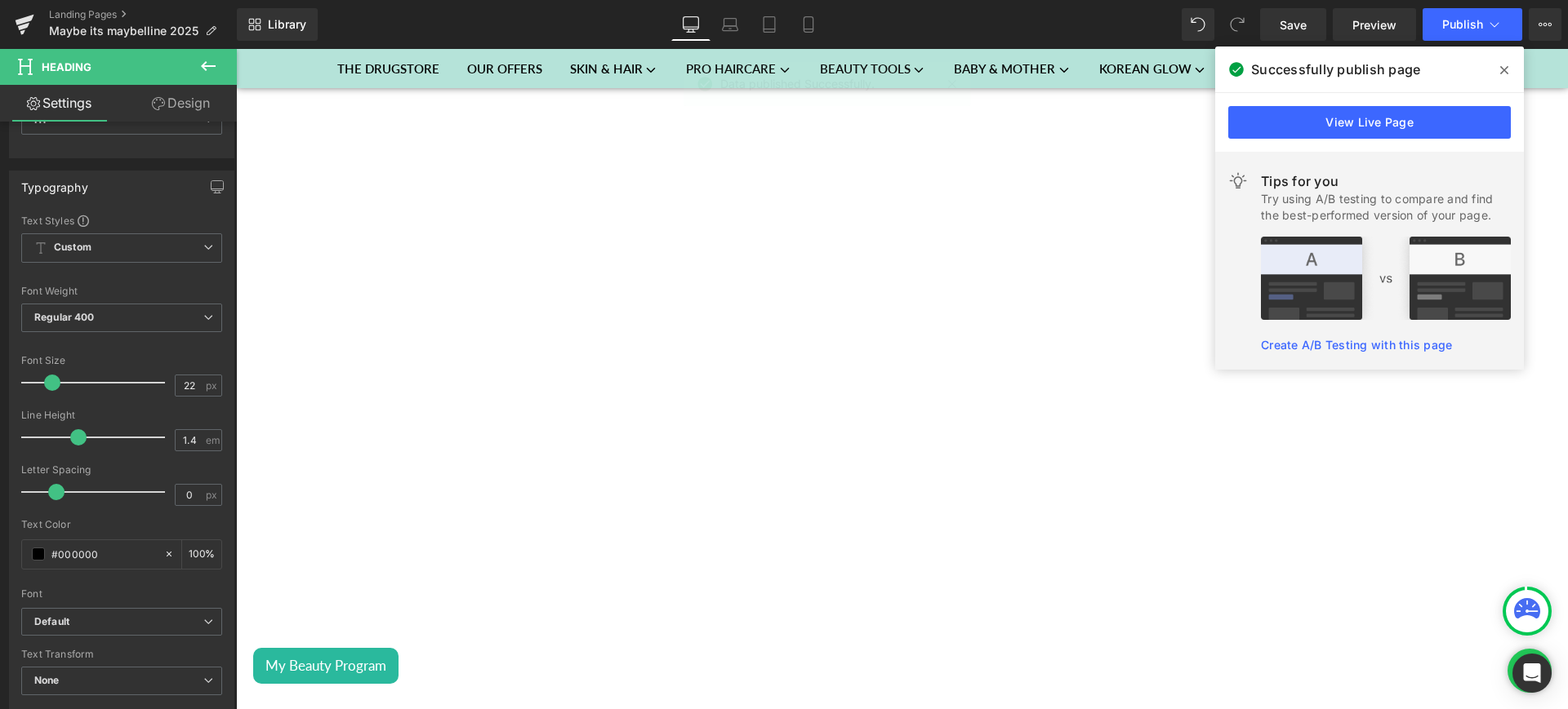
click at [110, 6] on div "Landing Pages Maybe its maybelline 2025" at bounding box center [118, 24] width 236 height 49
click at [115, 10] on link "Landing Pages" at bounding box center [142, 15] width 188 height 13
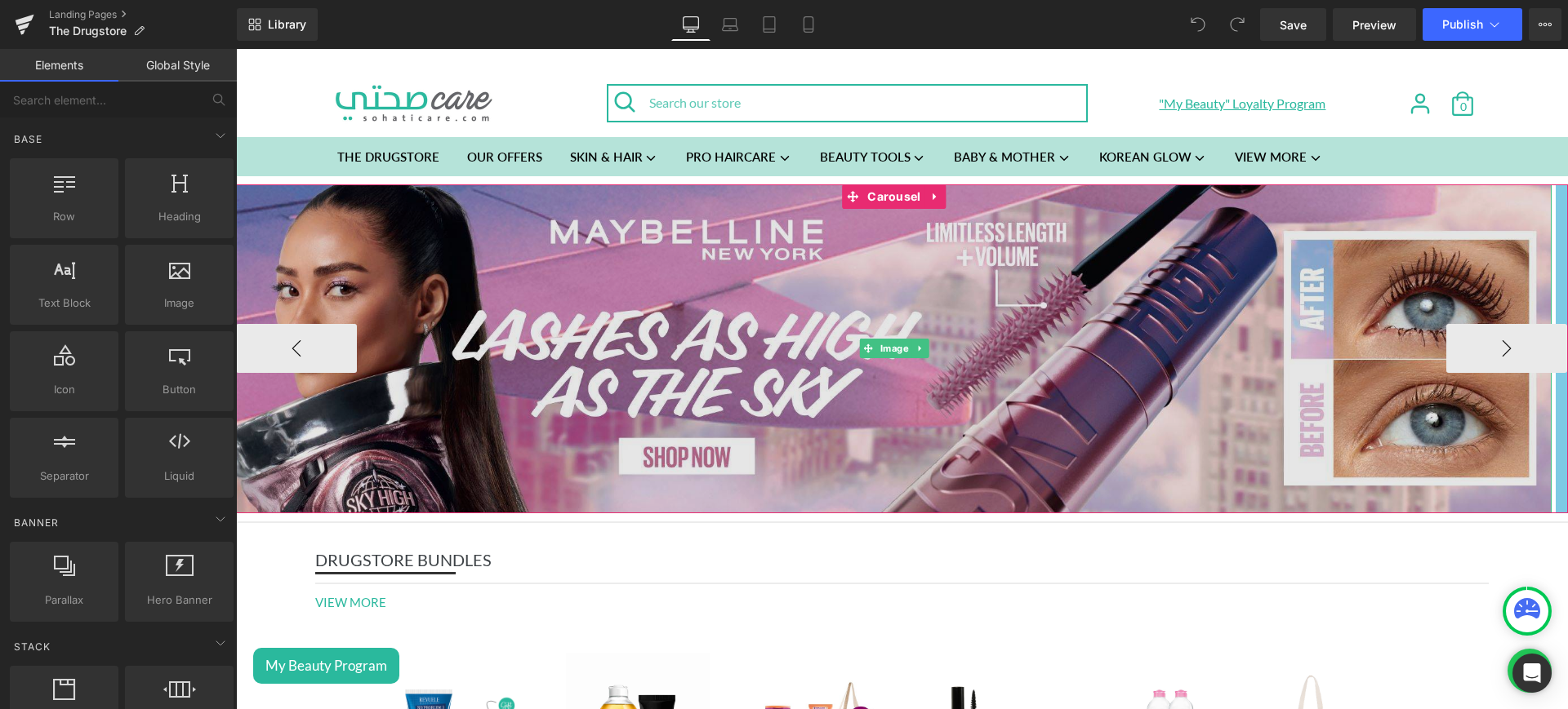
click at [572, 288] on img at bounding box center [895, 349] width 1316 height 329
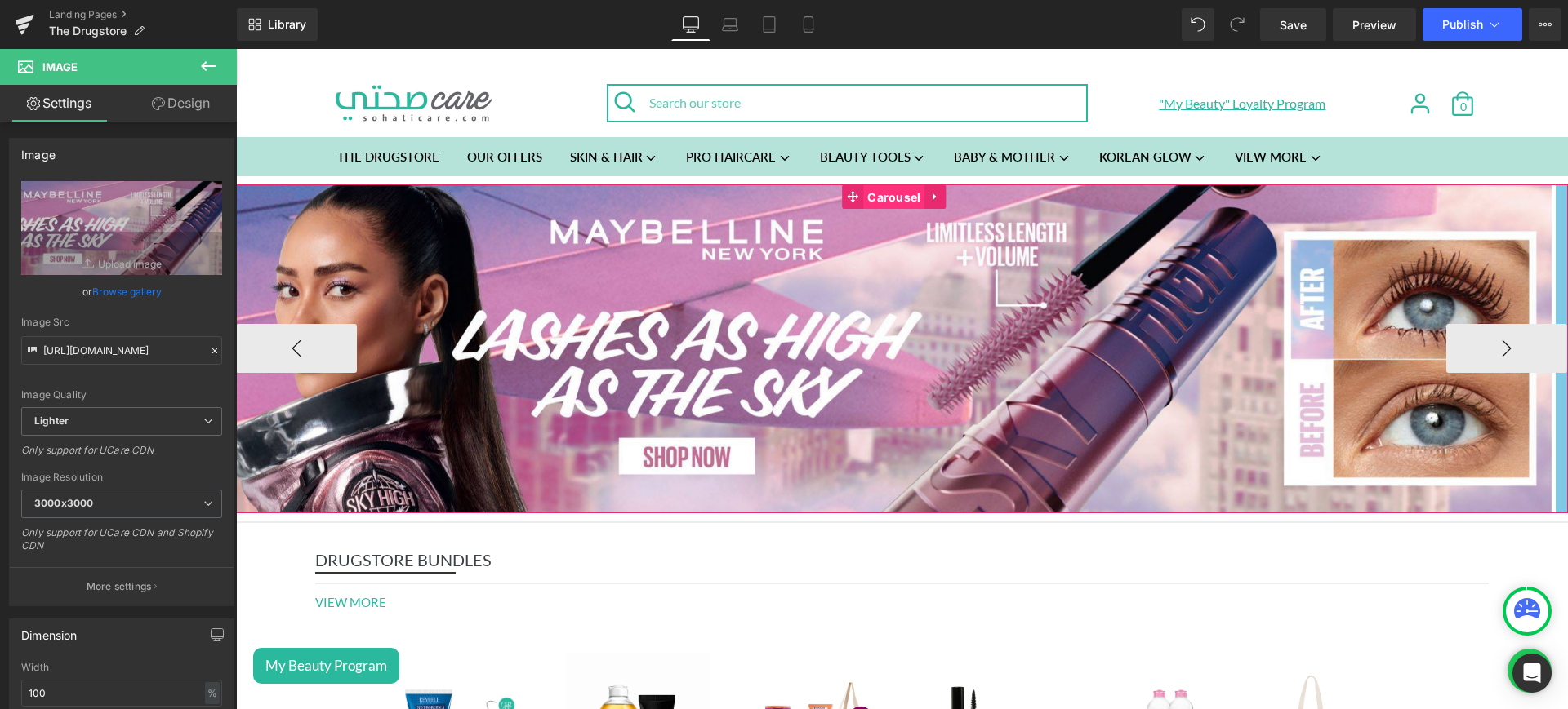
click at [901, 189] on span "Carousel" at bounding box center [895, 197] width 62 height 25
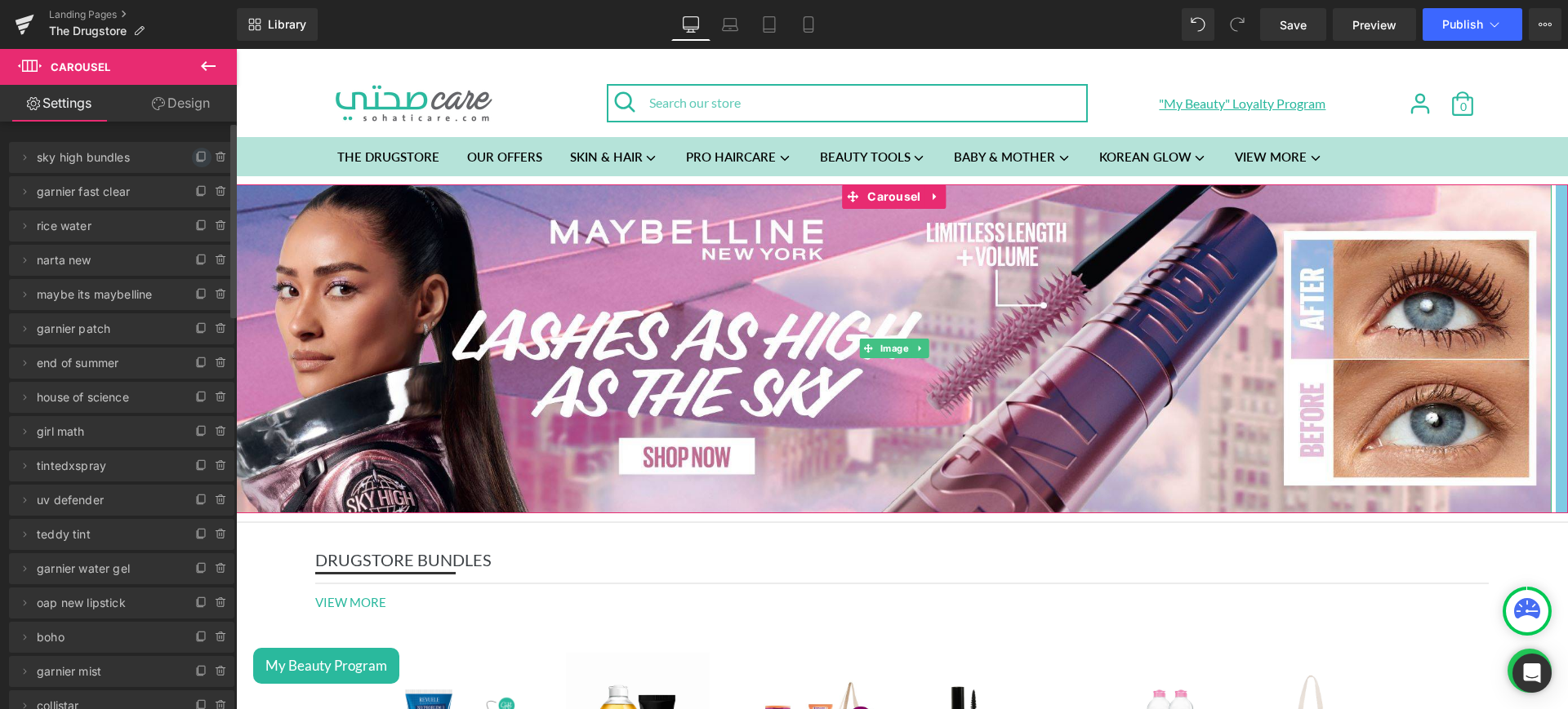
click at [192, 165] on span at bounding box center [201, 158] width 20 height 20
drag, startPoint x: 135, startPoint y: 184, endPoint x: 142, endPoint y: 152, distance: 32.8
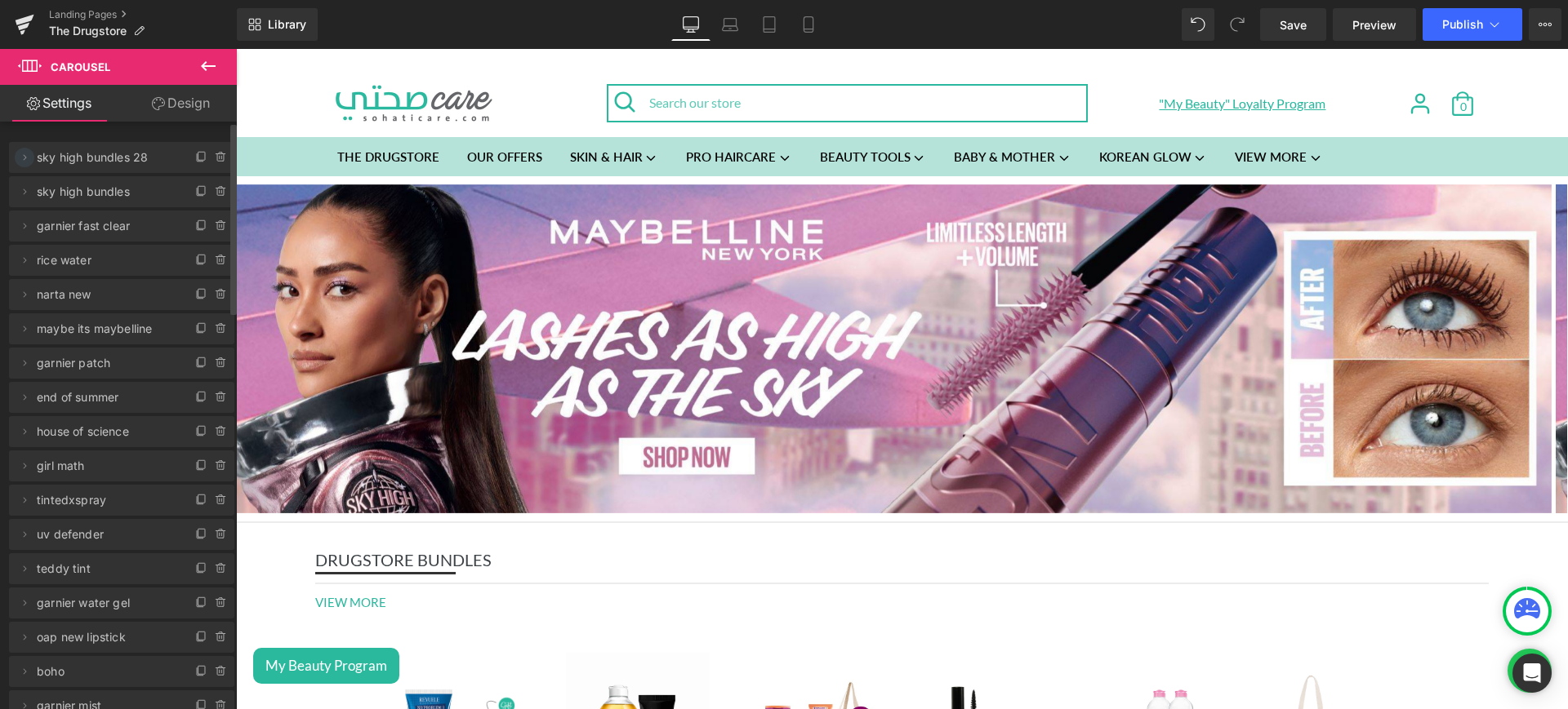
click at [21, 159] on icon at bounding box center [24, 157] width 13 height 13
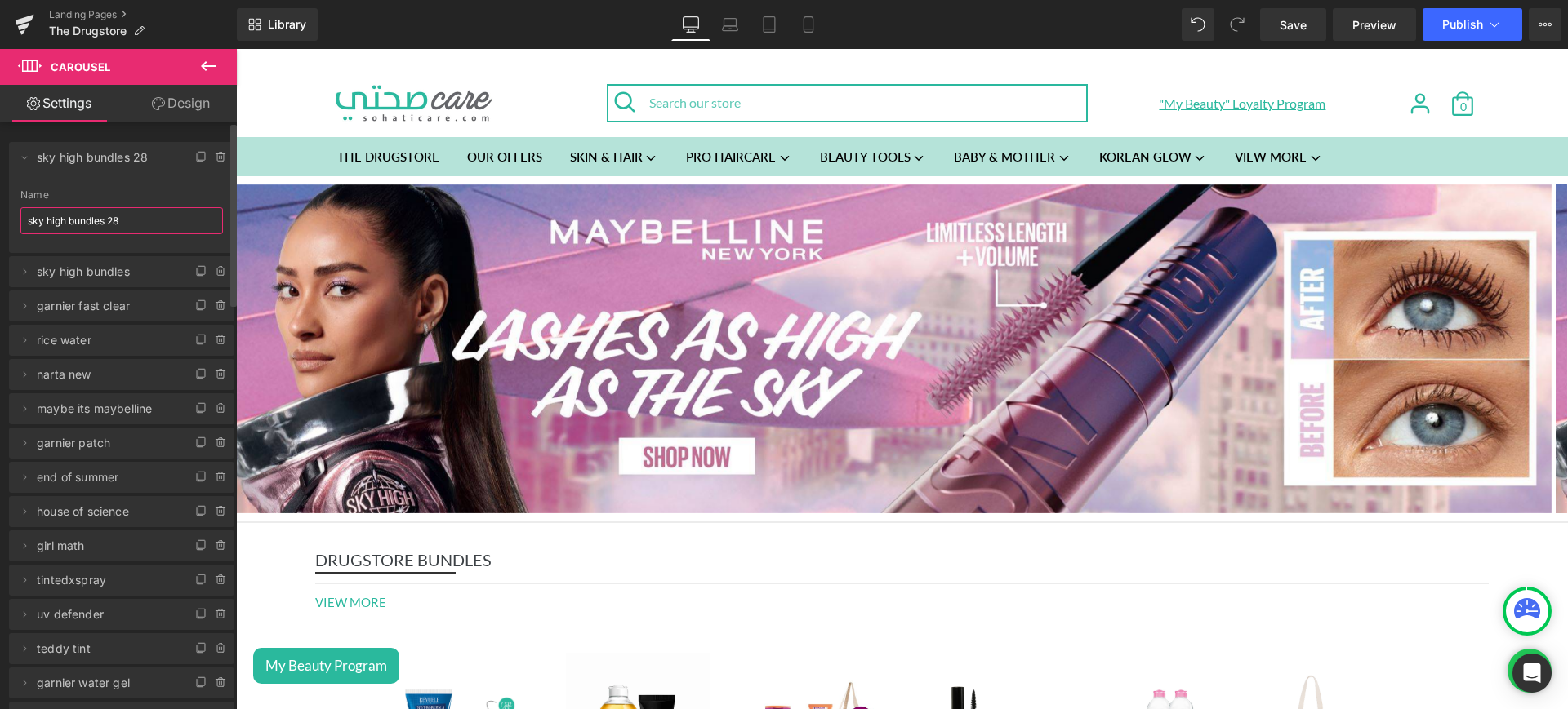
click at [132, 220] on input "sky high bundles 28" at bounding box center [122, 220] width 202 height 27
click at [29, 219] on input "maybelline" at bounding box center [122, 220] width 202 height 27
type input "maybe its maybelline"
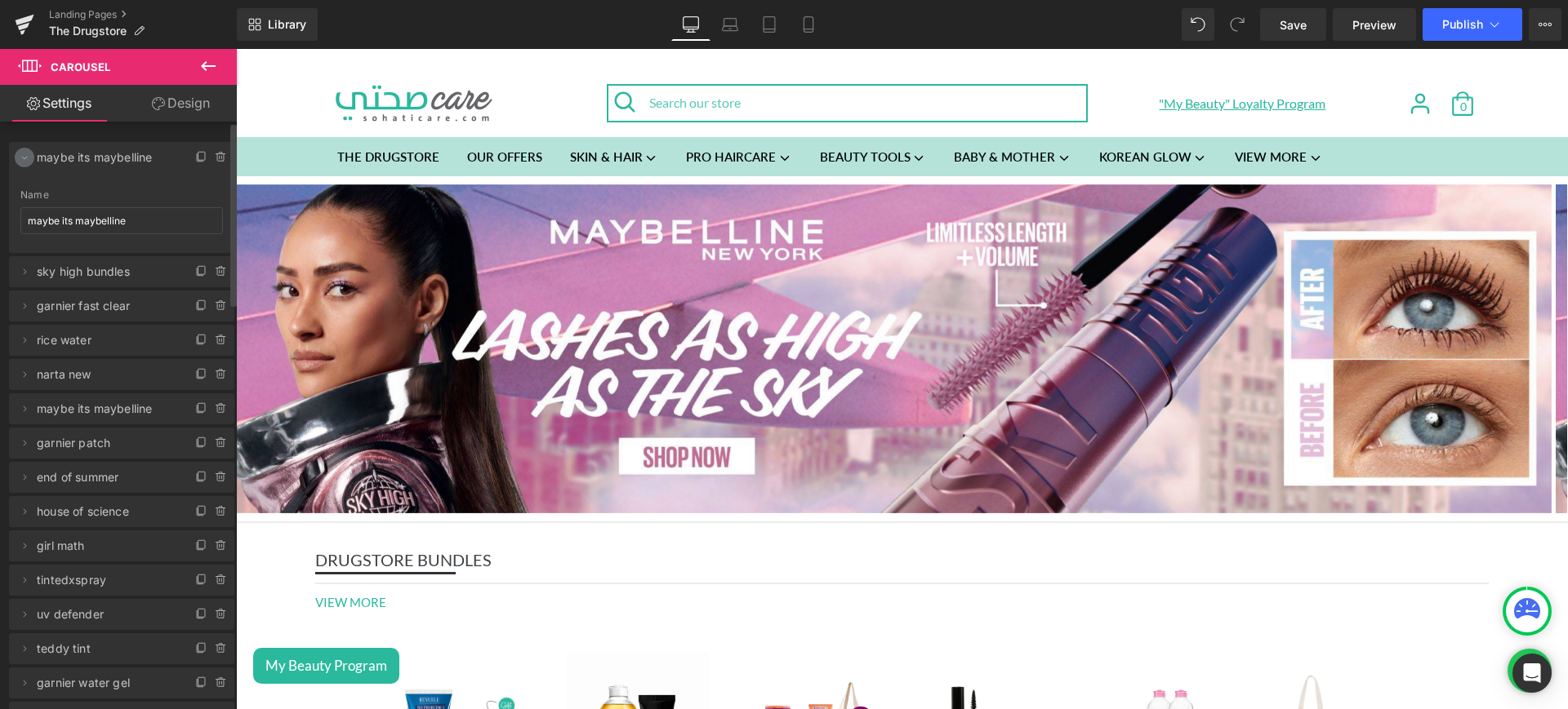
click at [24, 152] on icon at bounding box center [24, 157] width 13 height 13
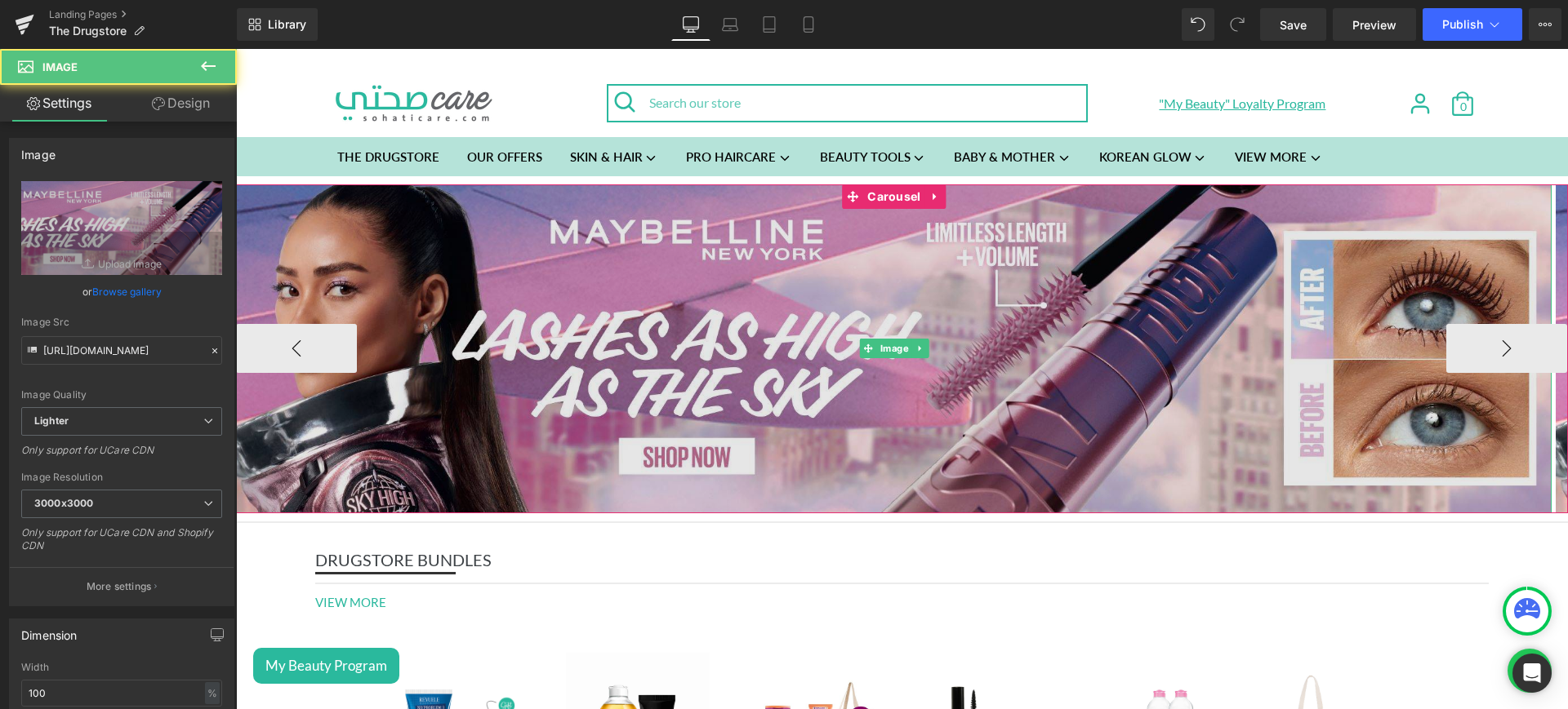
click at [1467, 319] on img at bounding box center [895, 349] width 1316 height 329
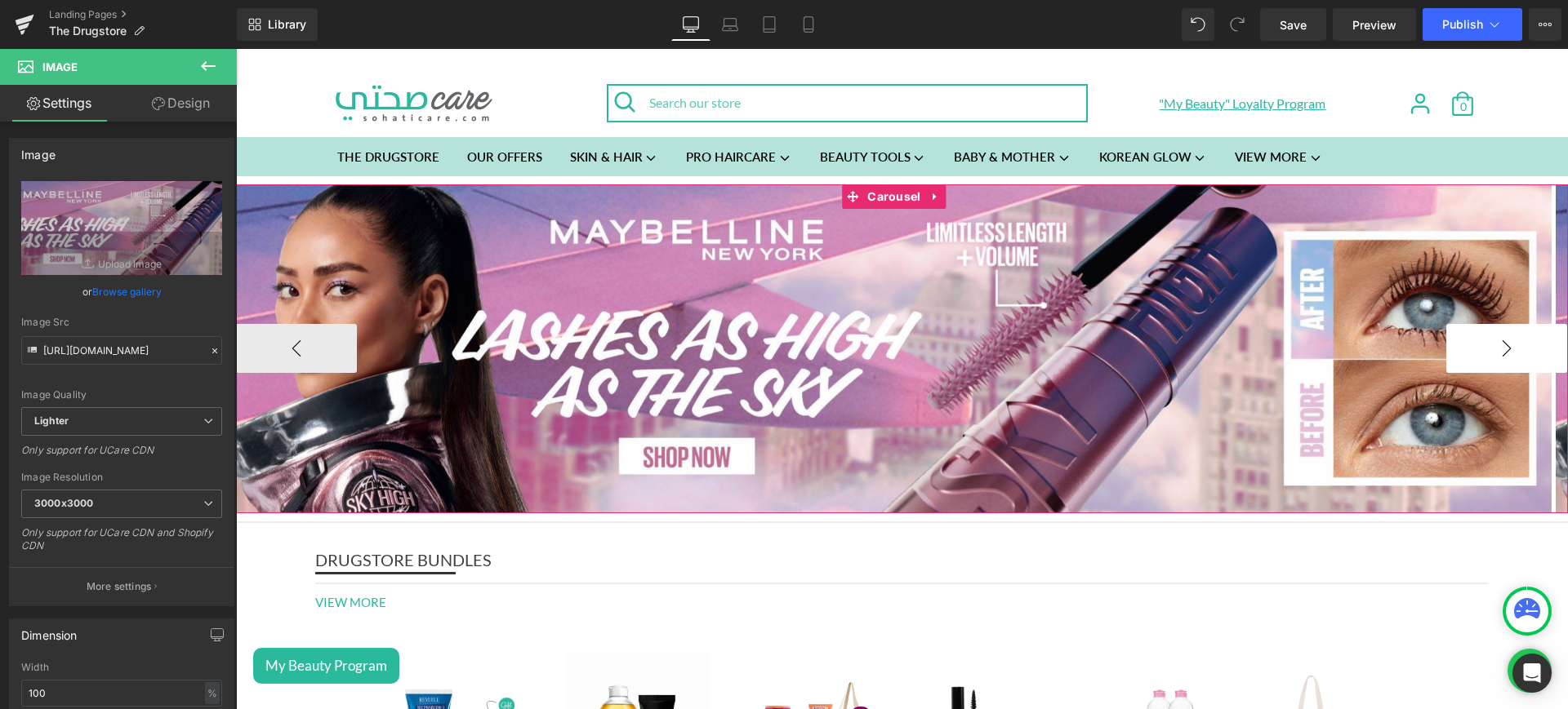
click at [1463, 350] on button "›" at bounding box center [1506, 348] width 121 height 49
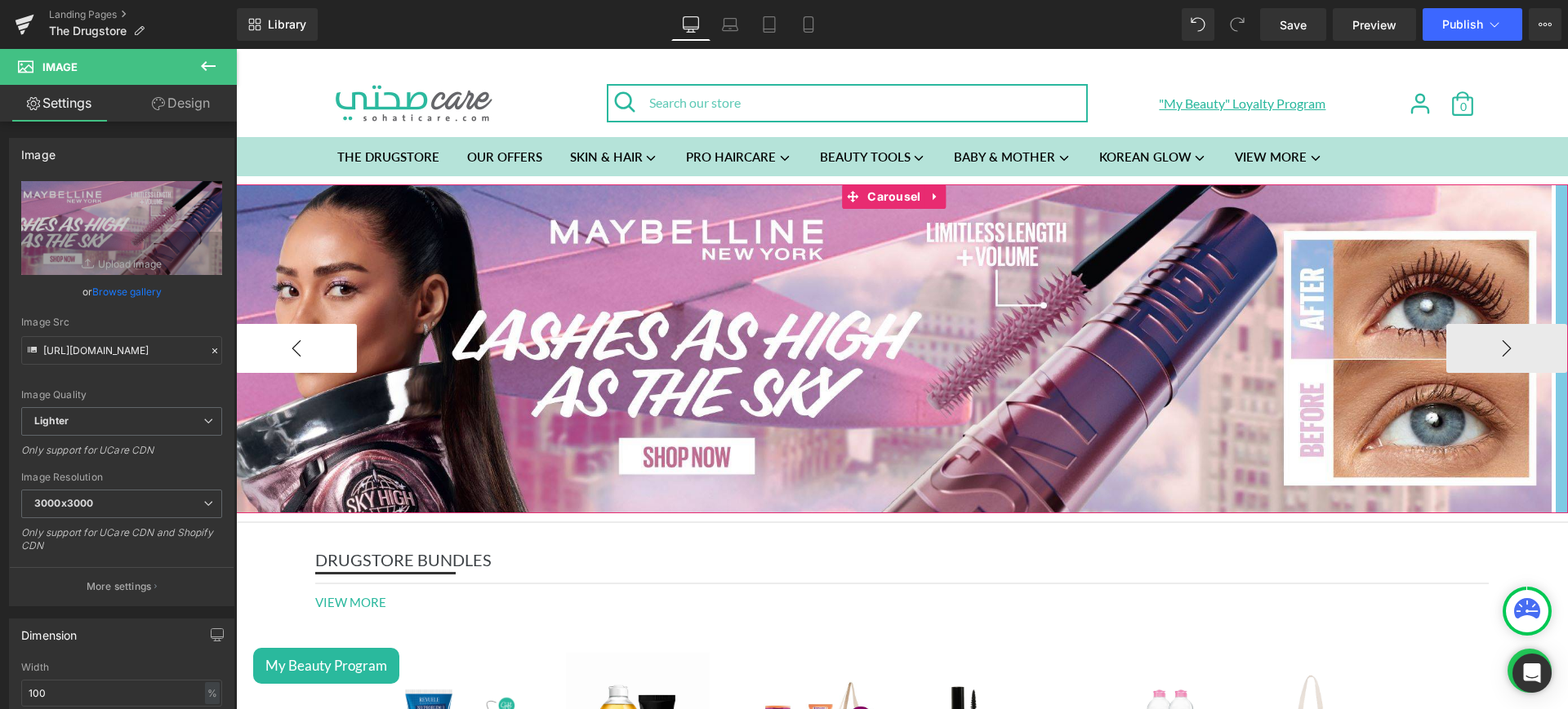
click at [289, 343] on button "‹" at bounding box center [296, 348] width 121 height 49
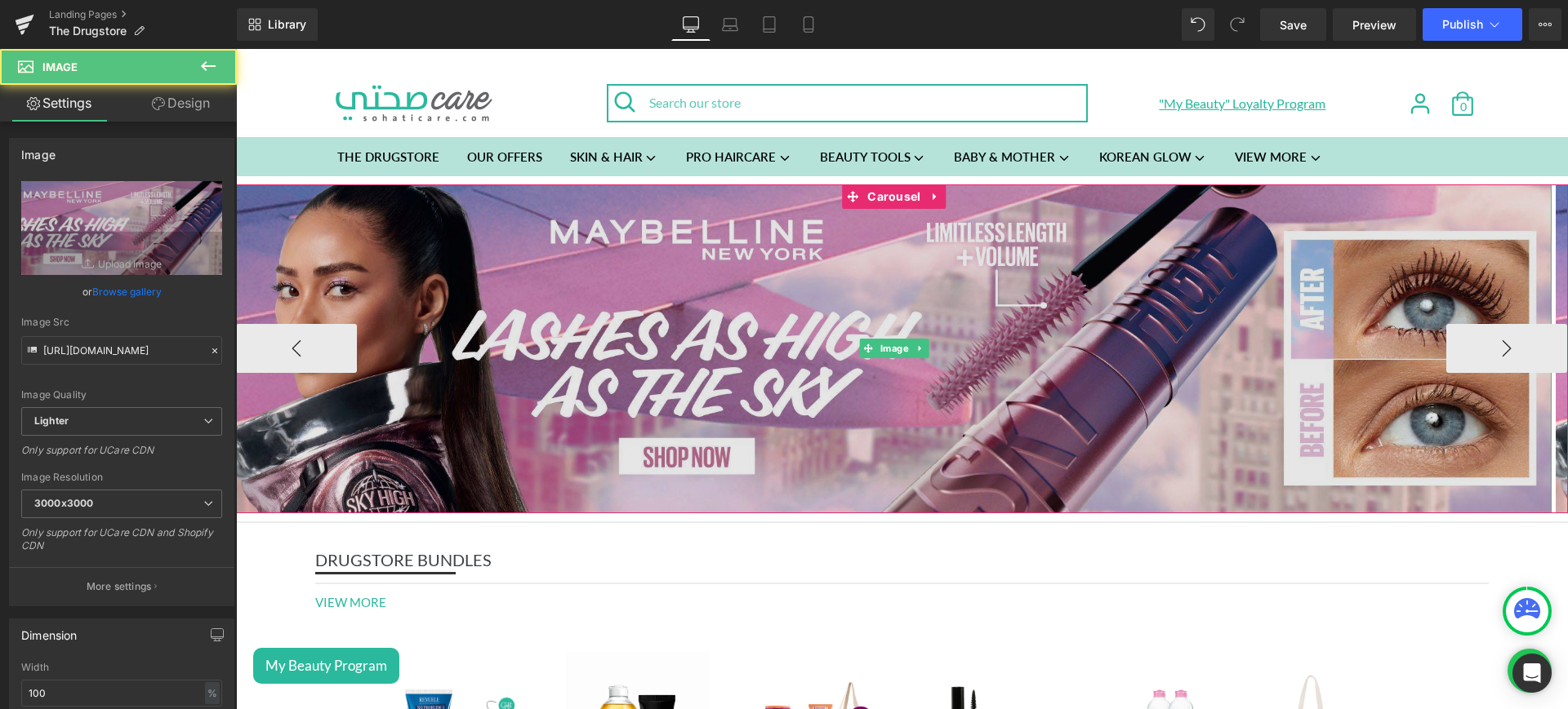
click at [523, 284] on img at bounding box center [895, 349] width 1316 height 329
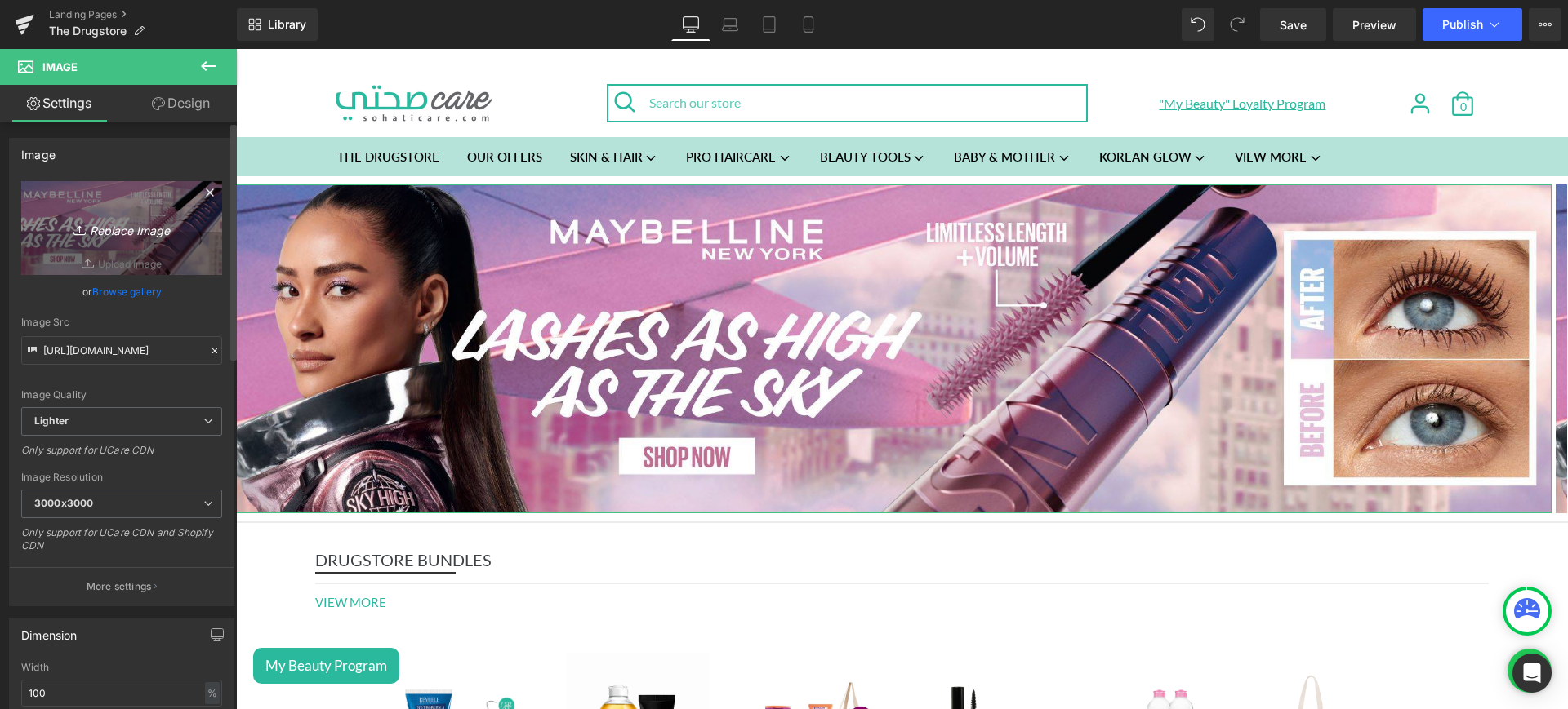
click at [133, 229] on icon "Replace Image" at bounding box center [122, 229] width 131 height 21
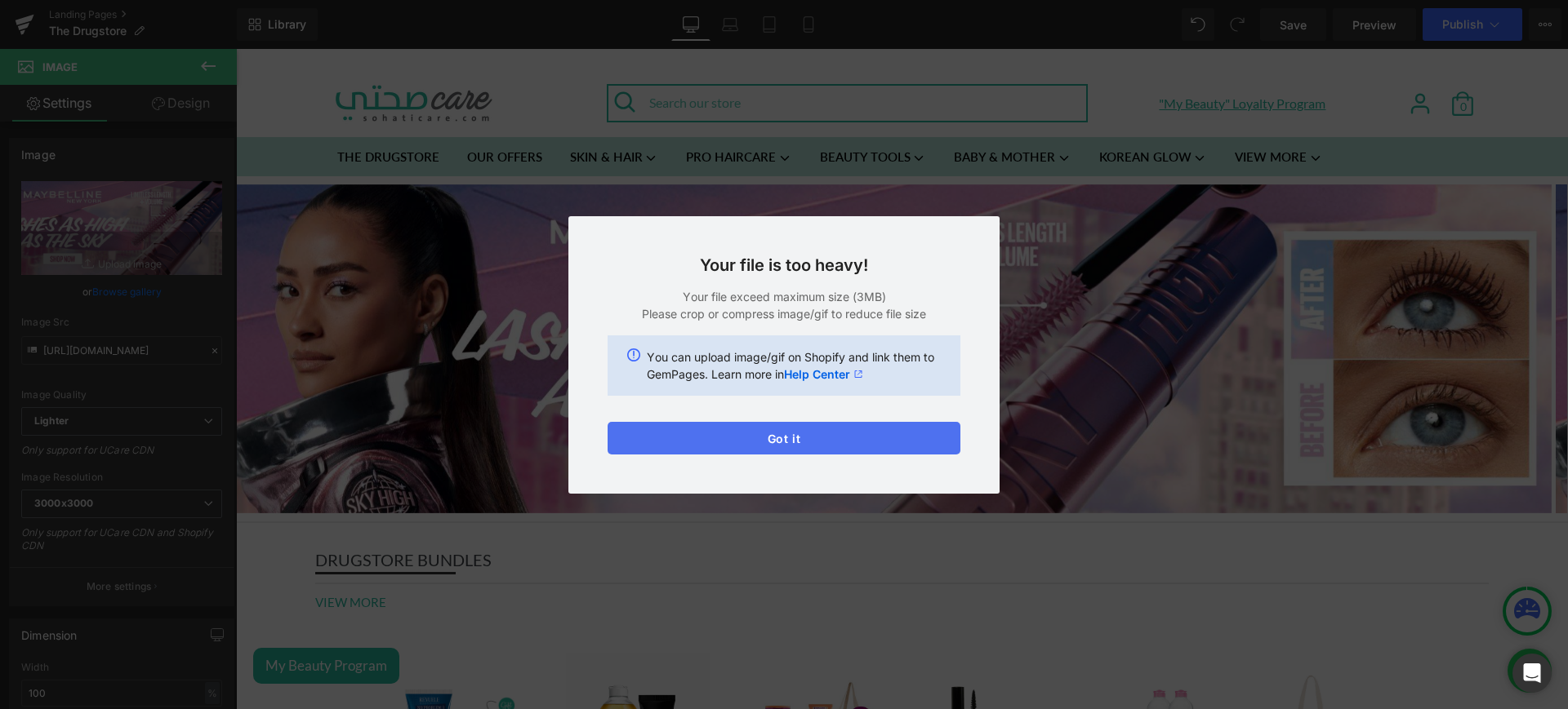
click at [843, 436] on button "Got it" at bounding box center [784, 438] width 353 height 33
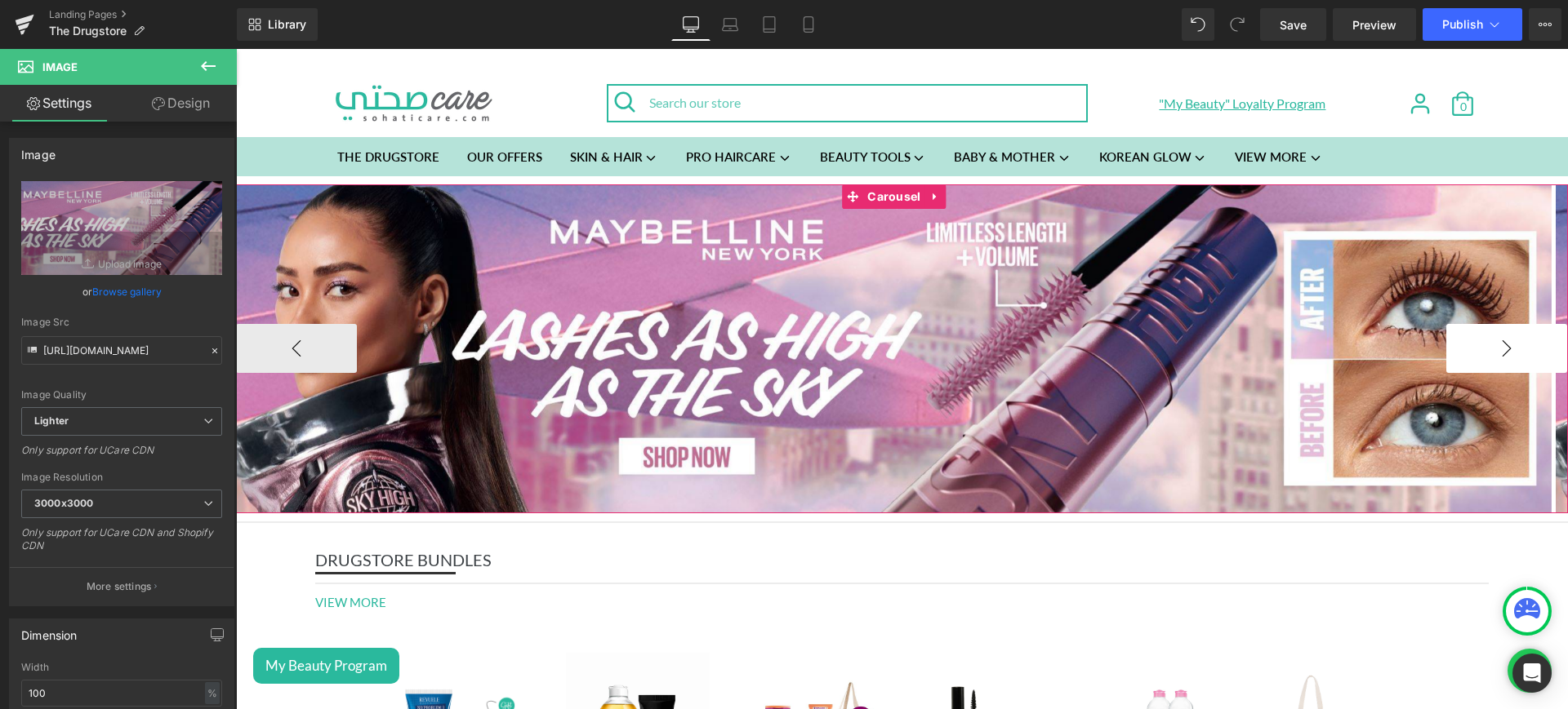
click at [1448, 349] on button "›" at bounding box center [1506, 348] width 121 height 49
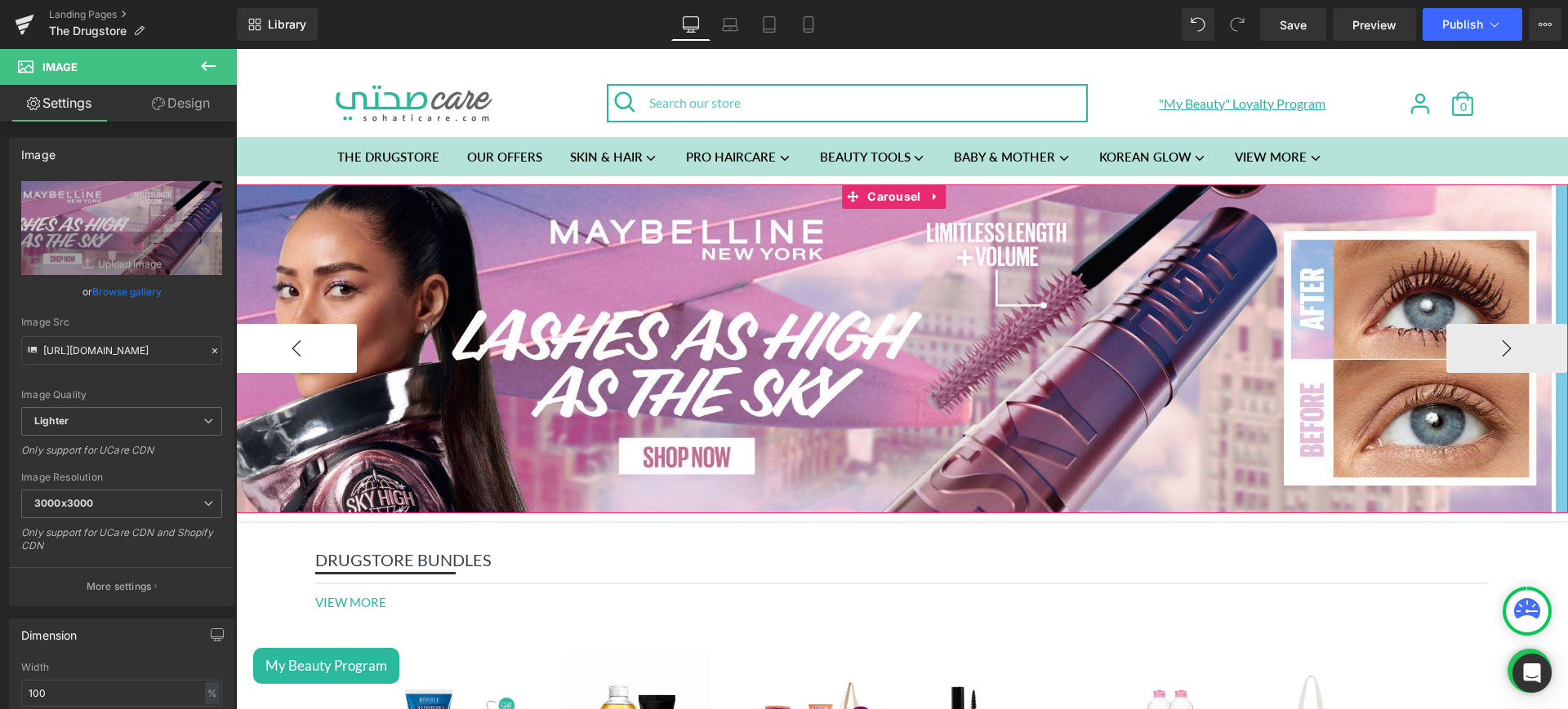
click at [322, 340] on button "‹" at bounding box center [296, 348] width 121 height 49
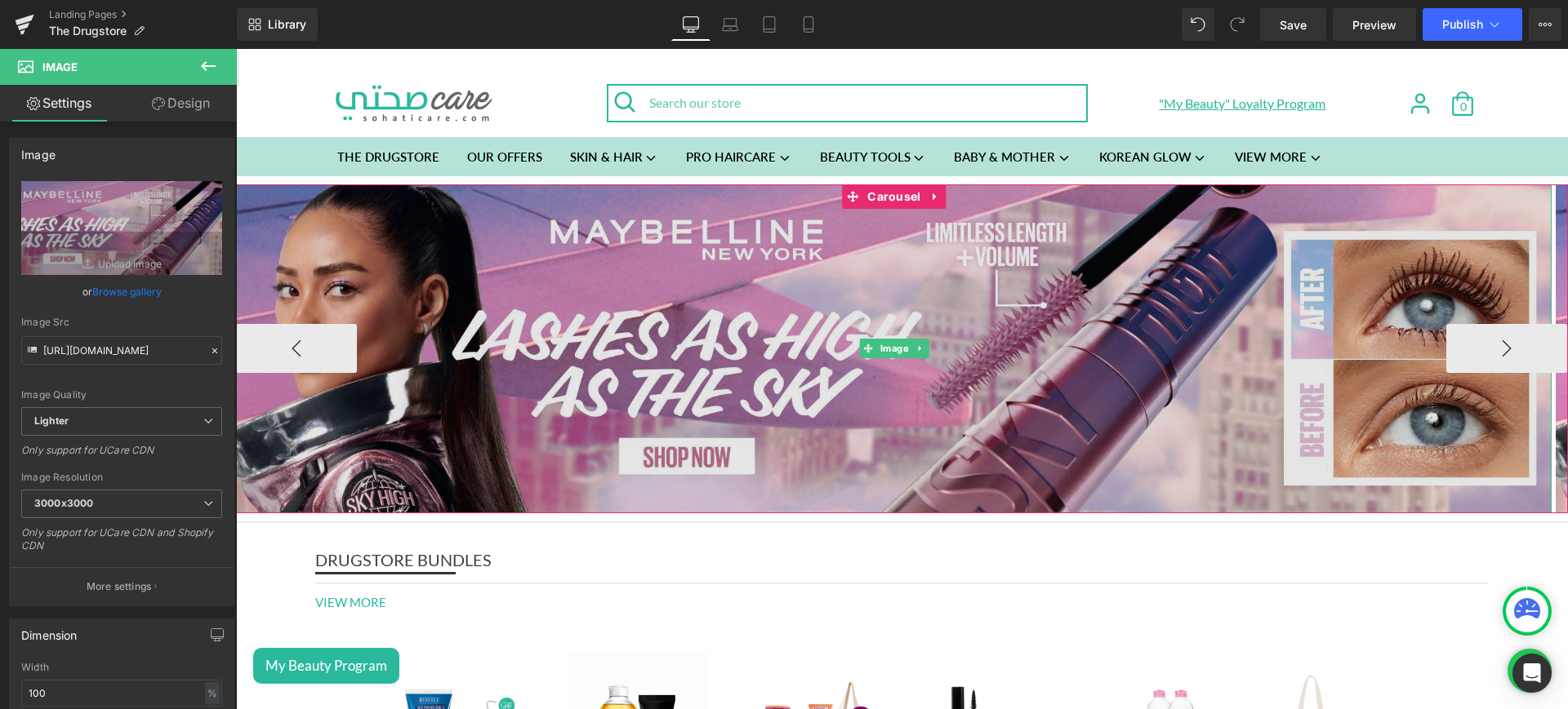
click at [422, 324] on img at bounding box center [895, 349] width 1316 height 329
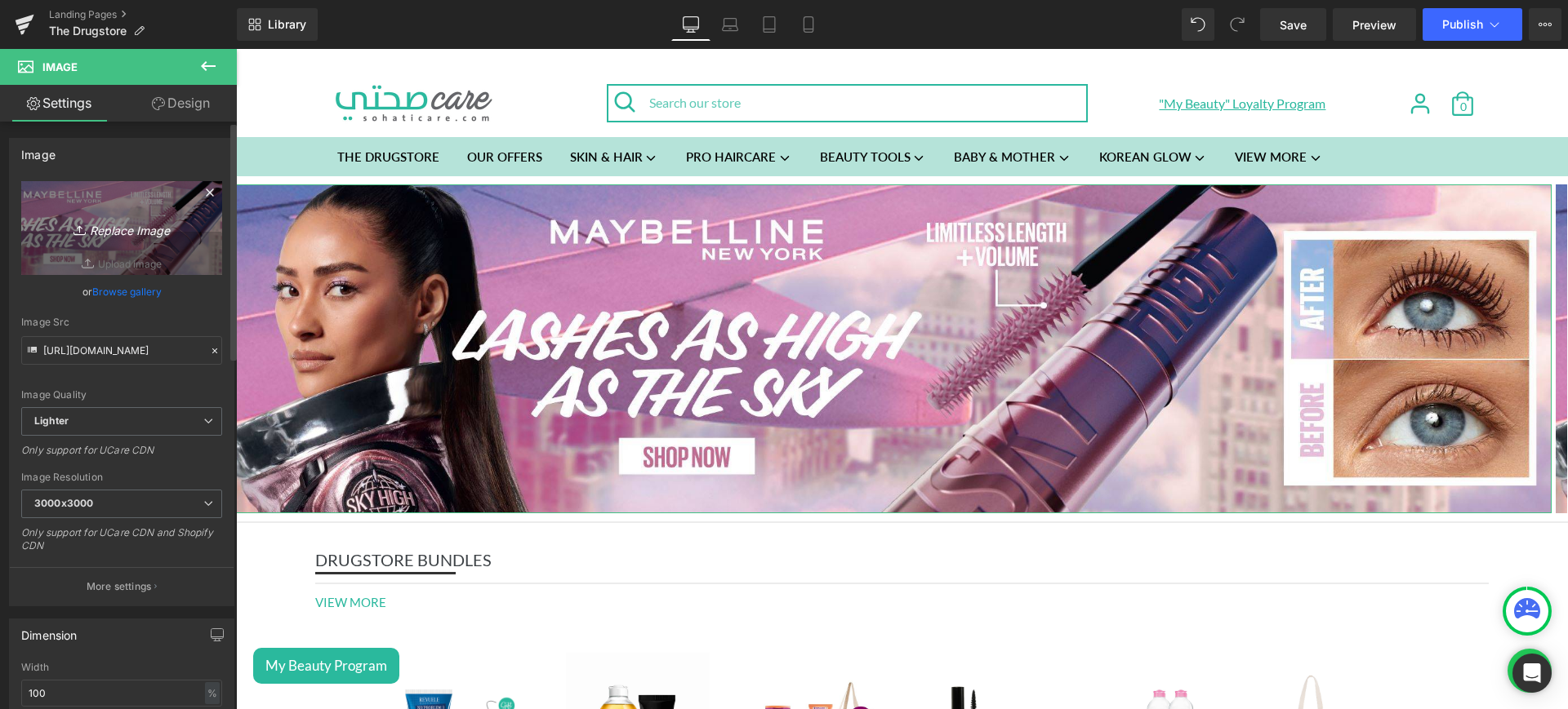
click at [149, 227] on icon "Replace Image" at bounding box center [122, 229] width 131 height 21
click at [130, 223] on icon "Replace Image" at bounding box center [122, 229] width 131 height 21
type input "C:\fakepath\maybe web.jpg"
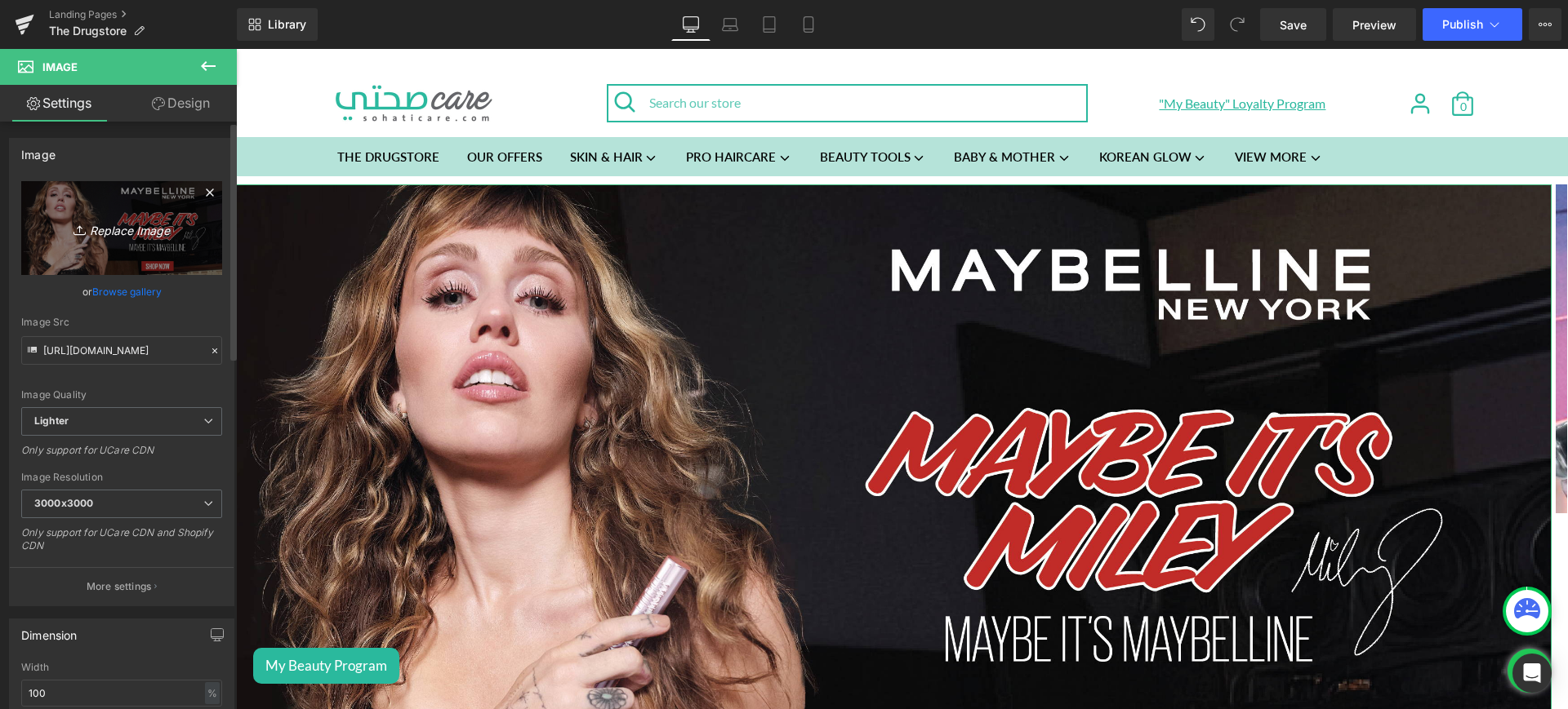
click at [139, 236] on icon "Replace Image" at bounding box center [122, 229] width 131 height 21
type input "C:\fakepath\maybe web.jpg"
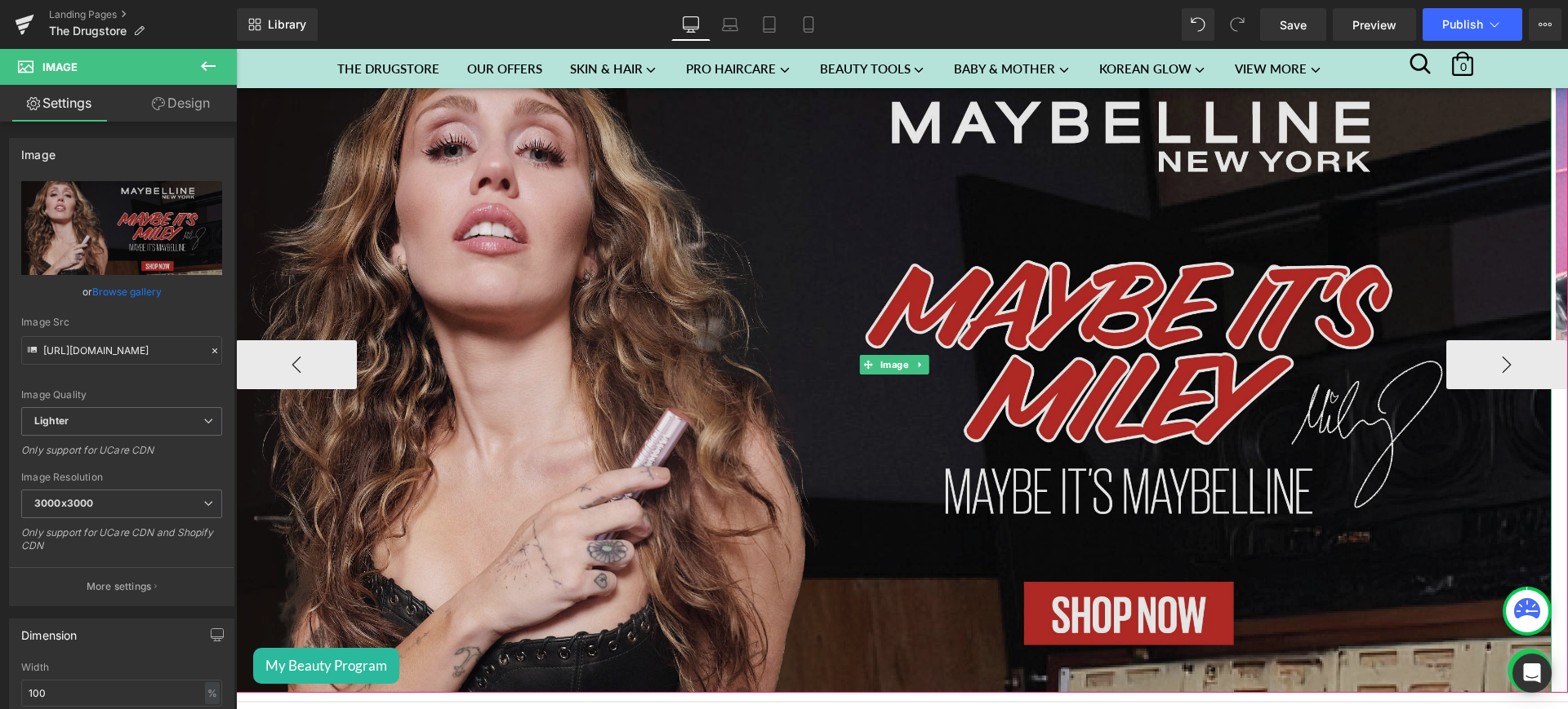
scroll to position [118, 0]
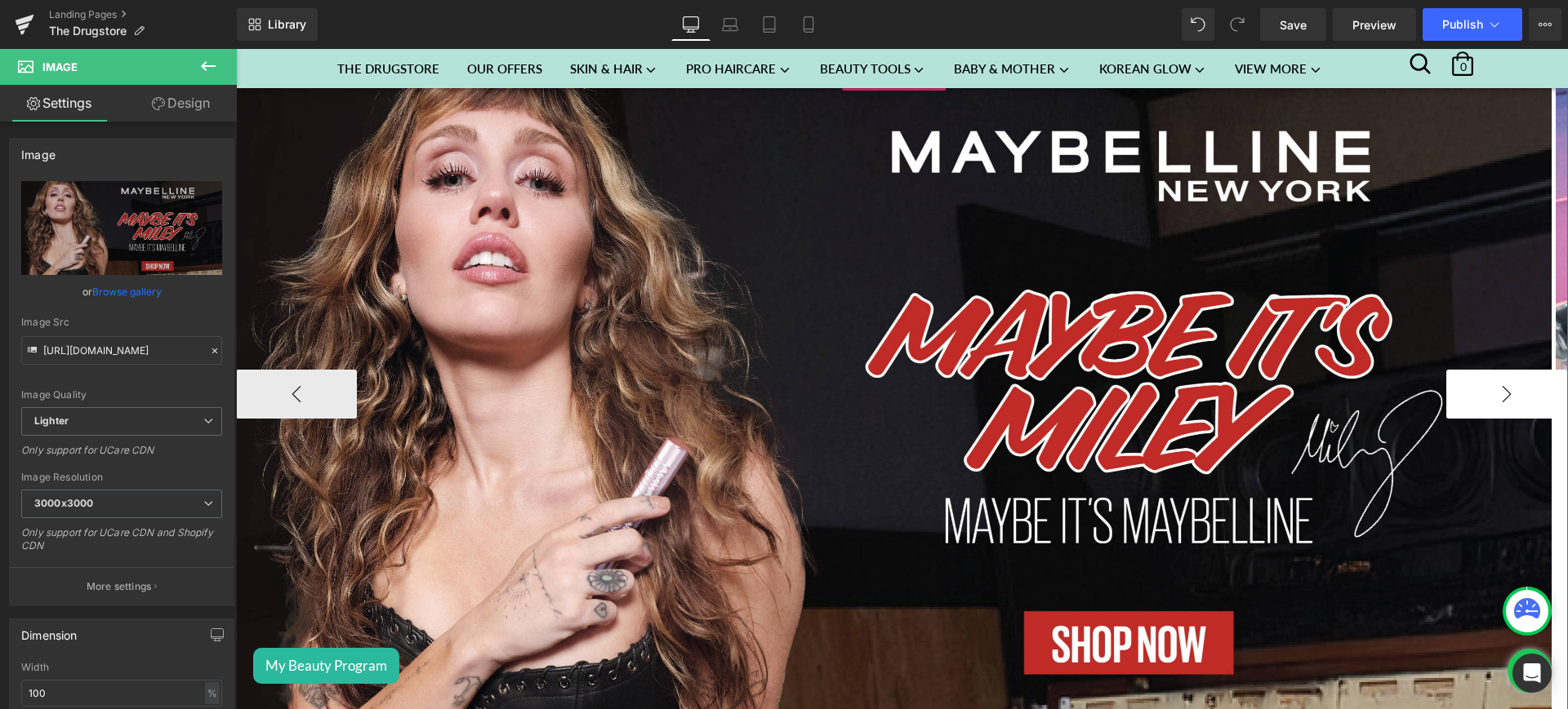
click at [1504, 393] on button "›" at bounding box center [1506, 394] width 121 height 49
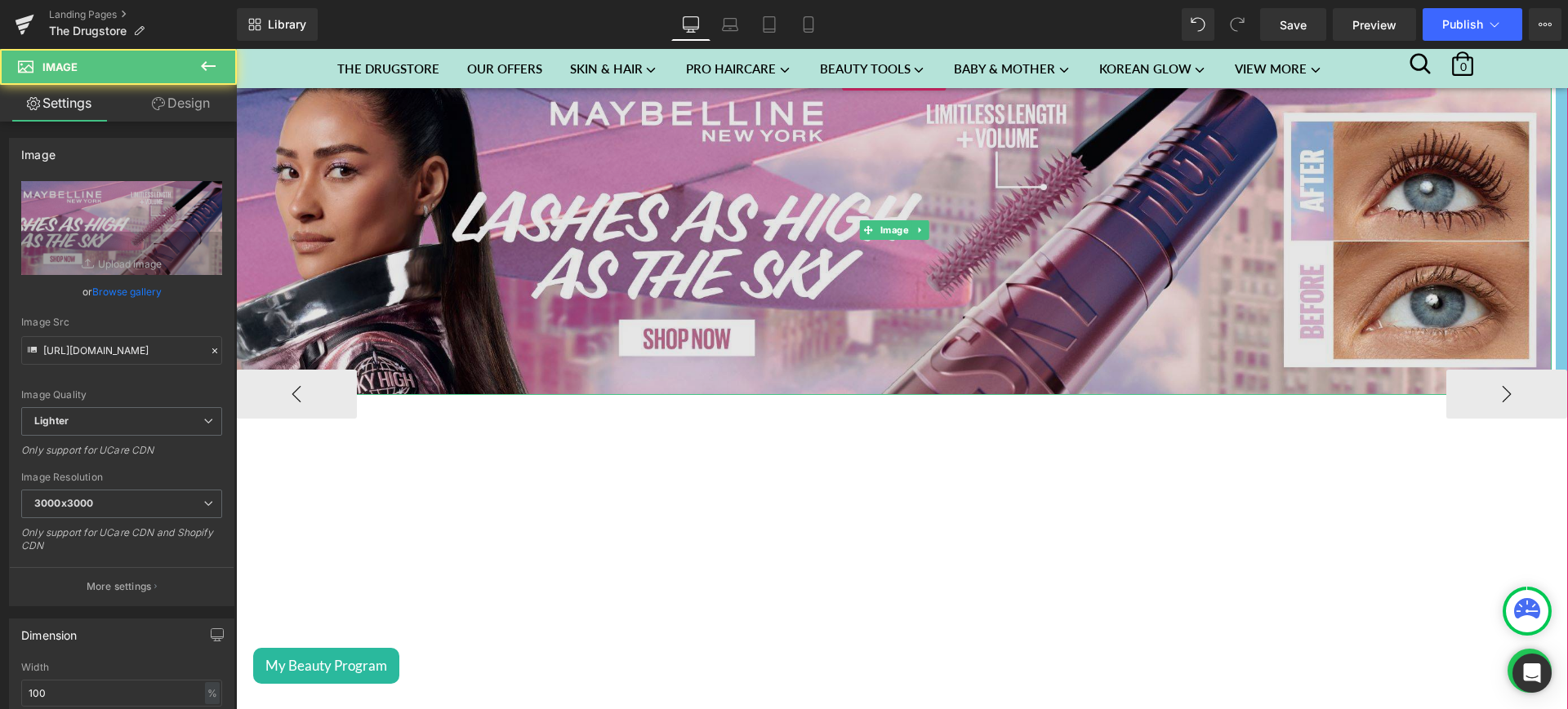
click at [273, 365] on img at bounding box center [895, 230] width 1316 height 329
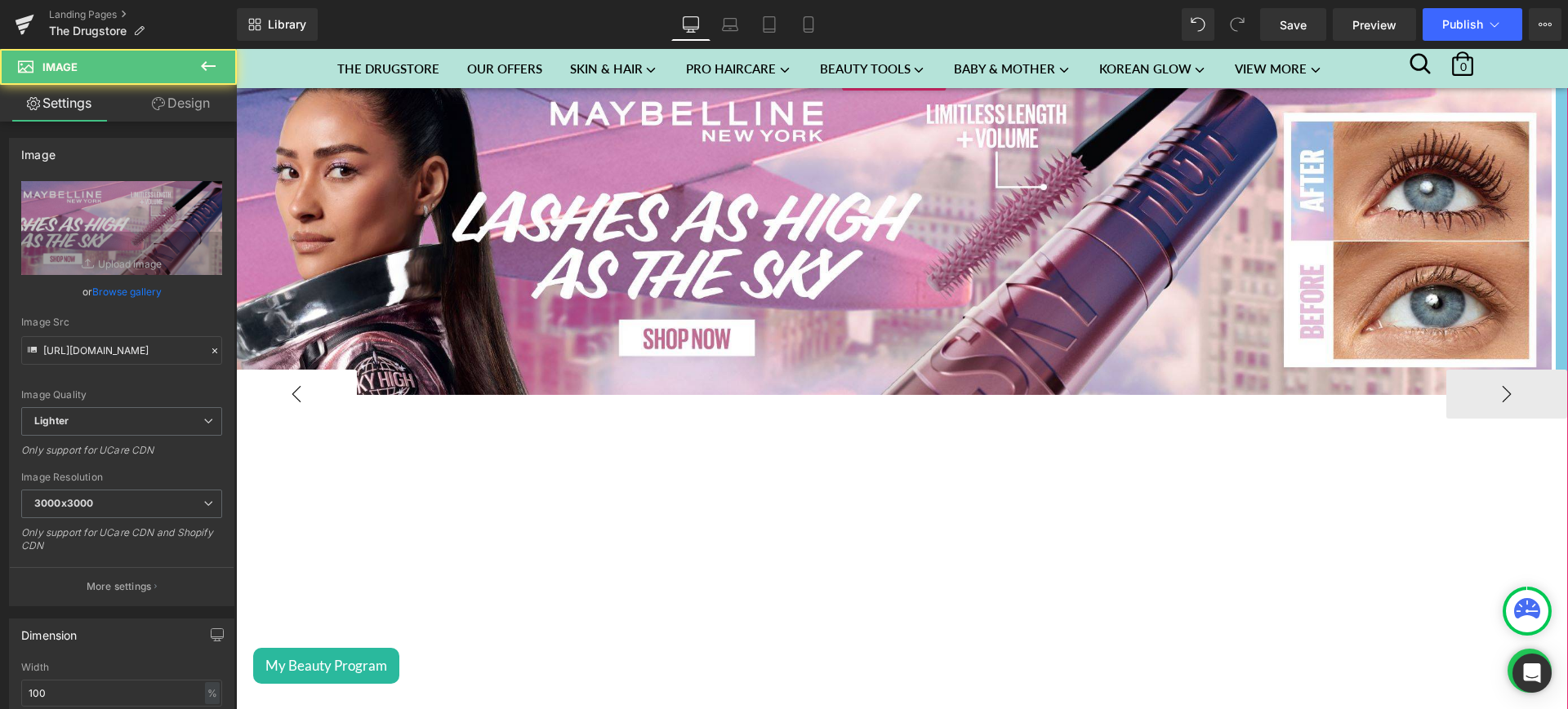
click at [277, 372] on button "‹" at bounding box center [296, 394] width 121 height 49
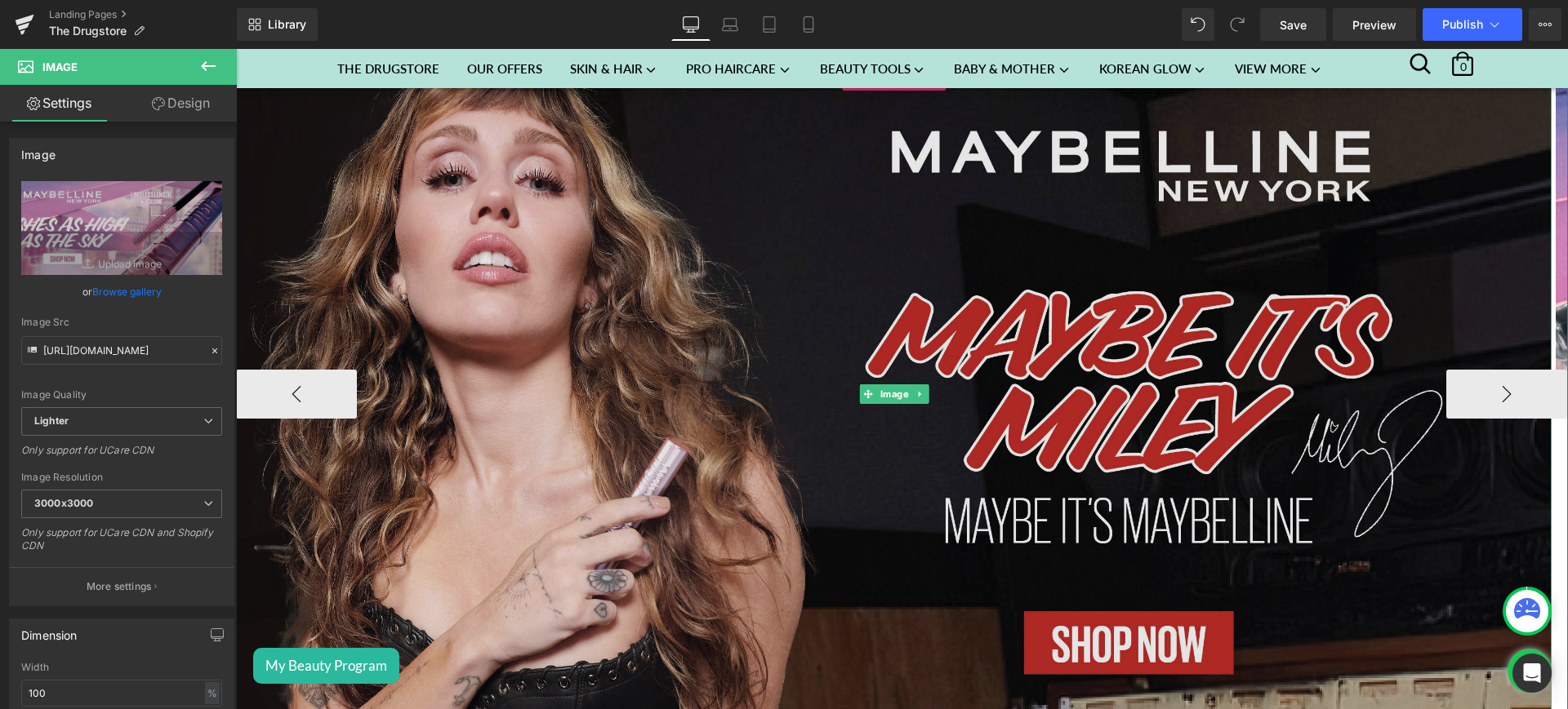
click at [423, 260] on img at bounding box center [895, 394] width 1316 height 656
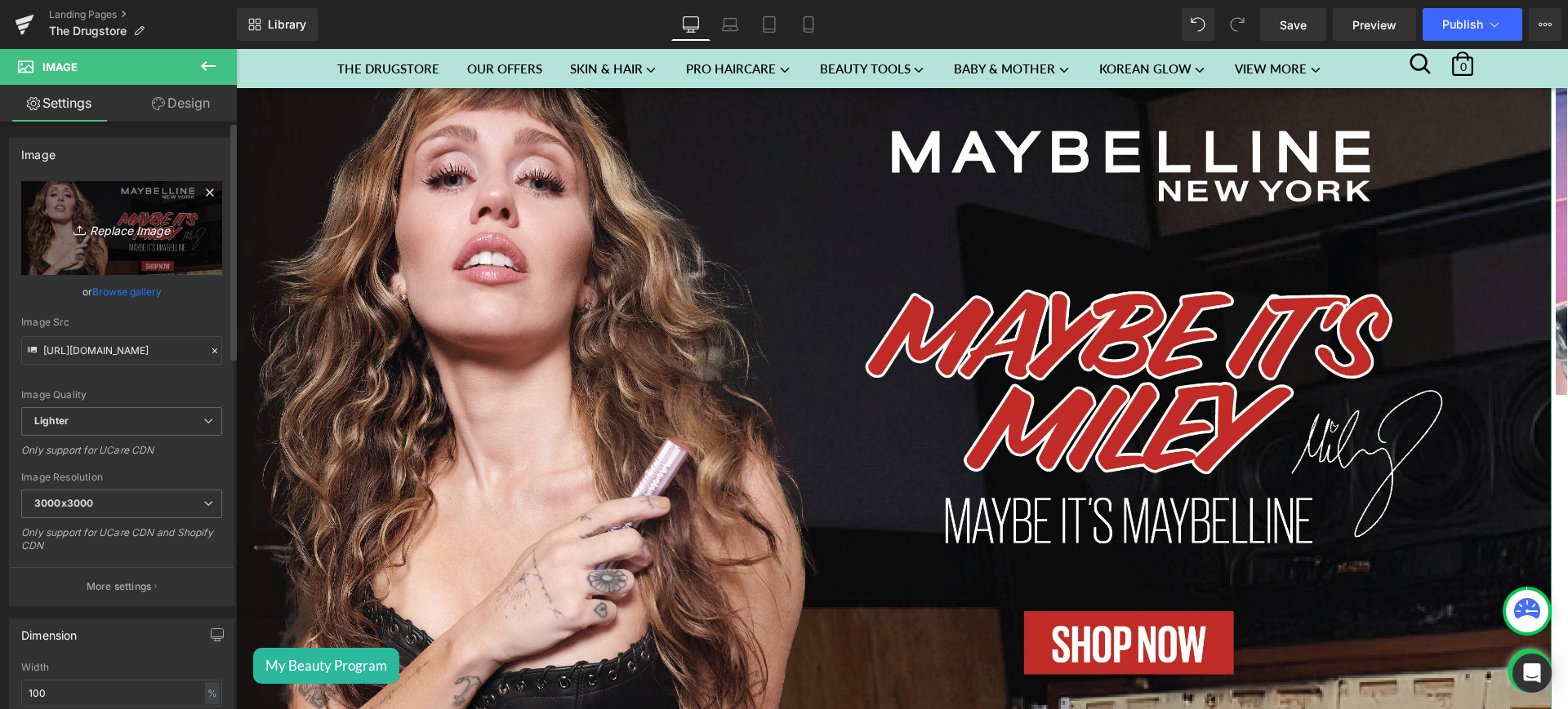
click at [136, 235] on icon "Replace Image" at bounding box center [122, 229] width 131 height 21
type input "C:\fakepath\maybe web.jpg"
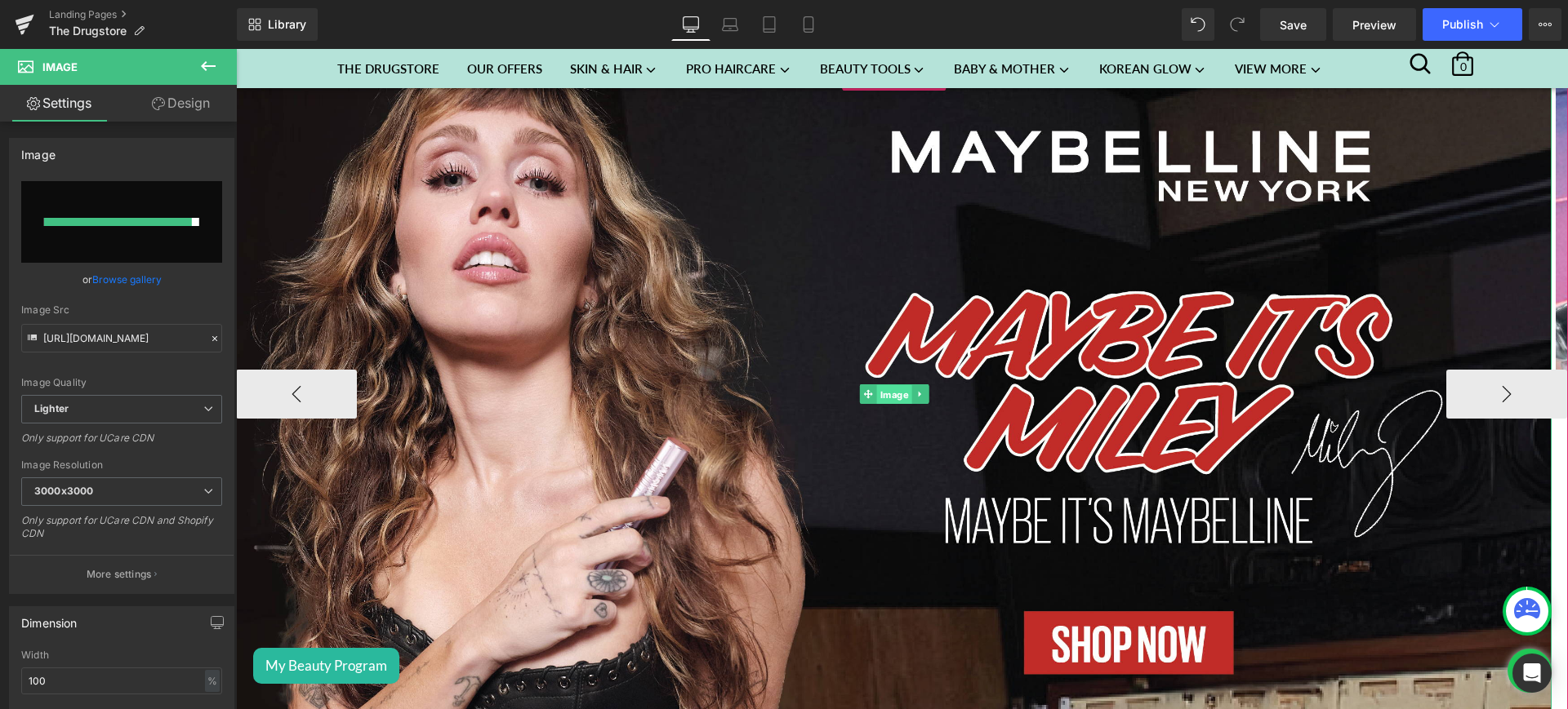
click at [886, 385] on span "Image" at bounding box center [894, 394] width 35 height 20
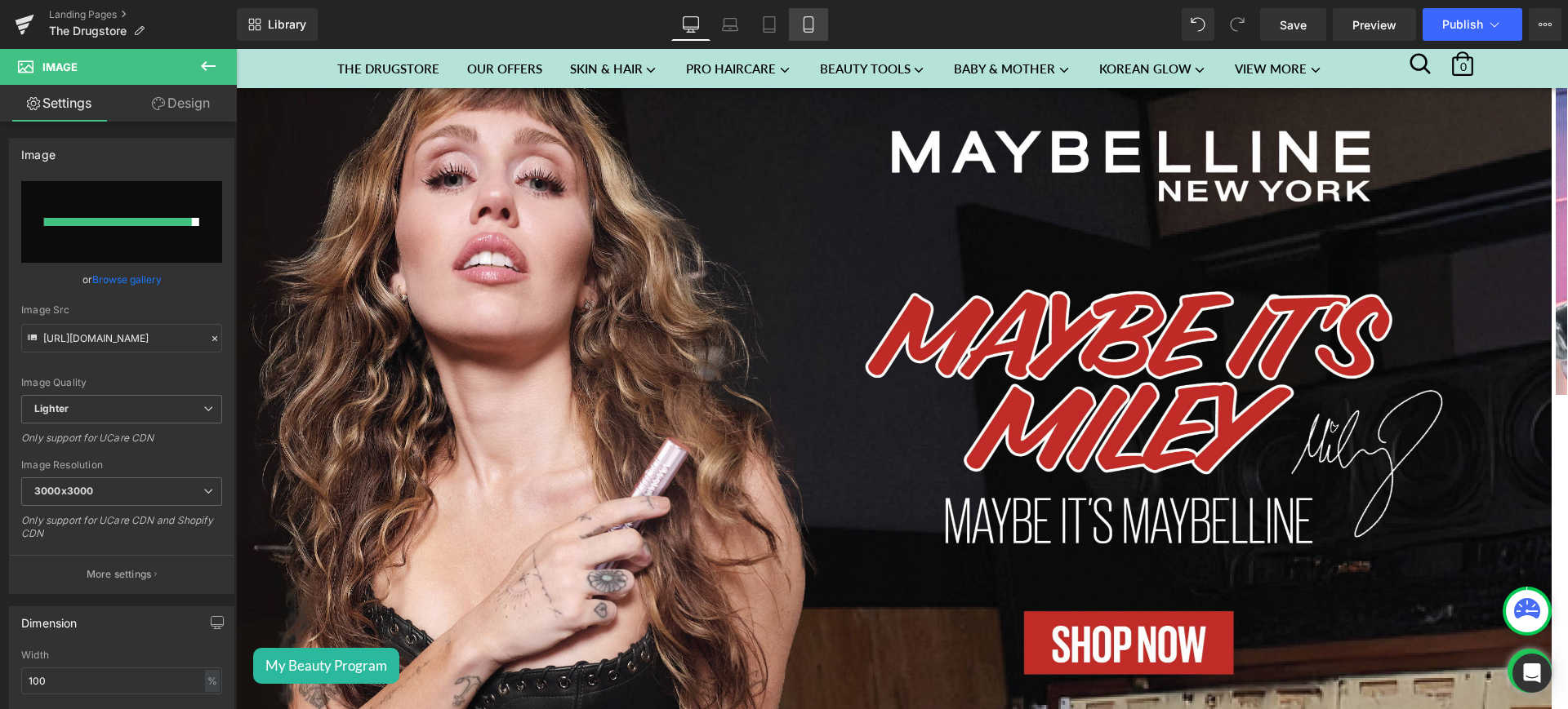
click at [819, 11] on link "Mobile" at bounding box center [809, 25] width 39 height 33
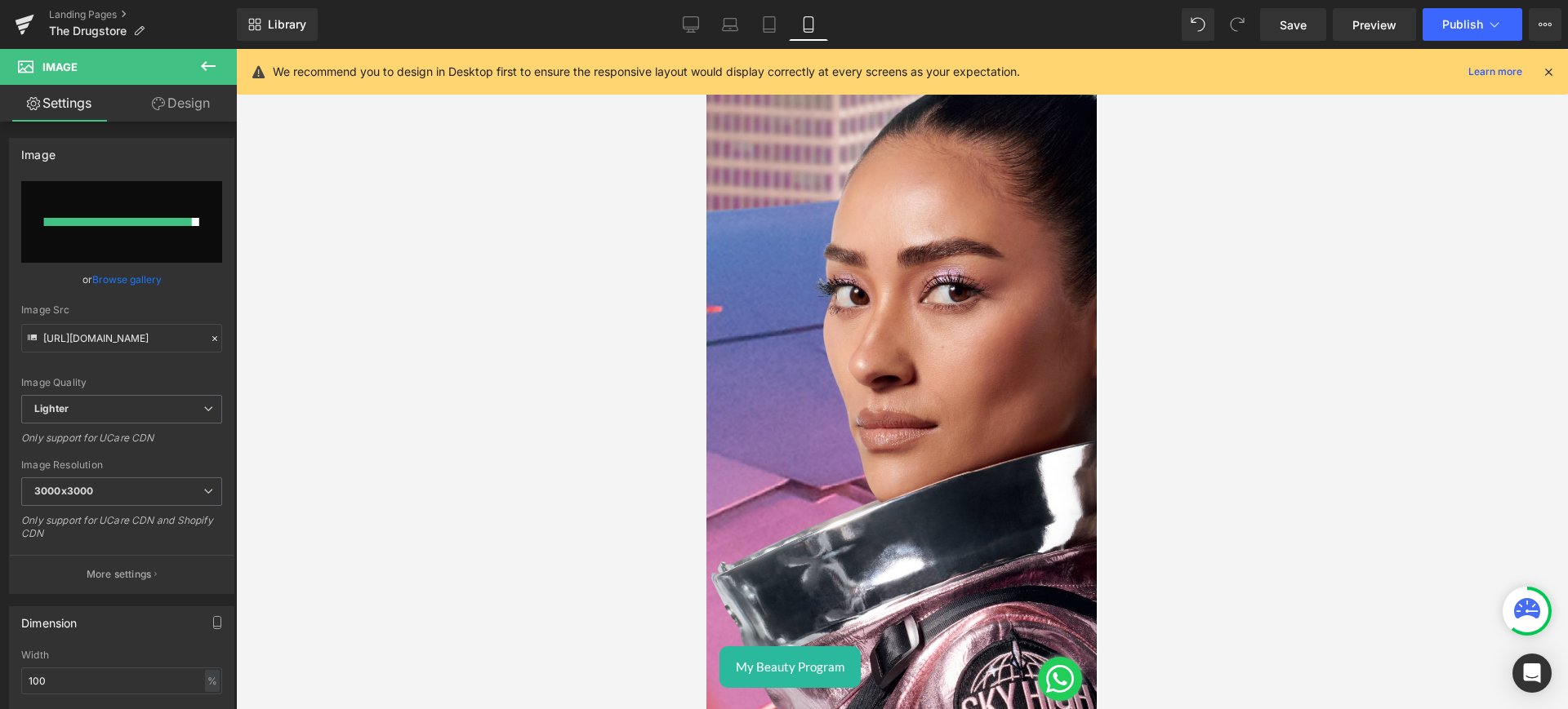
scroll to position [0, 0]
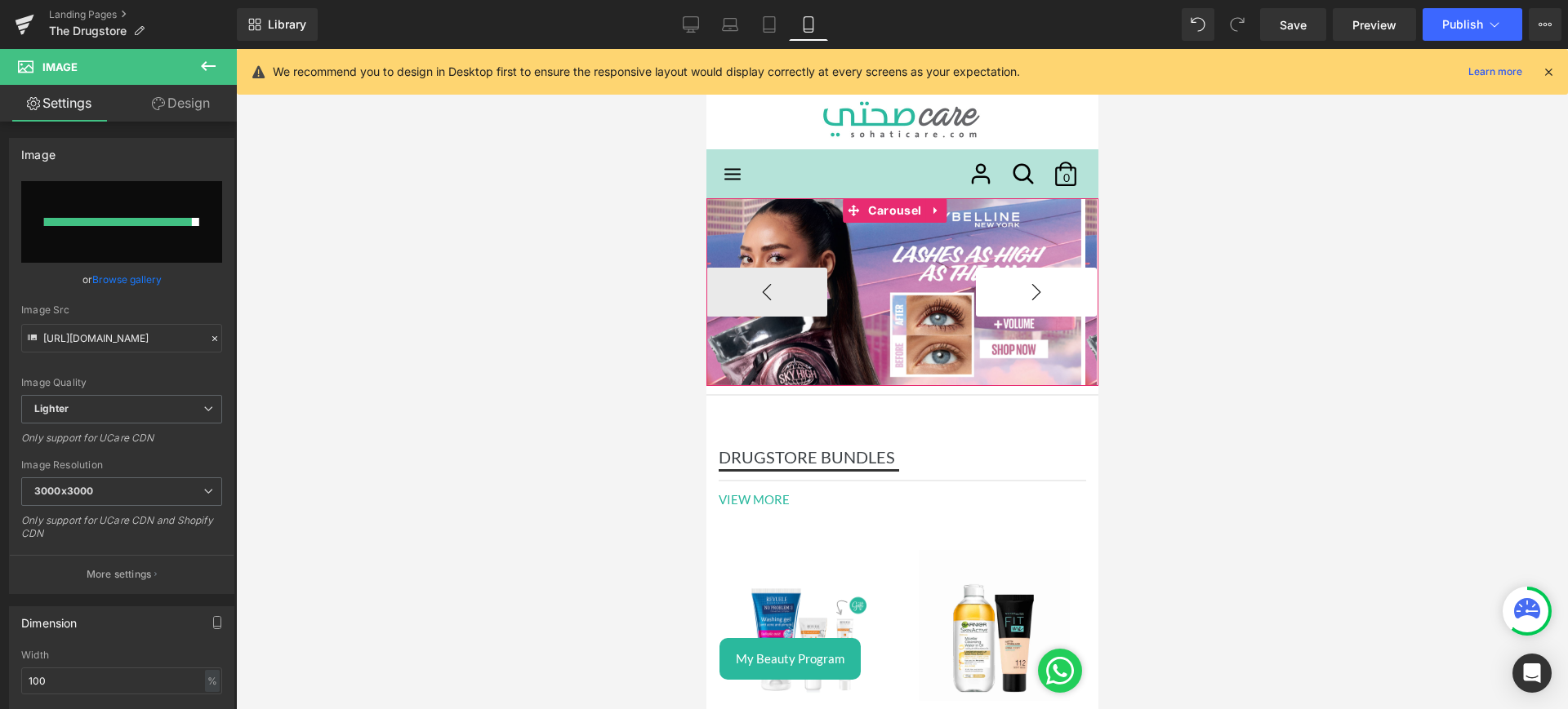
click at [1010, 280] on button "›" at bounding box center [1035, 292] width 121 height 49
click at [790, 293] on button "‹" at bounding box center [766, 292] width 121 height 49
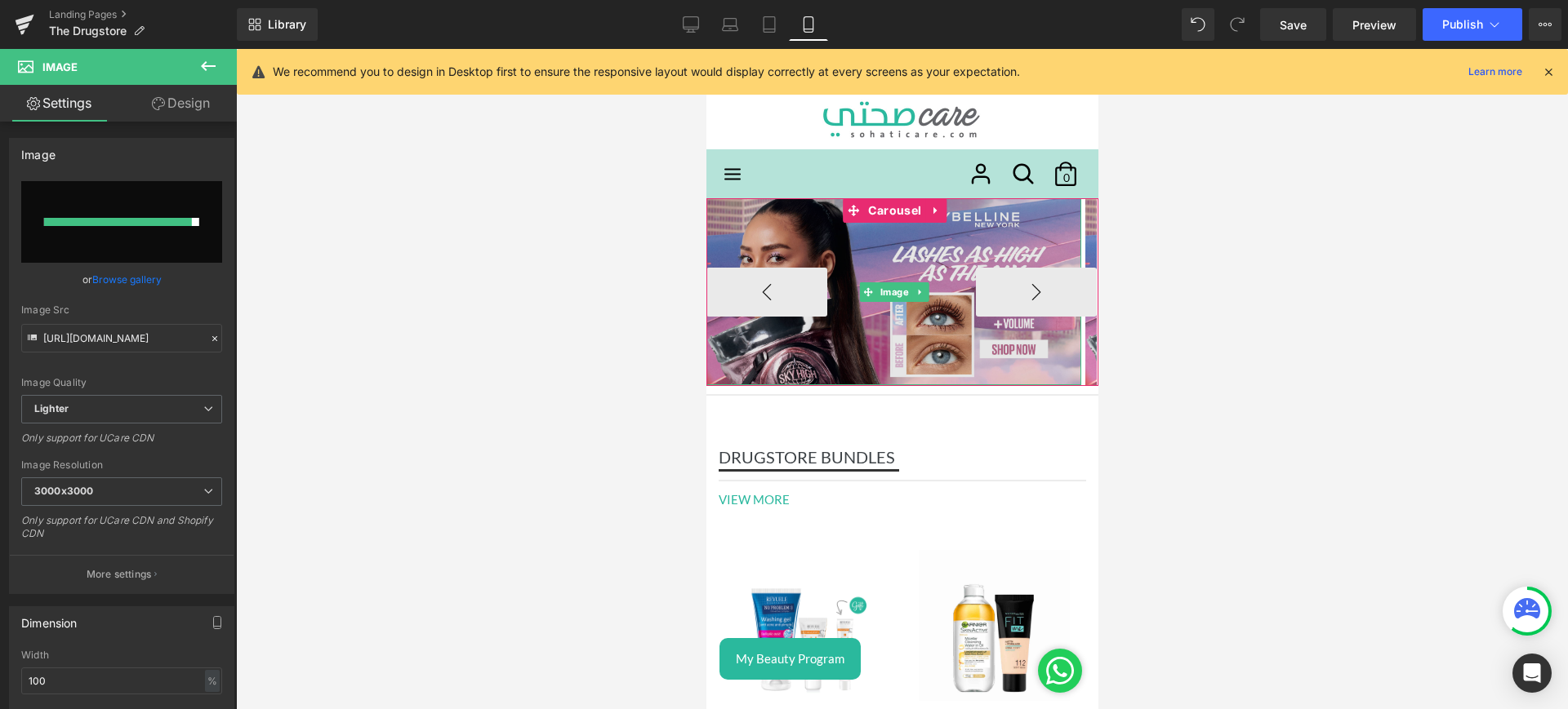
click at [849, 245] on img at bounding box center [894, 292] width 375 height 187
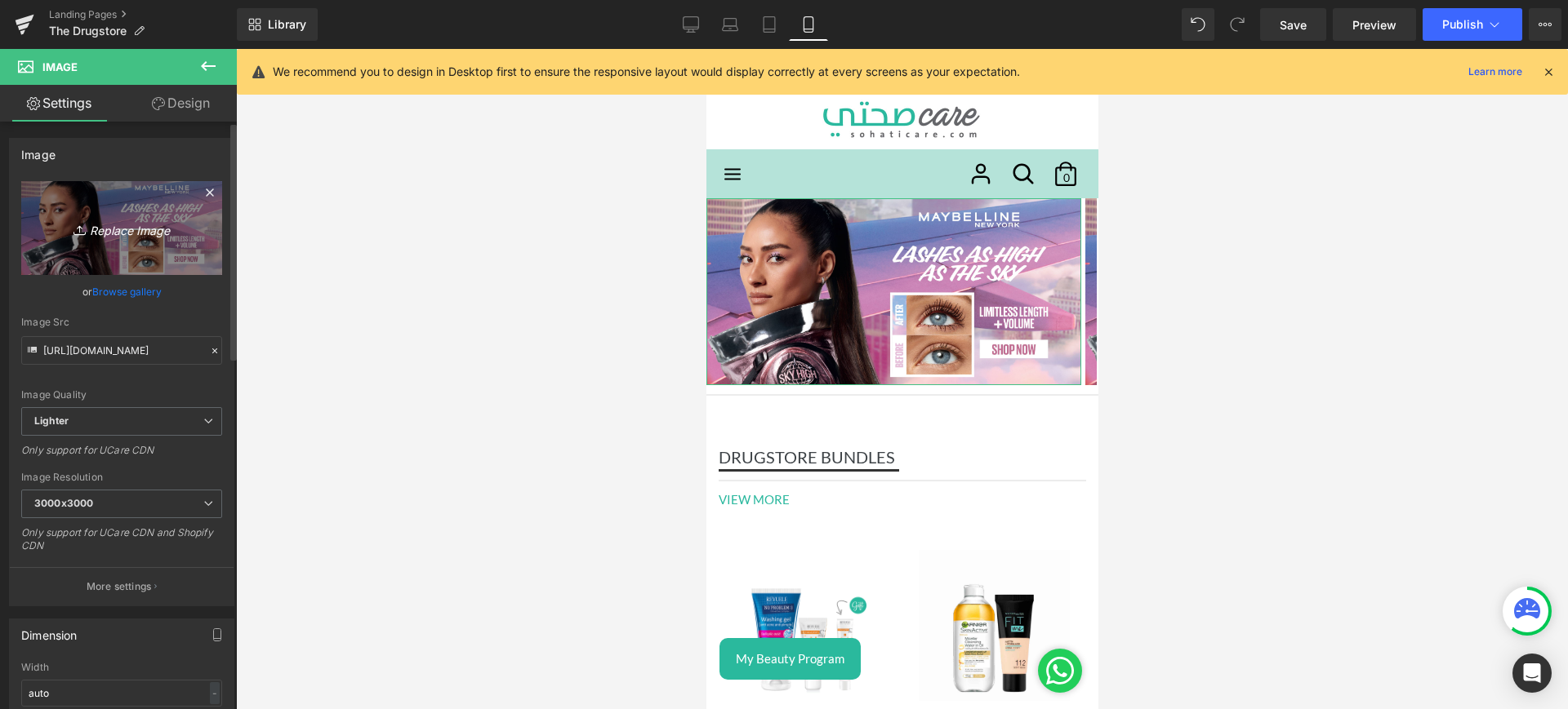
click at [115, 230] on icon "Replace Image" at bounding box center [122, 229] width 131 height 21
type input "C:\fakepath\maybelline web.jpg"
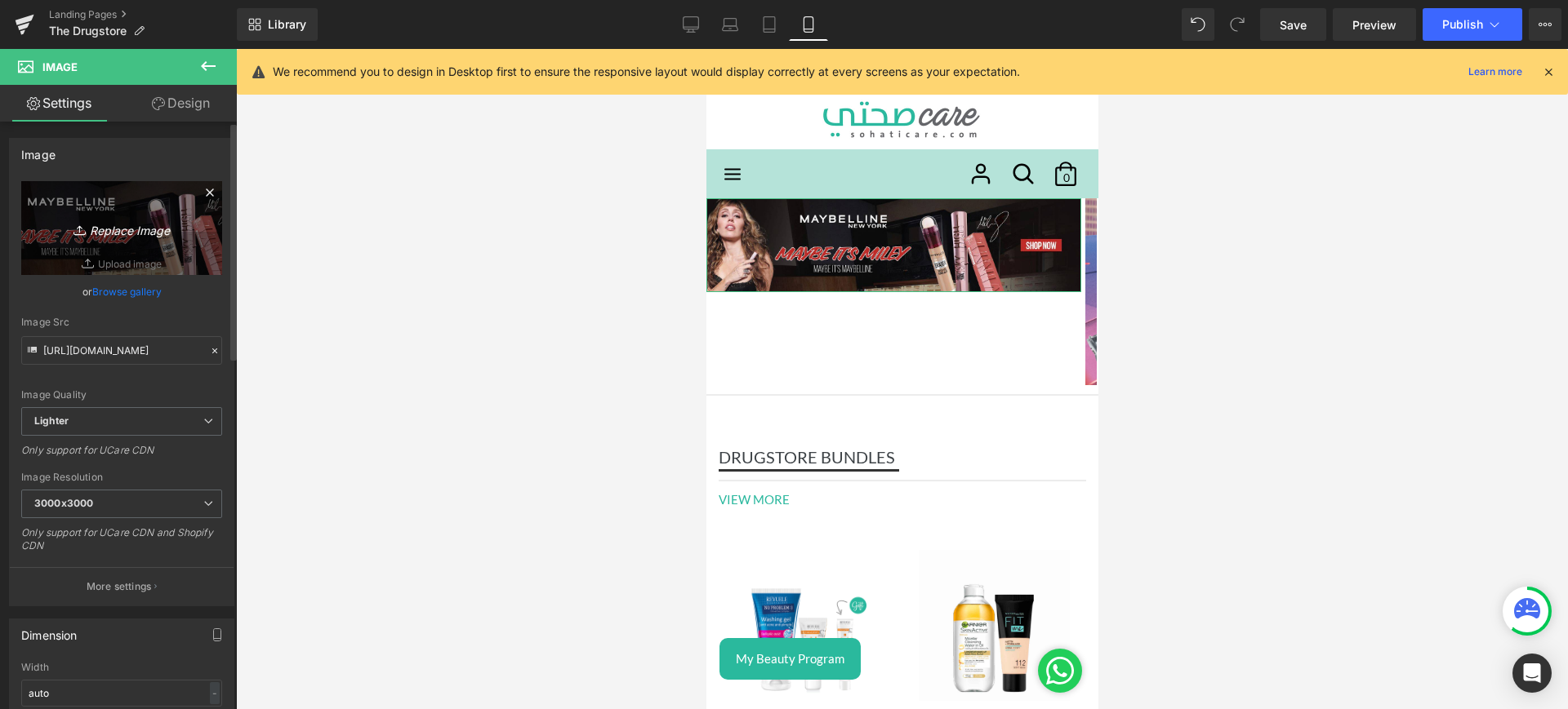
click at [106, 218] on icon "Replace Image" at bounding box center [122, 229] width 131 height 21
type input "C:\fakepath\maybe web.jpg"
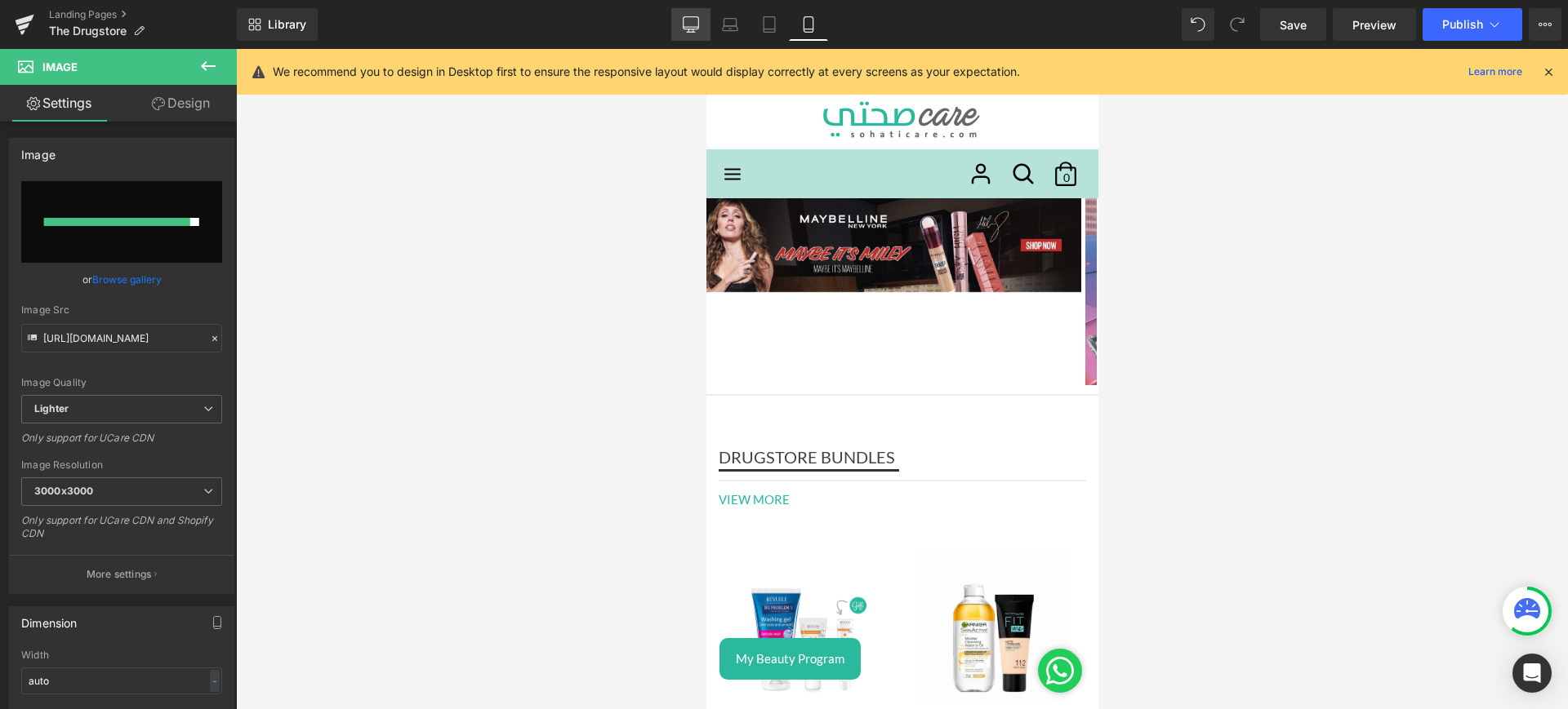
click at [697, 23] on icon at bounding box center [691, 24] width 16 height 16
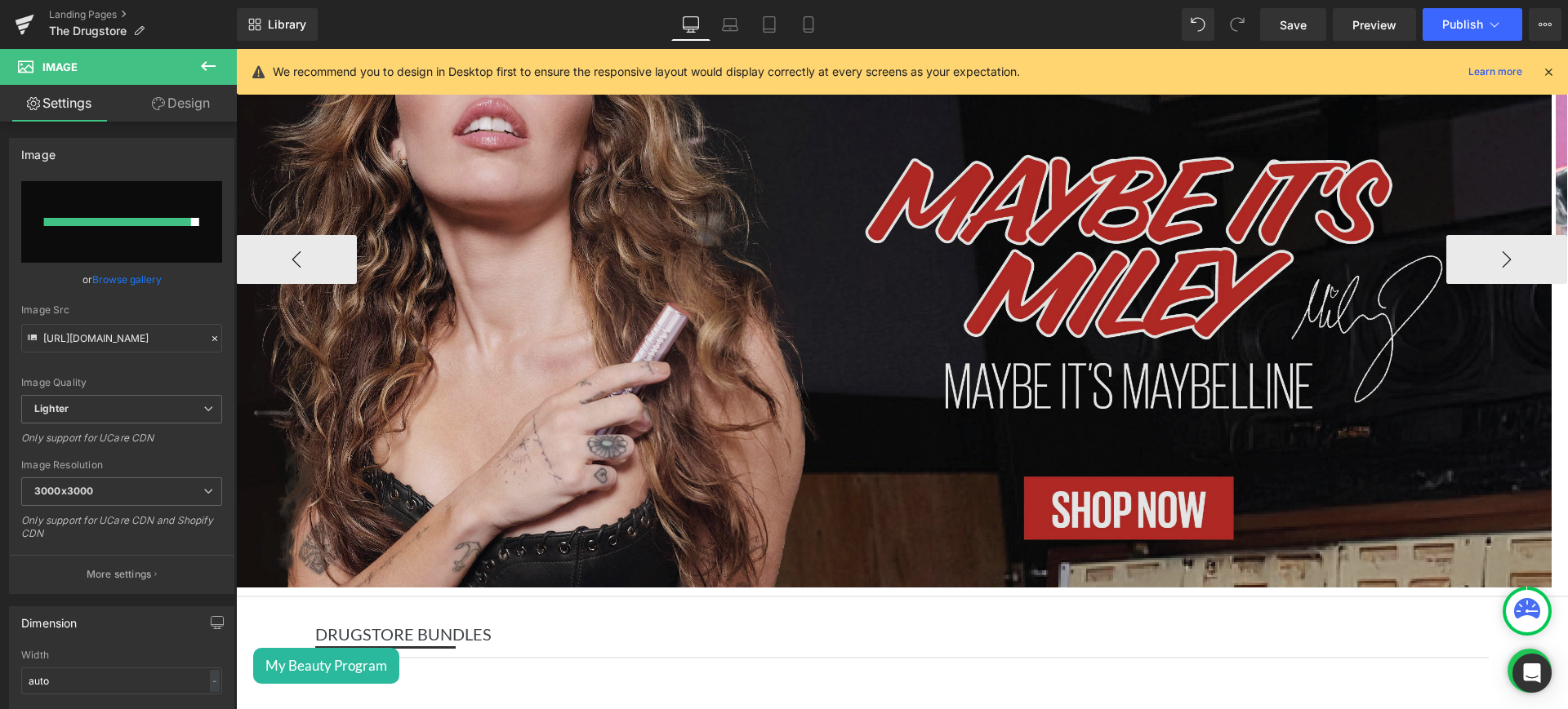
scroll to position [250, 0]
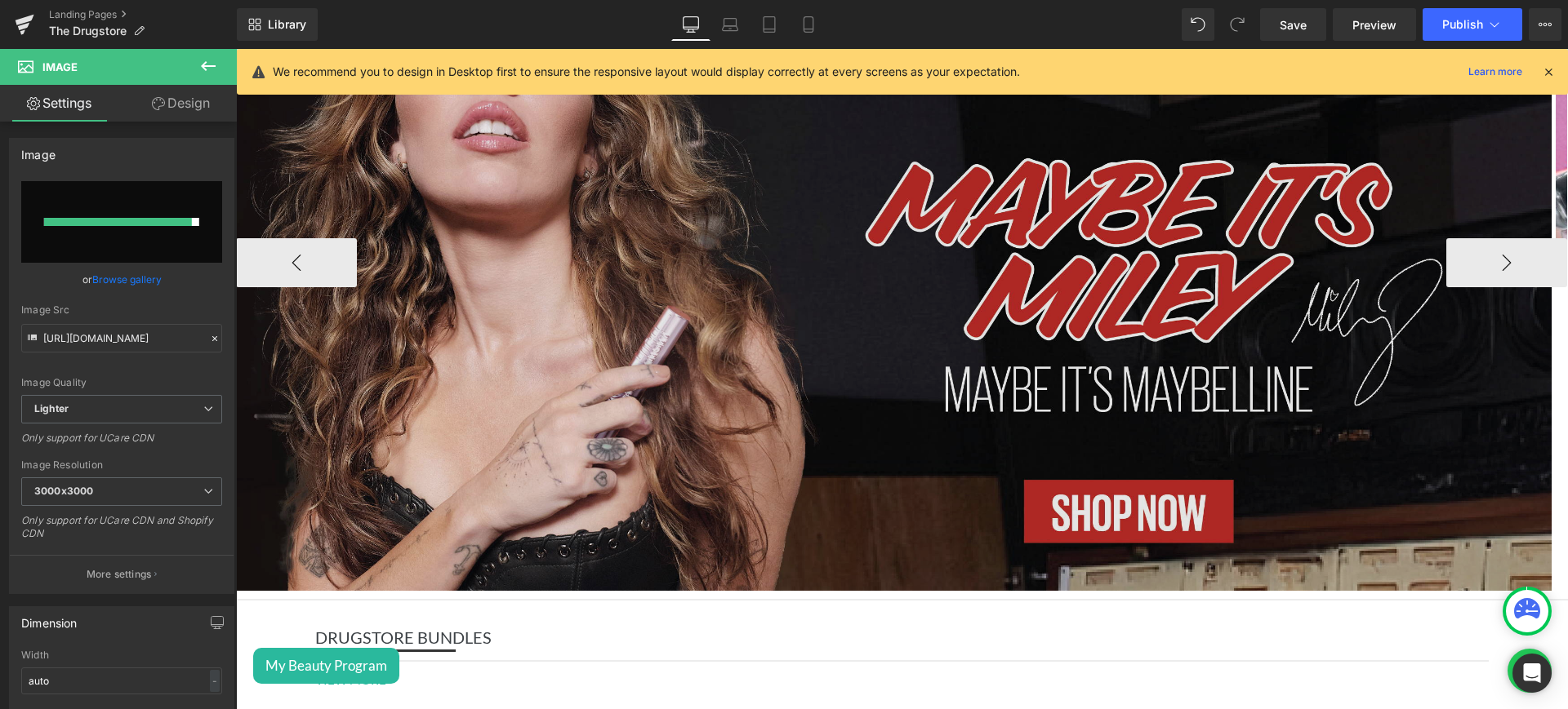
click at [615, 391] on img at bounding box center [895, 263] width 1316 height 656
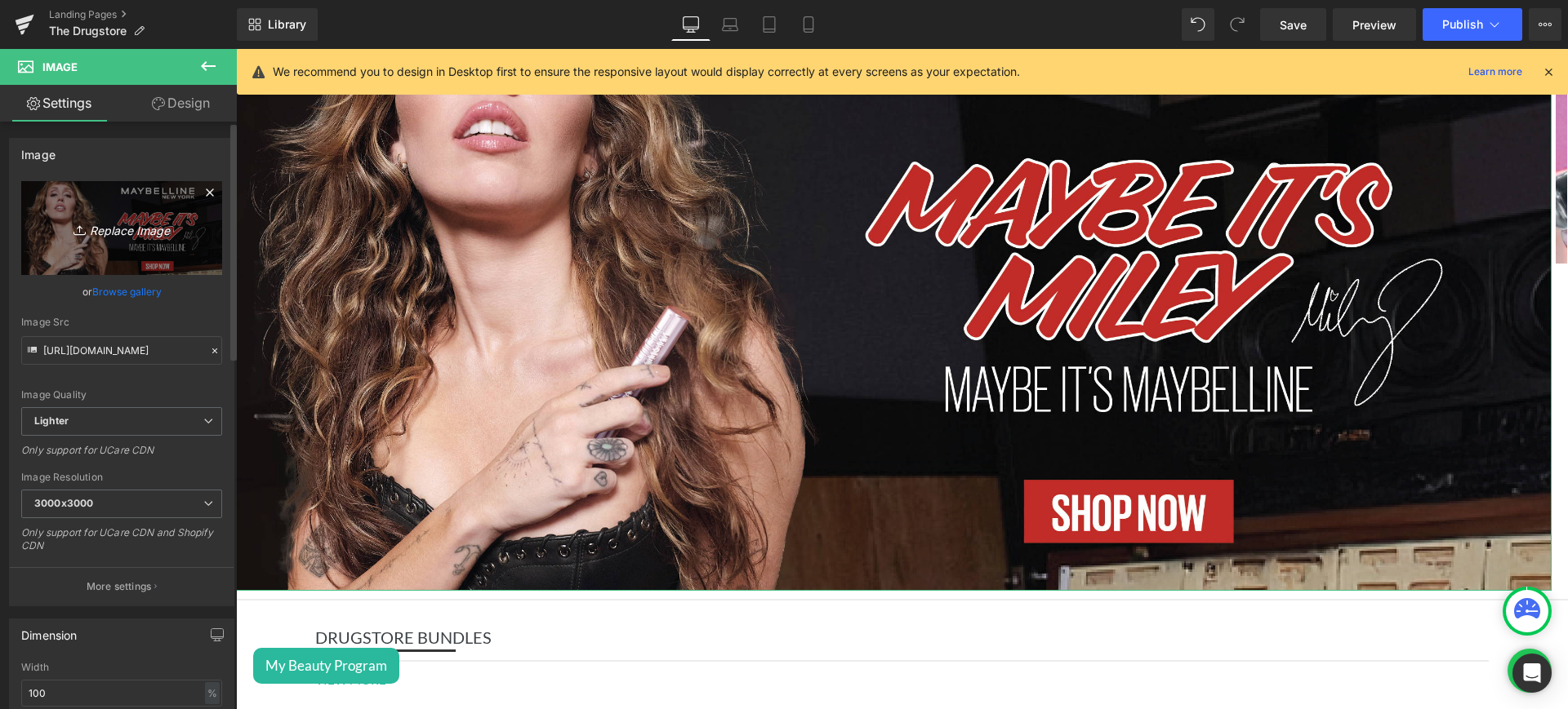
click at [153, 228] on icon "Replace Image" at bounding box center [122, 229] width 131 height 21
type input "C:\fakepath\maybelline web.jpg"
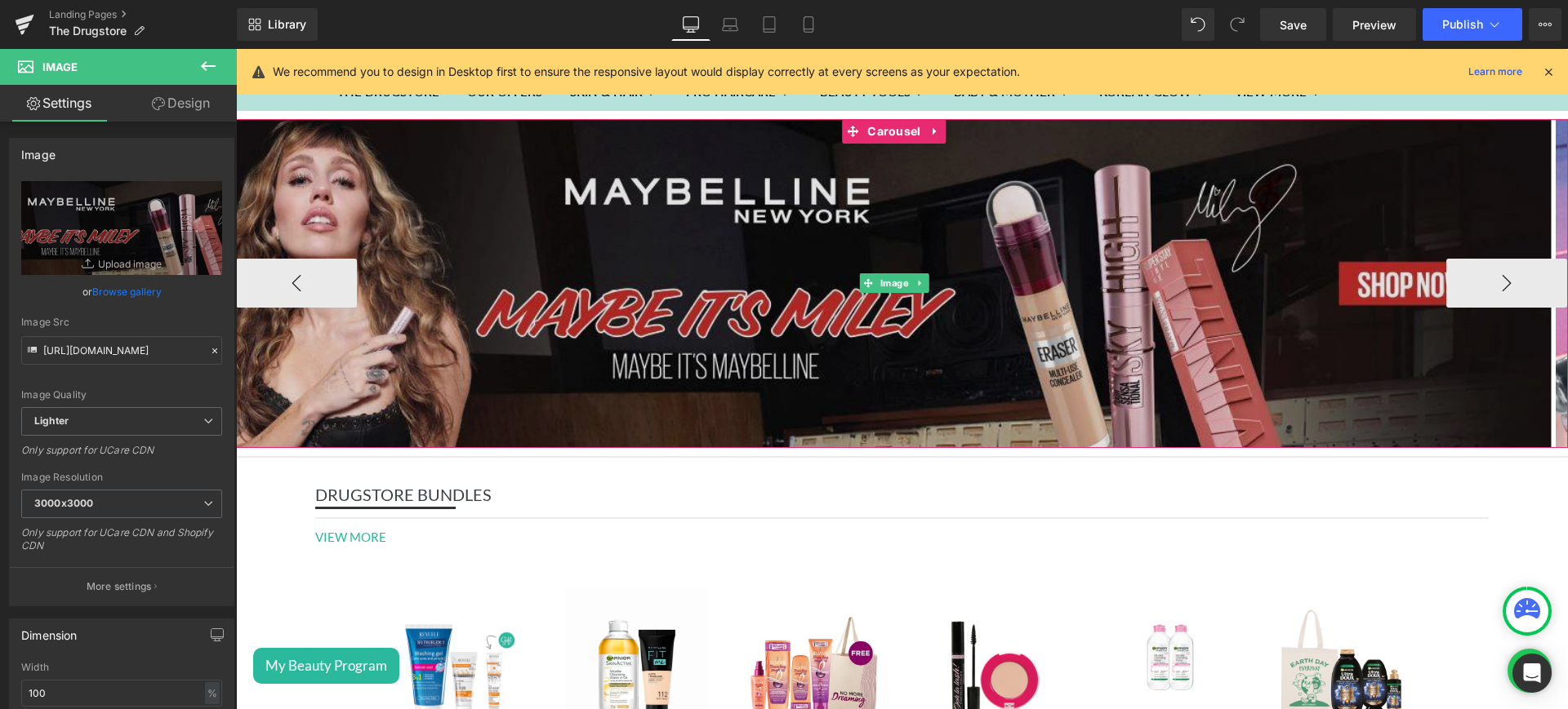
scroll to position [63, 0]
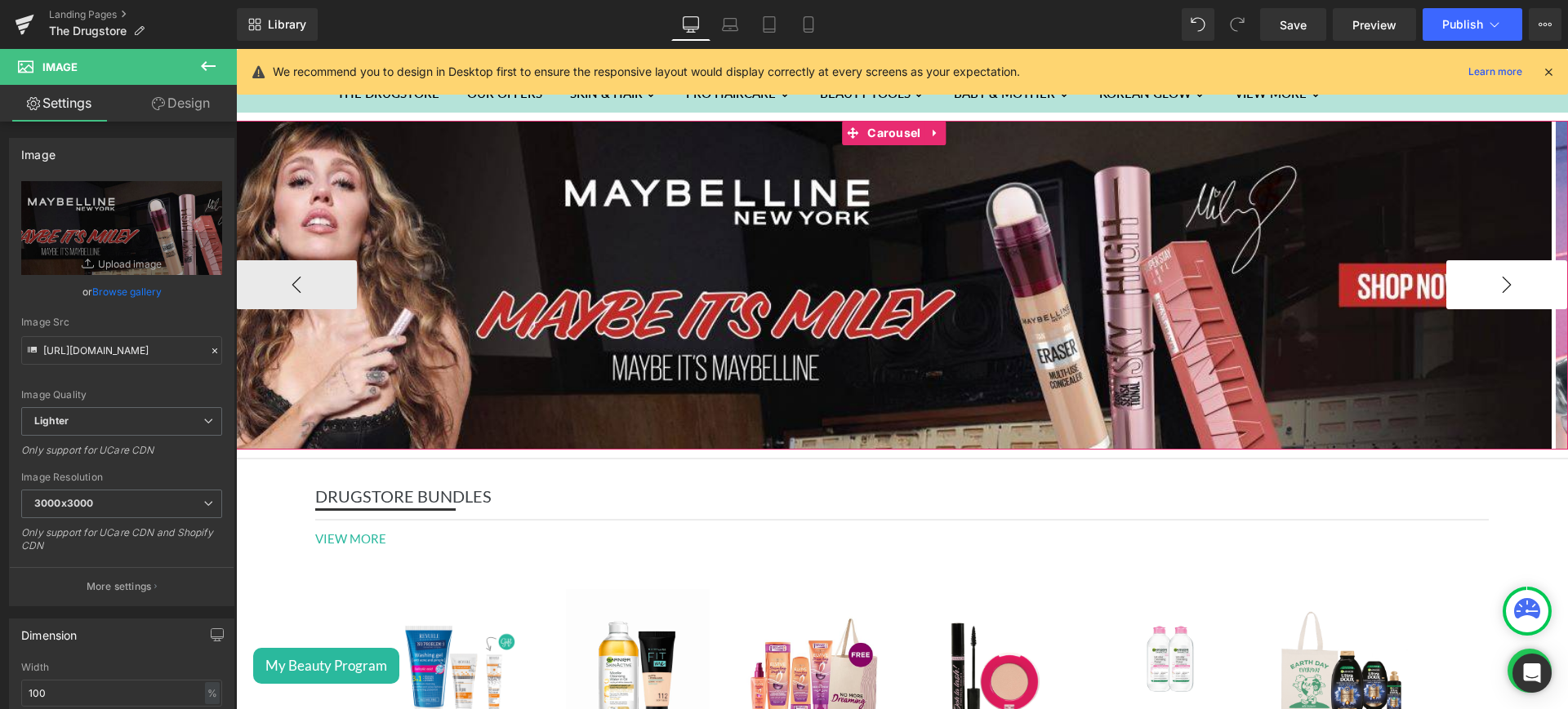
click at [1468, 299] on button "›" at bounding box center [1506, 284] width 121 height 49
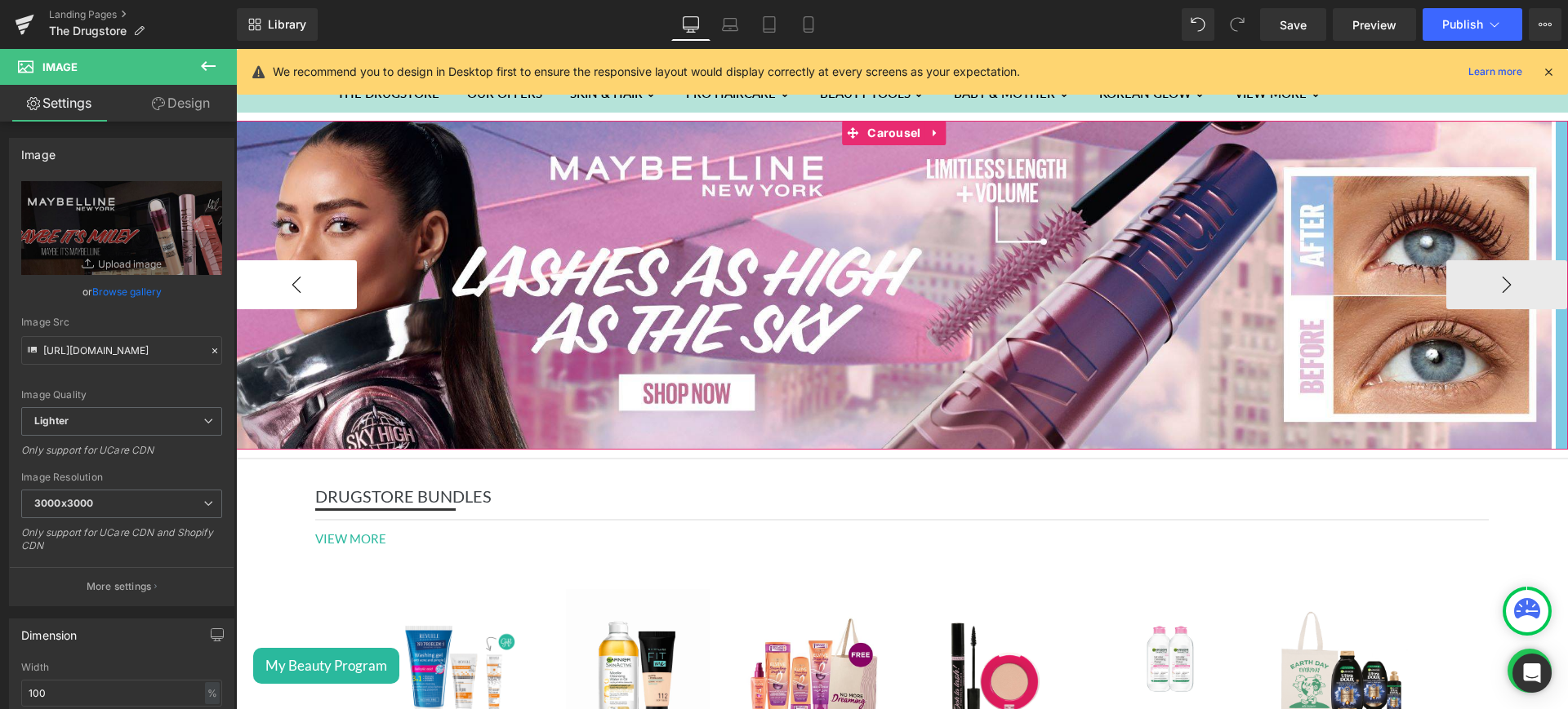
click at [297, 289] on button "‹" at bounding box center [296, 284] width 121 height 49
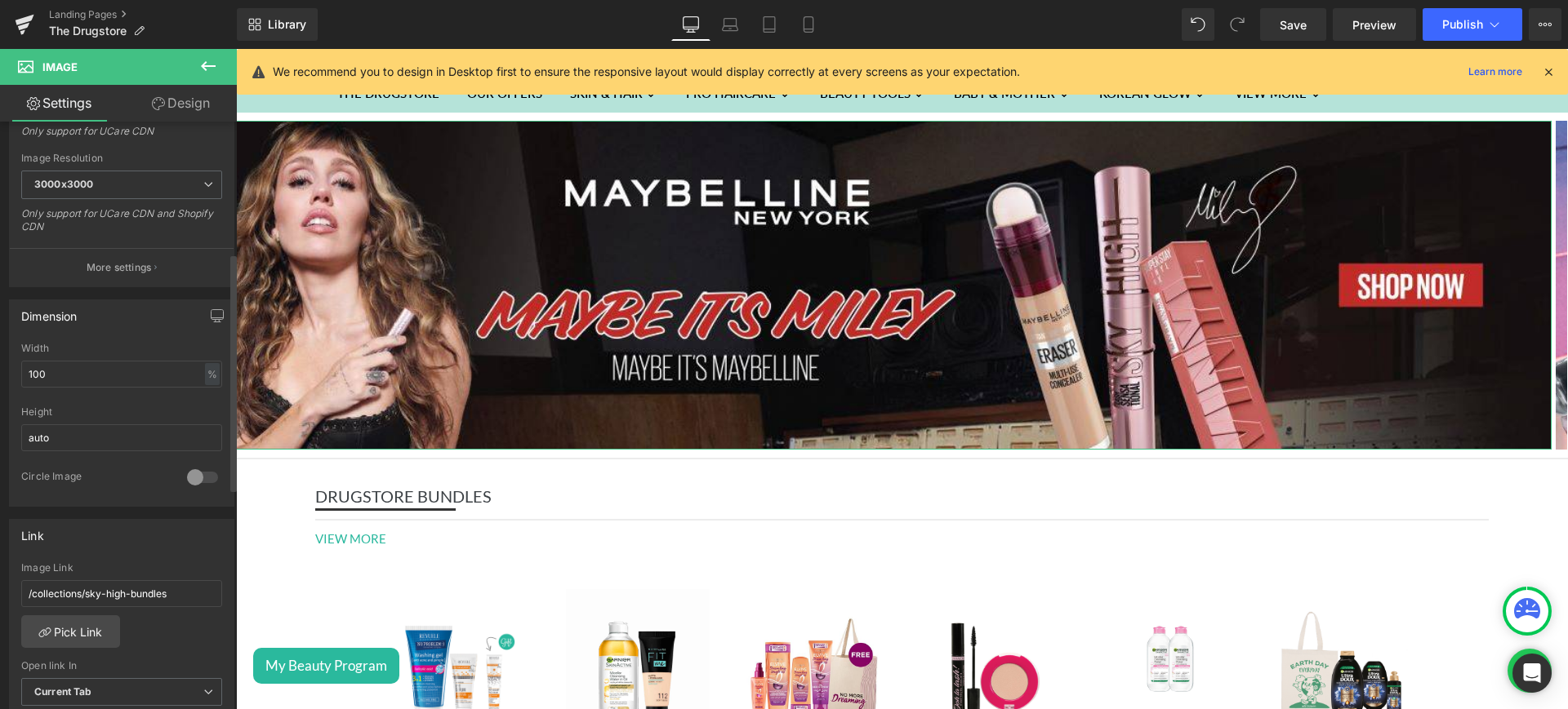
scroll to position [323, 0]
click at [81, 629] on link "Pick Link" at bounding box center [70, 629] width 99 height 33
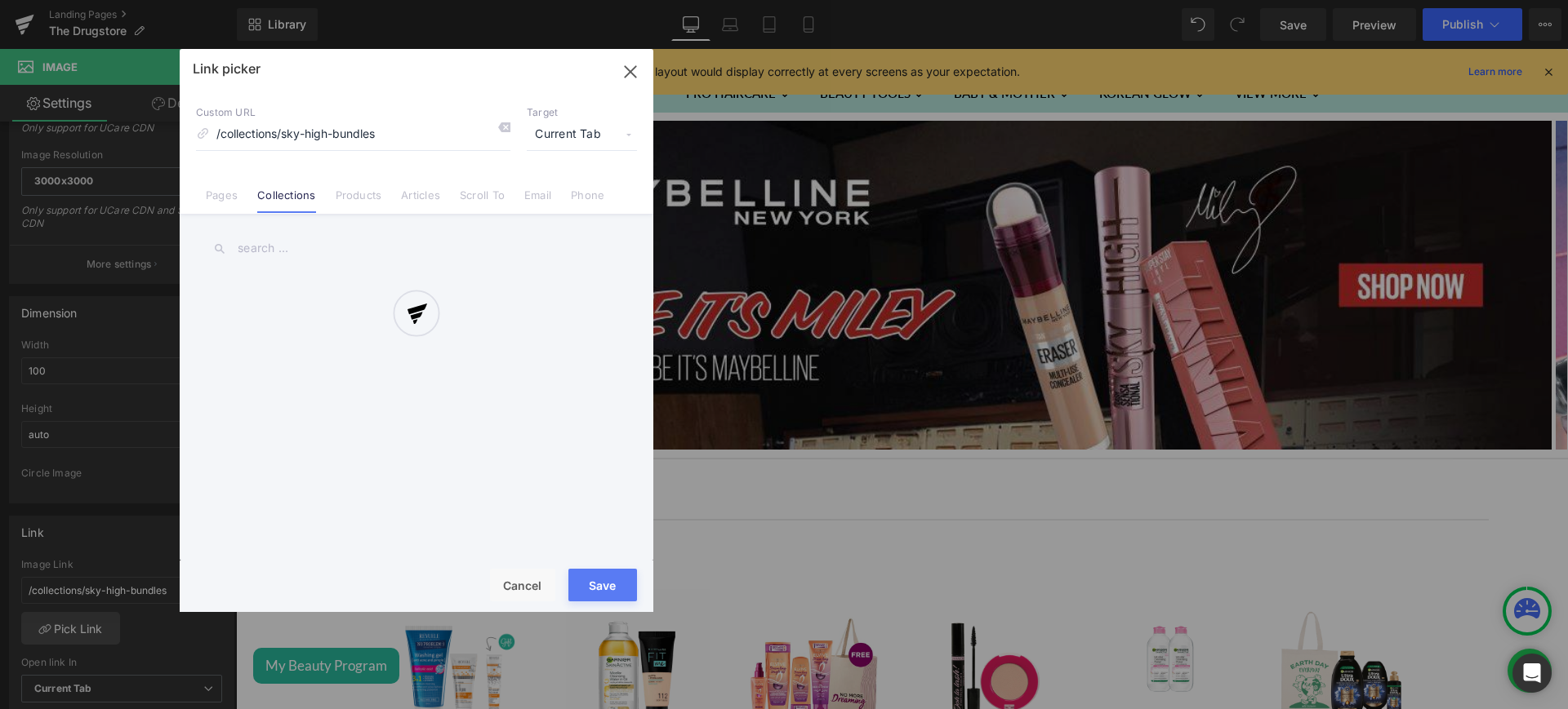
click at [212, 200] on div at bounding box center [416, 331] width 474 height 563
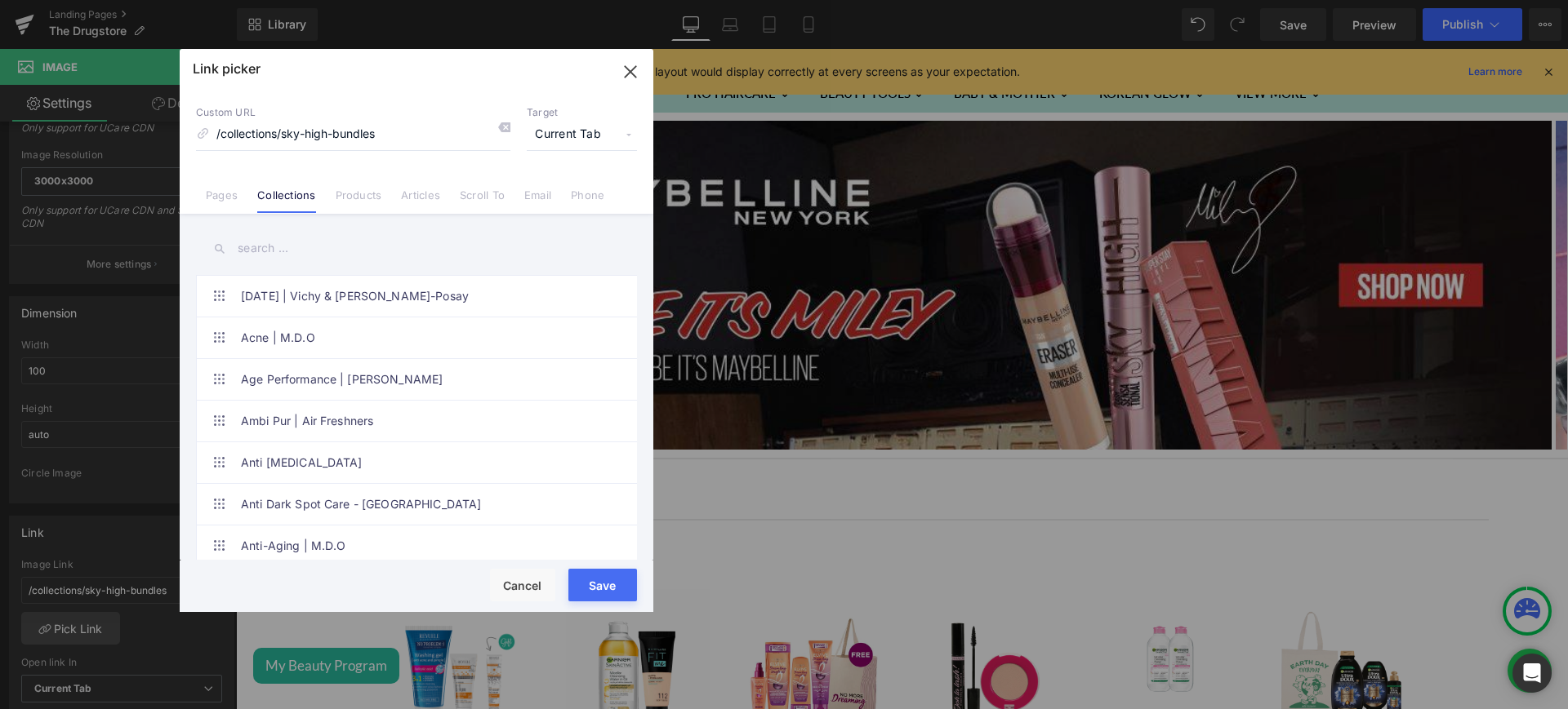
click at [212, 200] on link "Pages" at bounding box center [221, 200] width 32 height 25
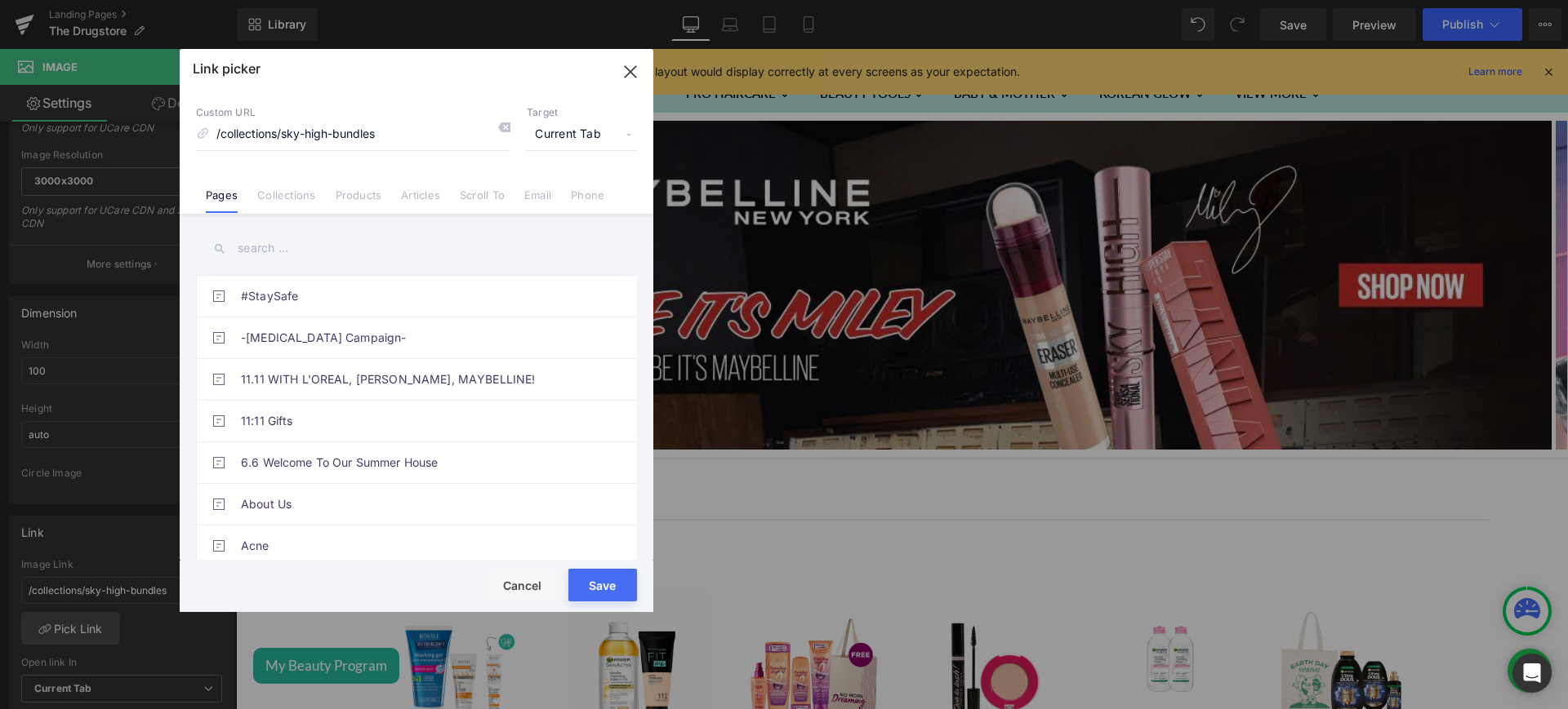
click at [284, 239] on input "text" at bounding box center [416, 248] width 441 height 37
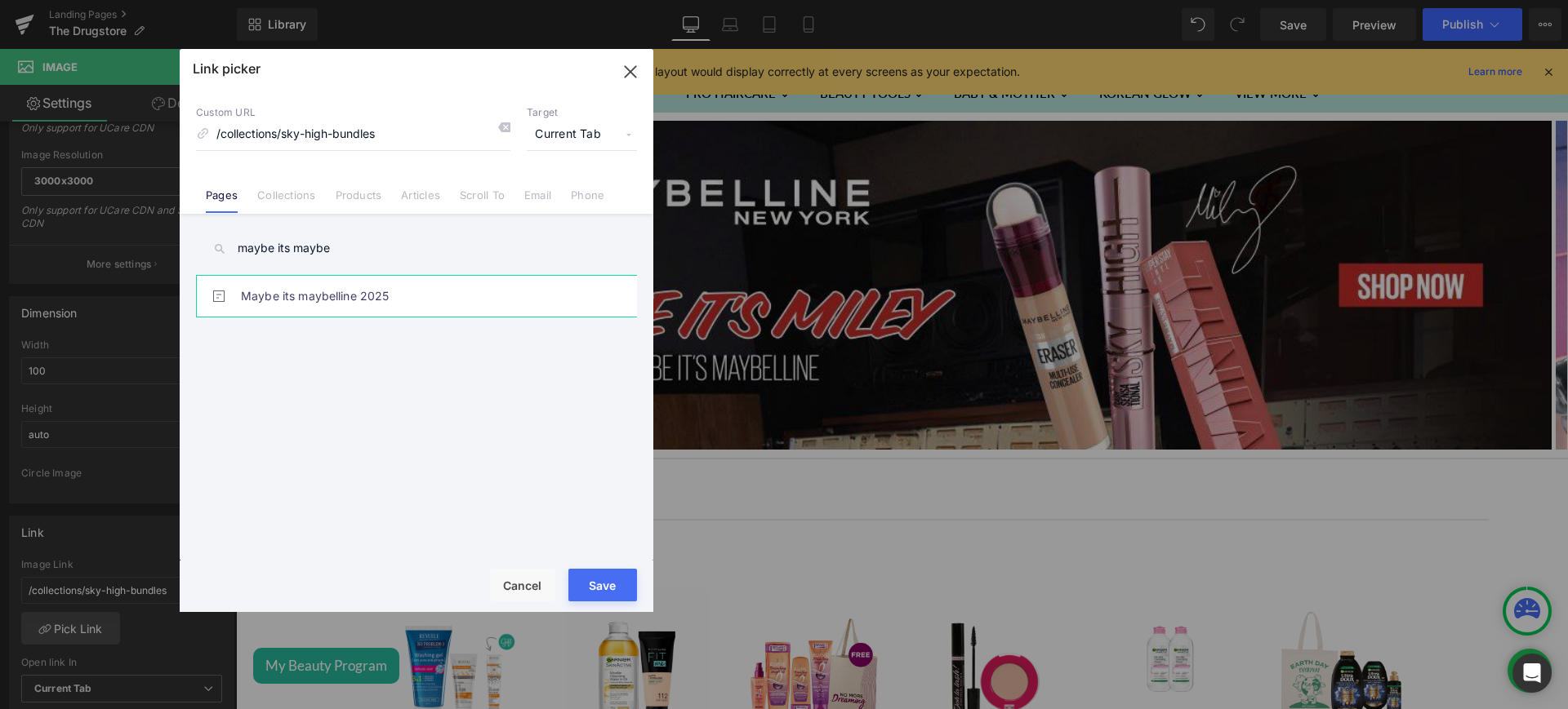
type input "maybe its maybe"
click at [360, 283] on link "Maybe its maybelline 2025" at bounding box center [420, 296] width 359 height 41
click at [605, 580] on button "Save" at bounding box center [603, 585] width 69 height 33
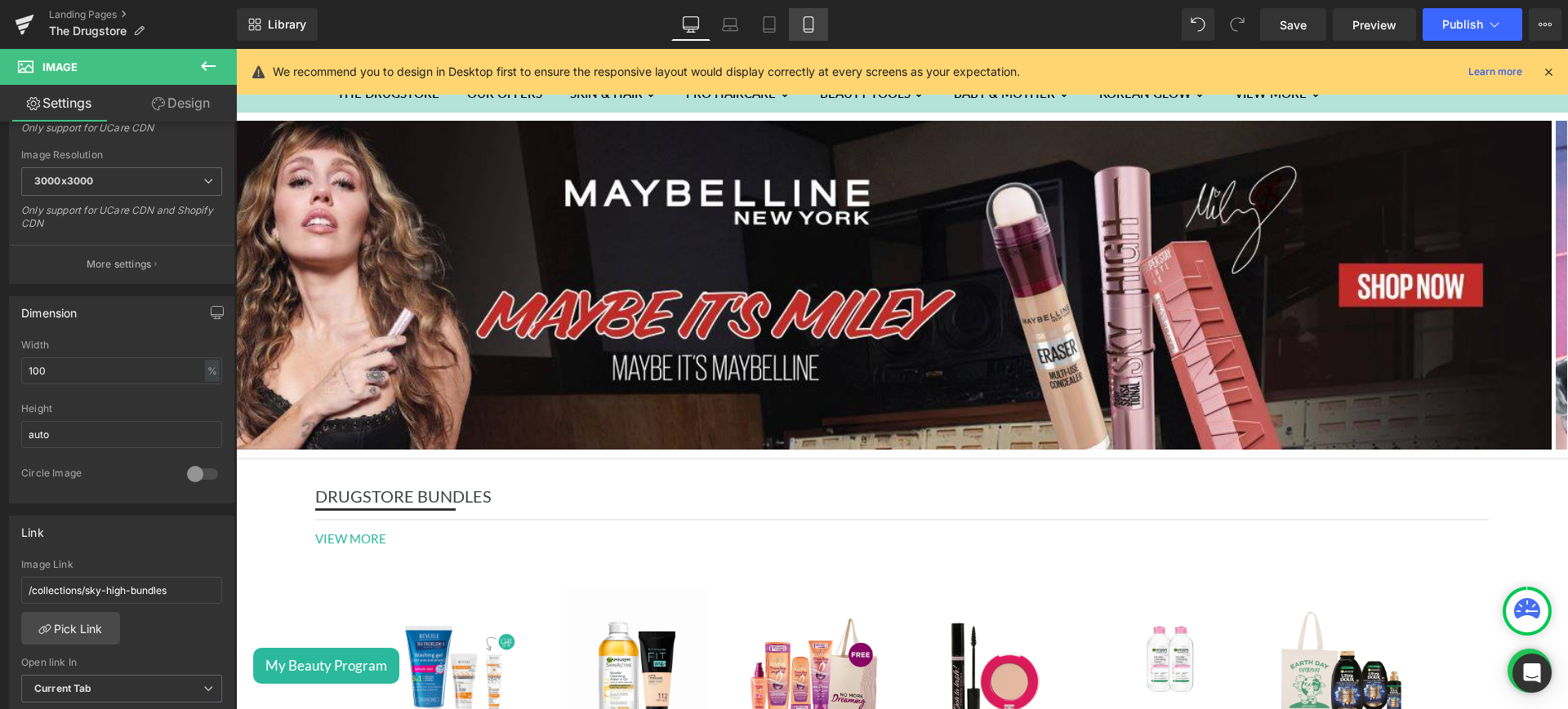
click at [805, 22] on icon at bounding box center [808, 24] width 16 height 16
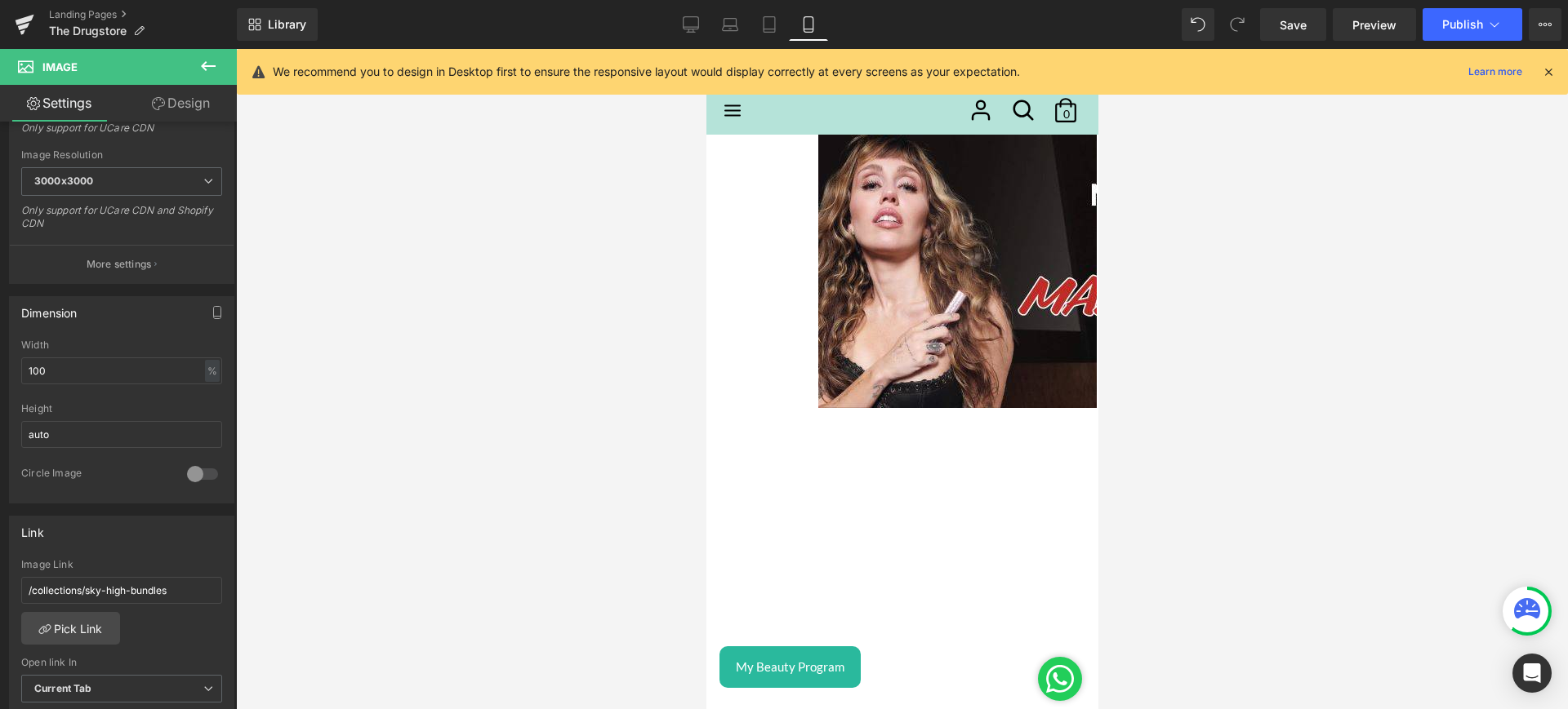
scroll to position [1, 0]
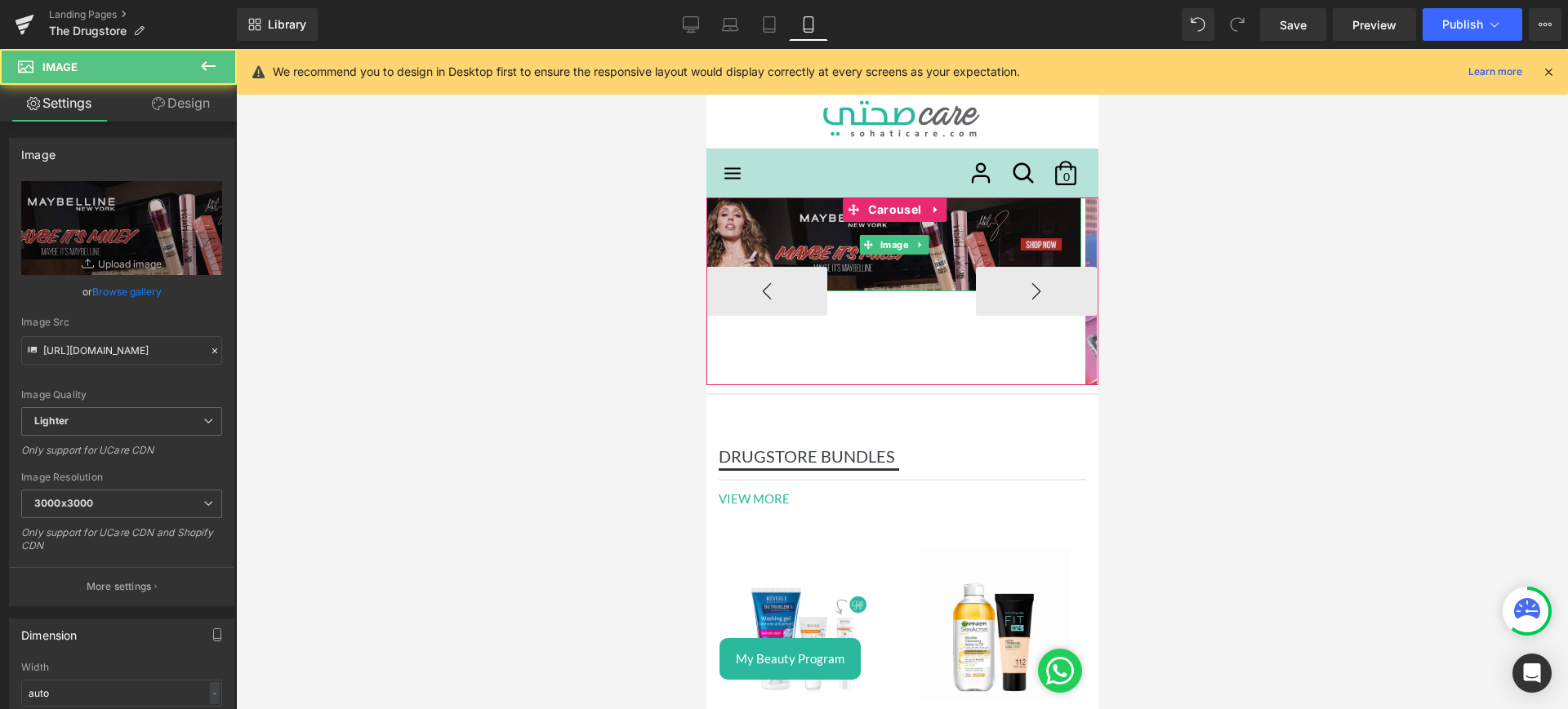
click at [948, 259] on img at bounding box center [894, 245] width 375 height 94
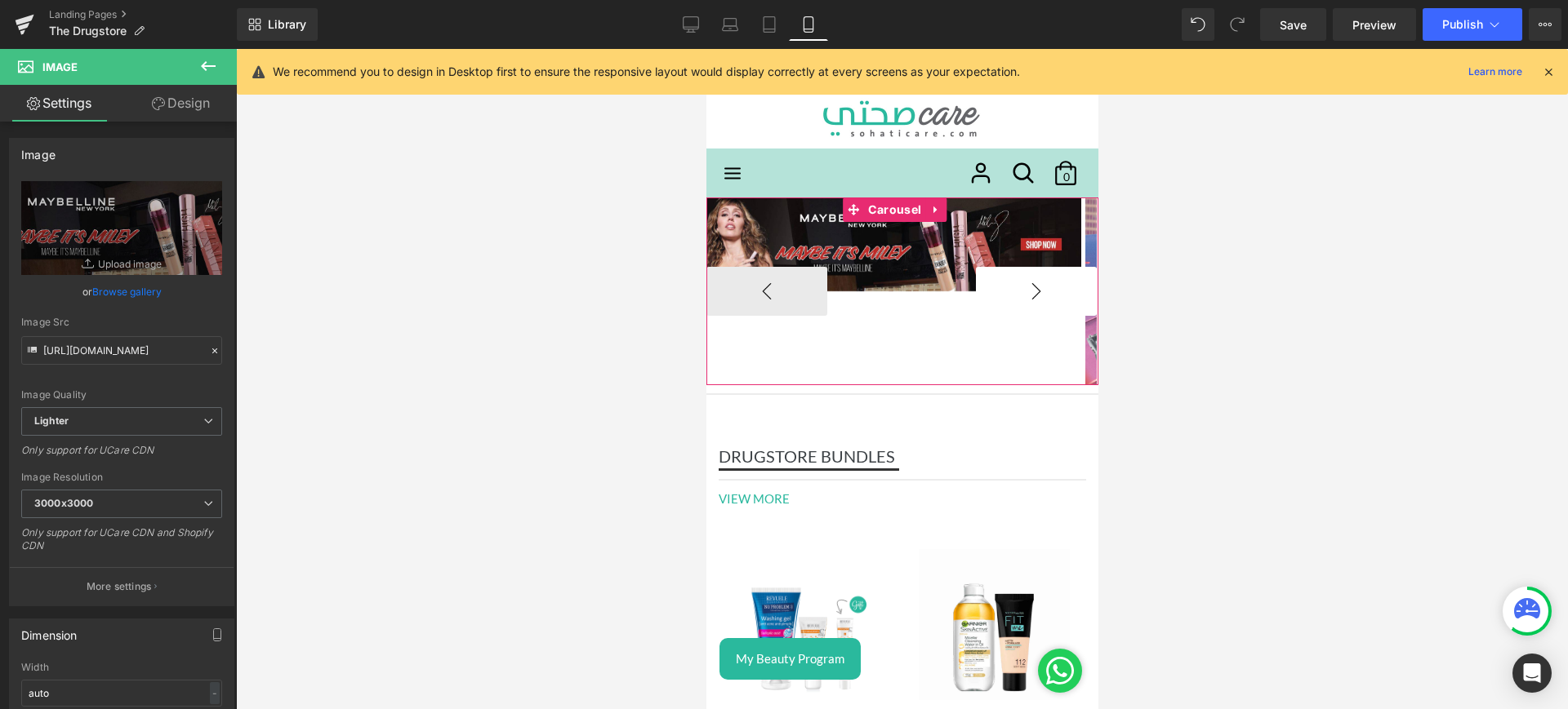
click at [1012, 301] on button "›" at bounding box center [1035, 291] width 121 height 49
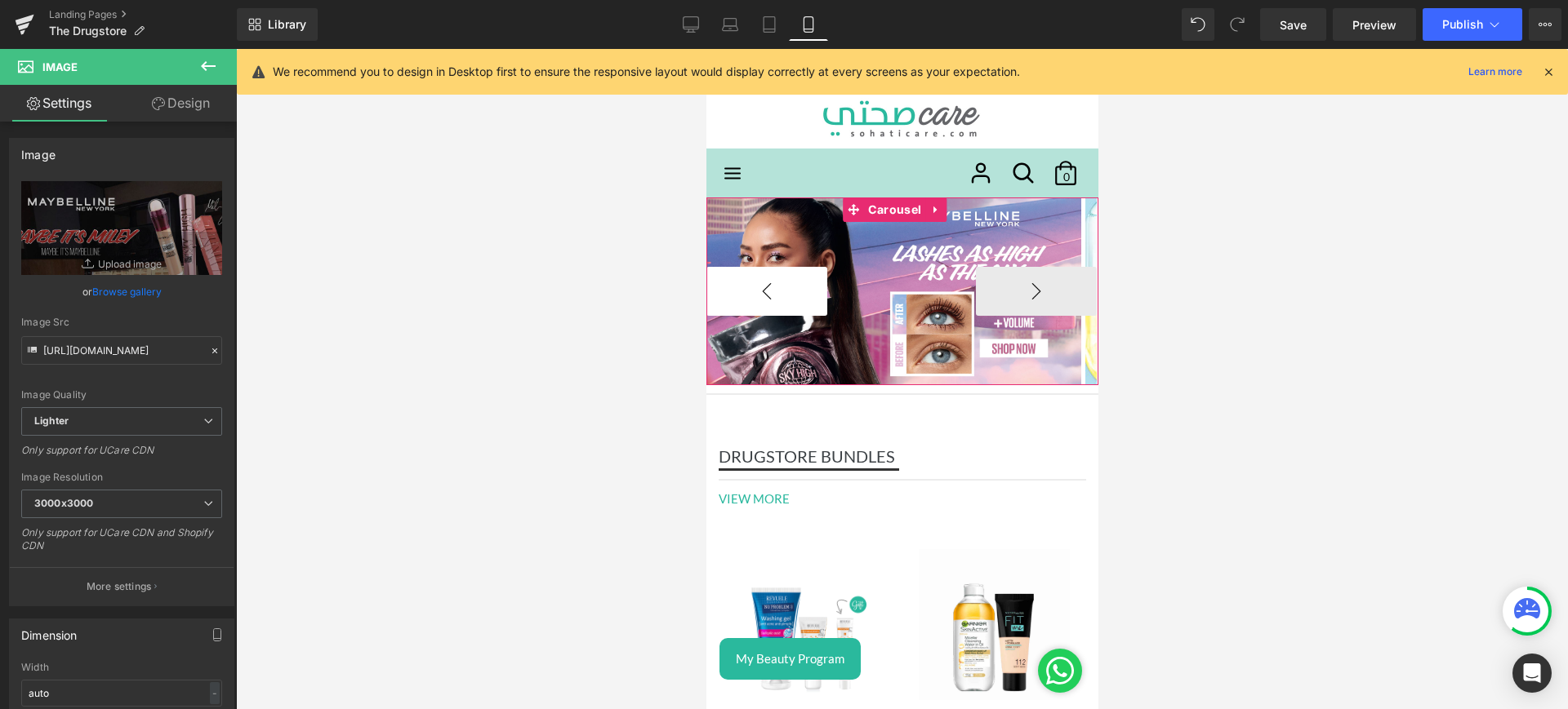
click at [796, 295] on button "‹" at bounding box center [766, 291] width 121 height 49
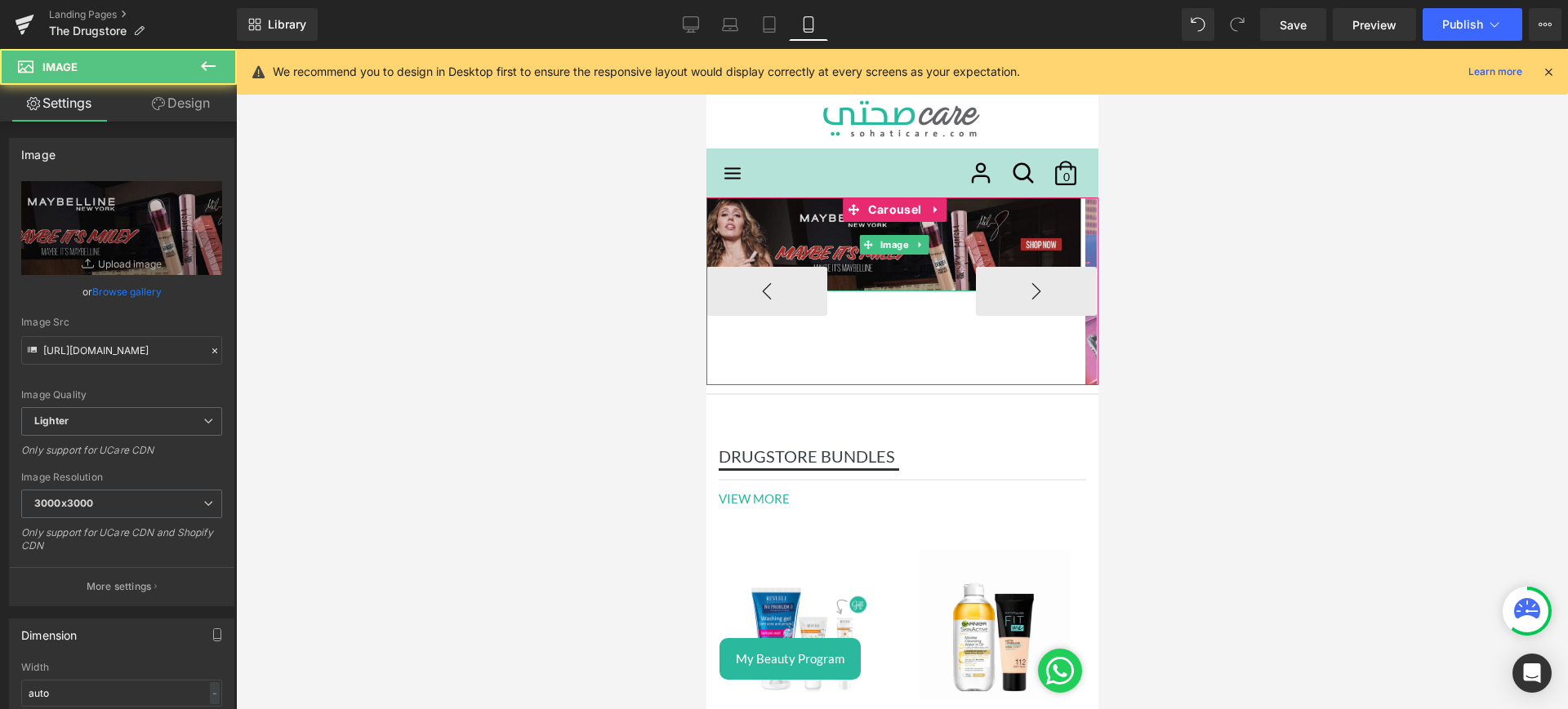
click at [749, 242] on img at bounding box center [894, 245] width 375 height 94
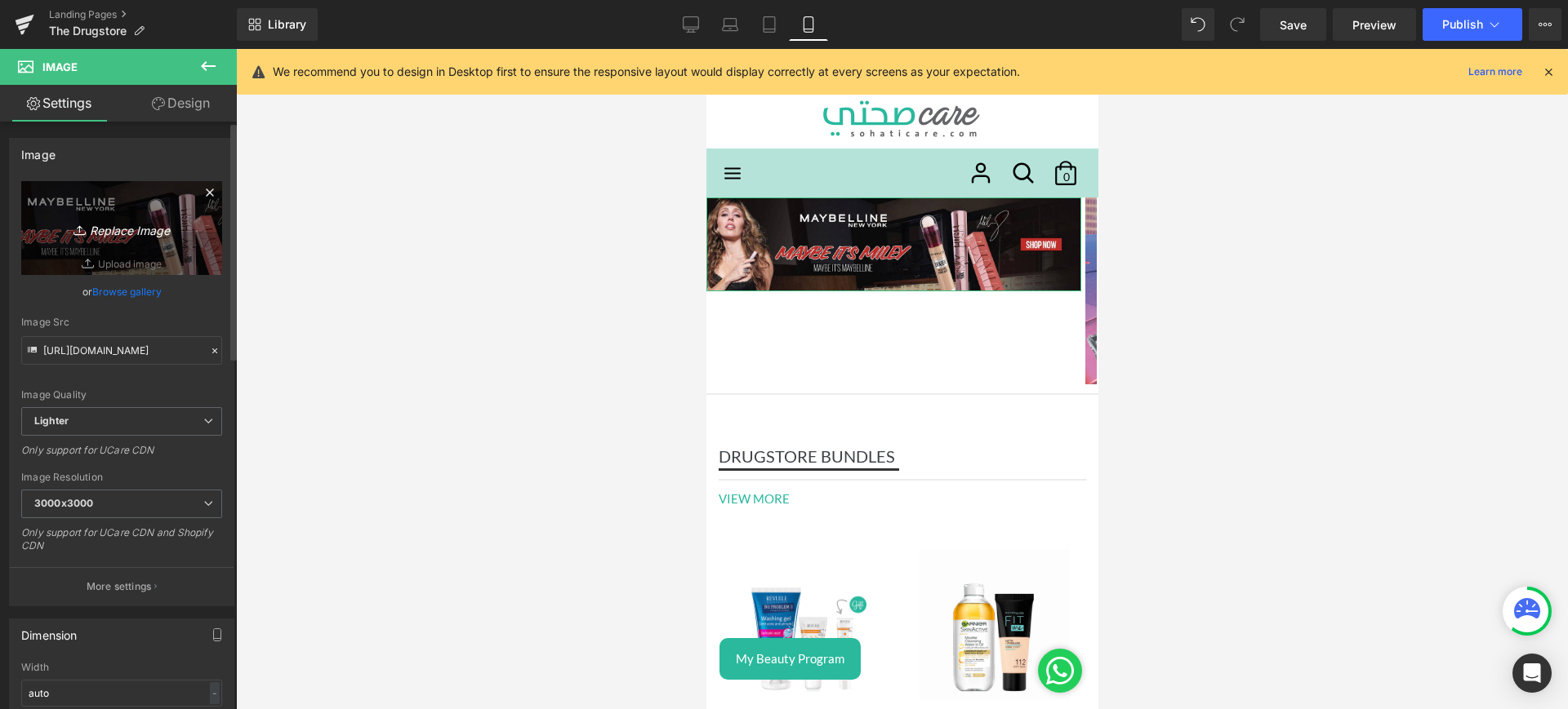
click at [106, 233] on icon "Replace Image" at bounding box center [122, 229] width 131 height 21
type input "C:\fakepath\maybemob.jpg"
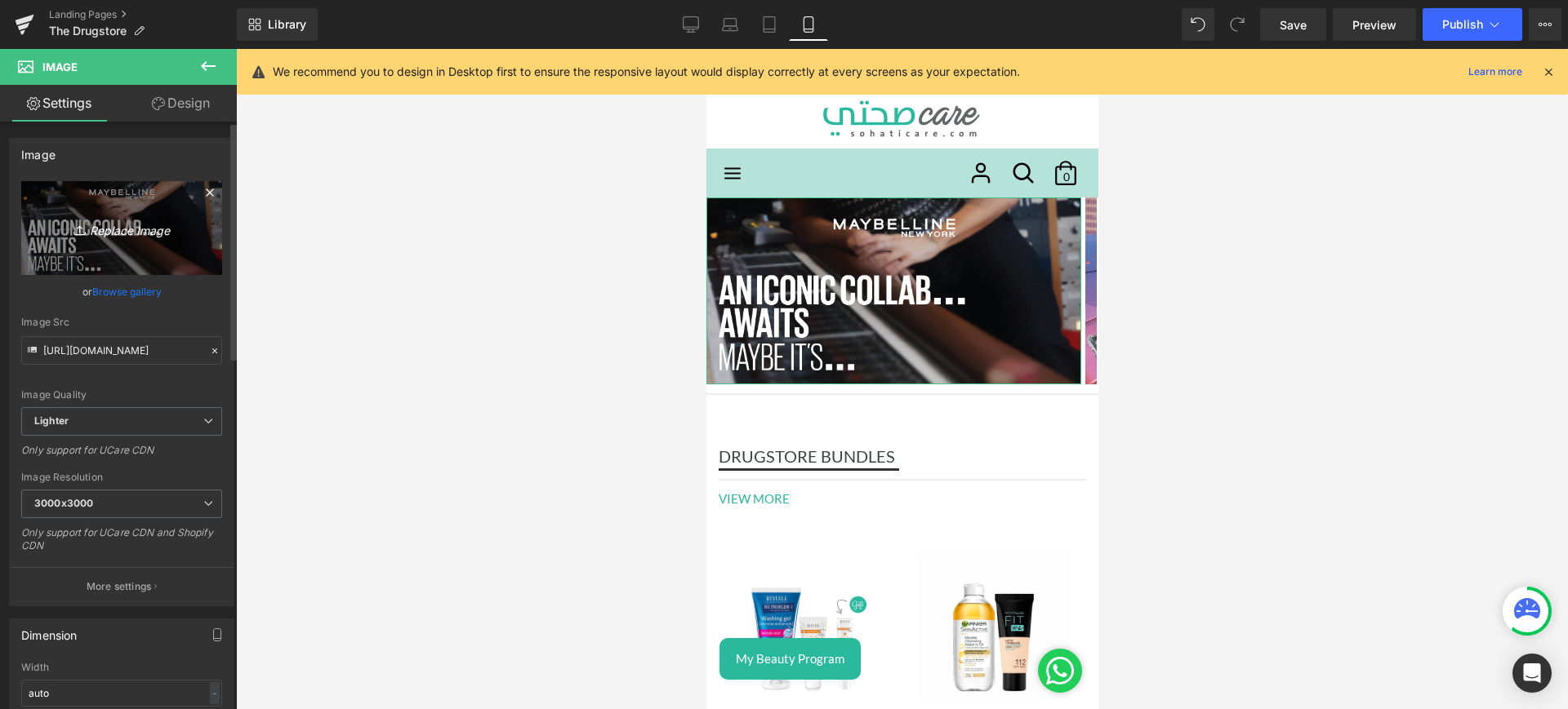
click at [154, 235] on icon "Replace Image" at bounding box center [122, 229] width 131 height 21
type input "C:\fakepath\maybe web.jpg"
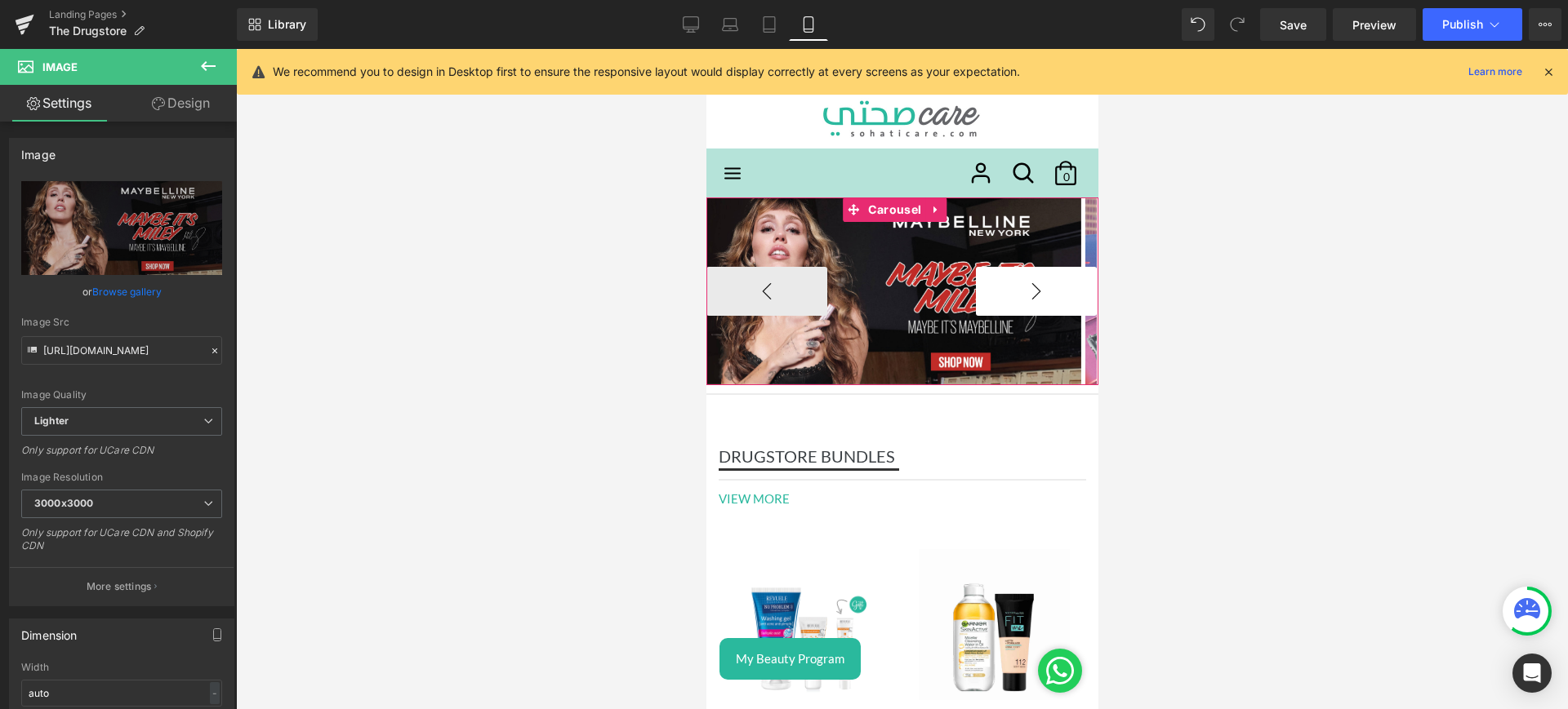
click at [1028, 289] on button "›" at bounding box center [1035, 291] width 121 height 49
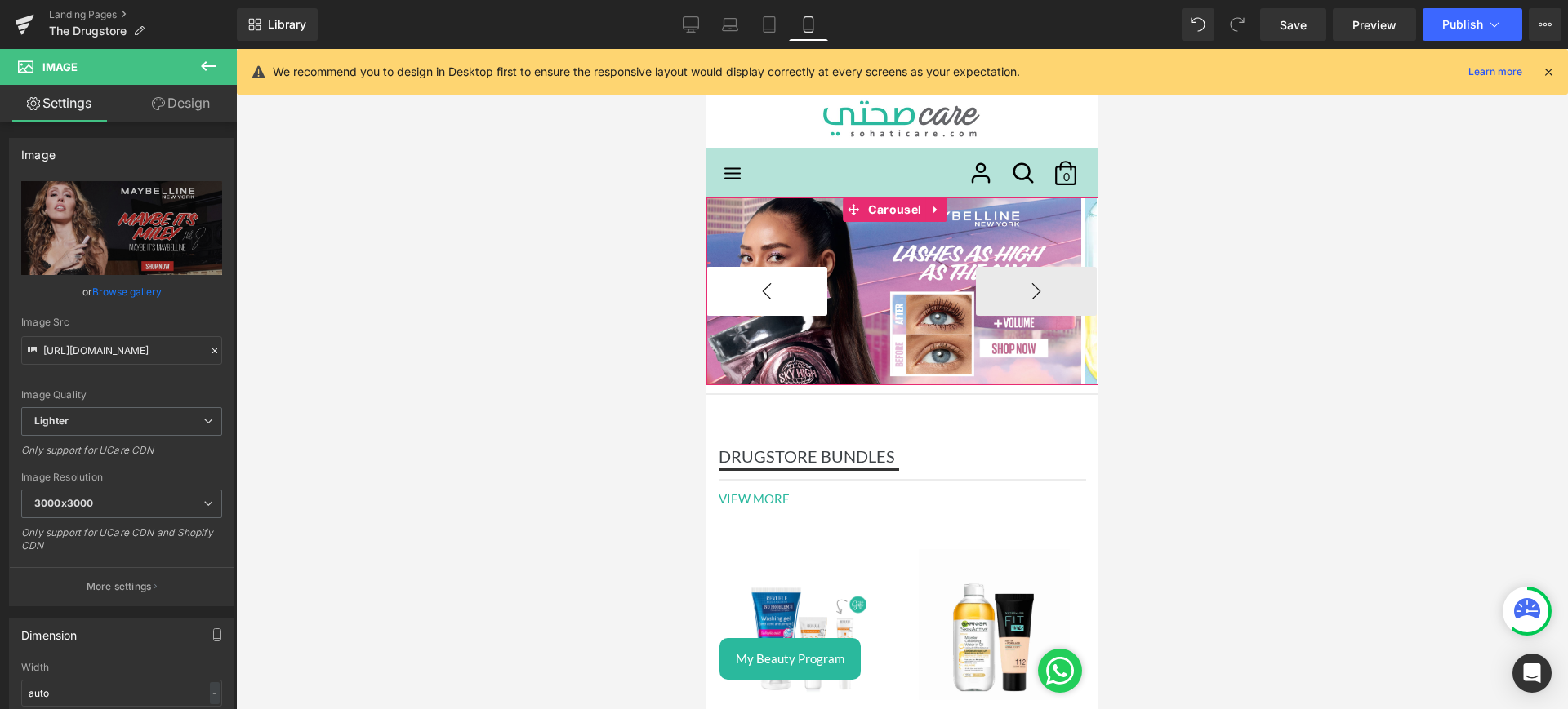
click at [781, 293] on button "‹" at bounding box center [766, 291] width 121 height 49
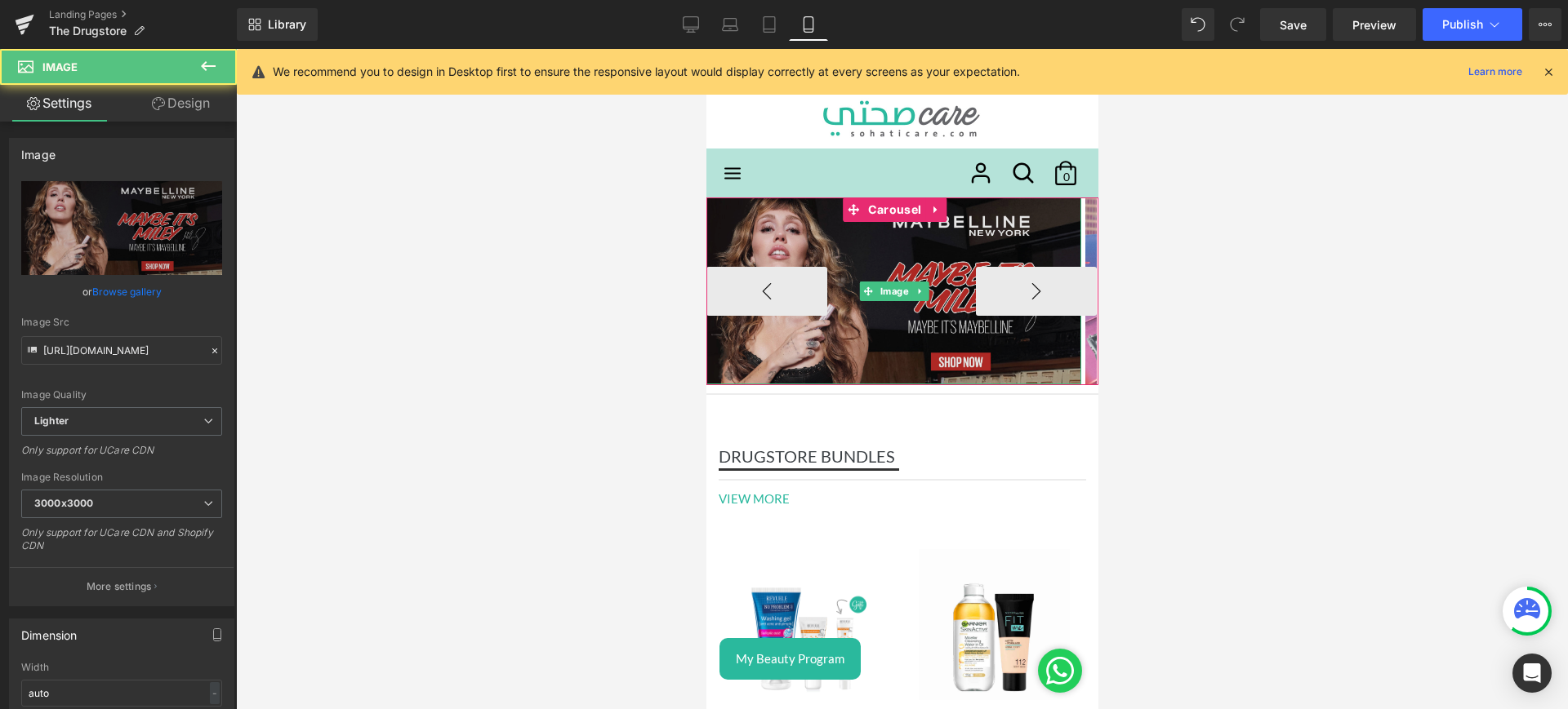
click at [796, 241] on img at bounding box center [894, 291] width 375 height 187
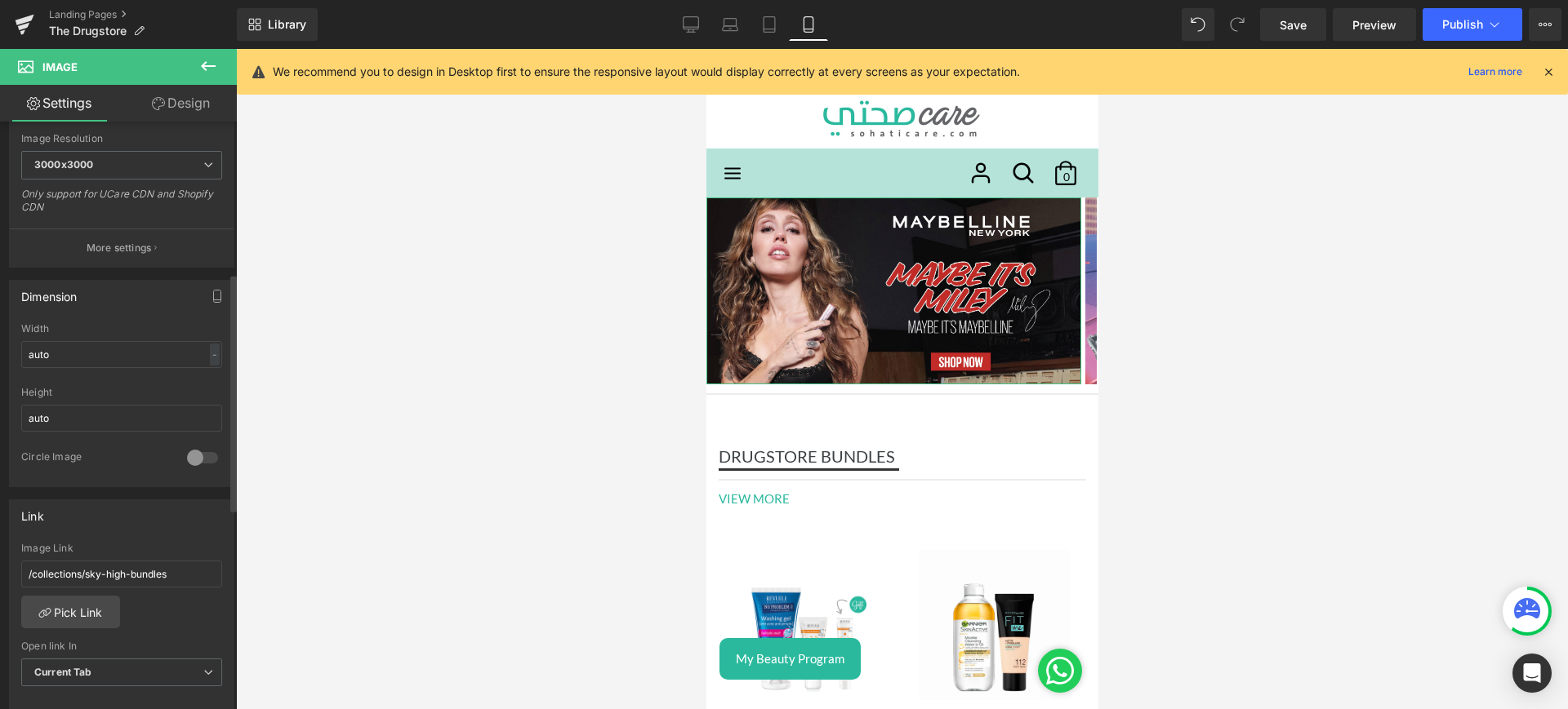
scroll to position [374, 0]
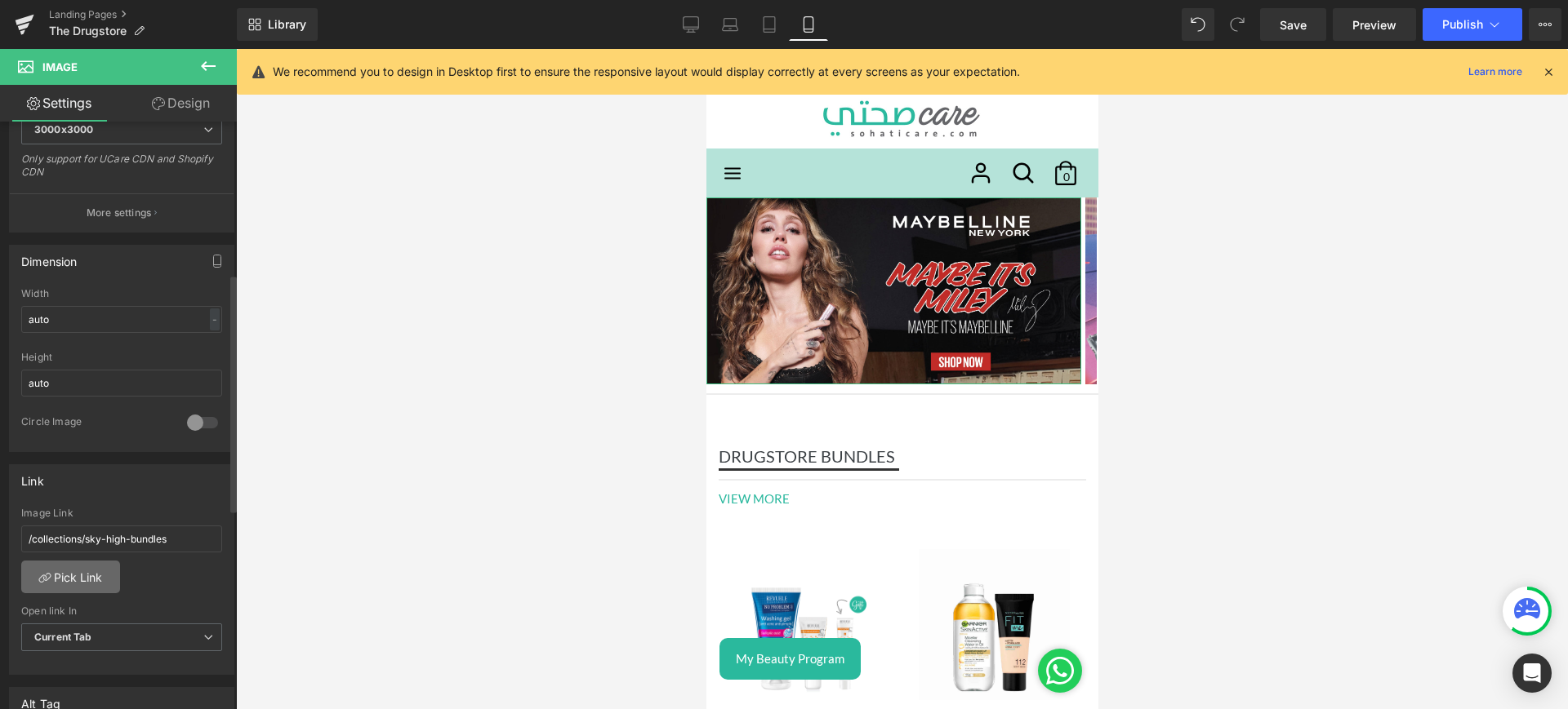
click at [75, 581] on link "Pick Link" at bounding box center [70, 577] width 99 height 33
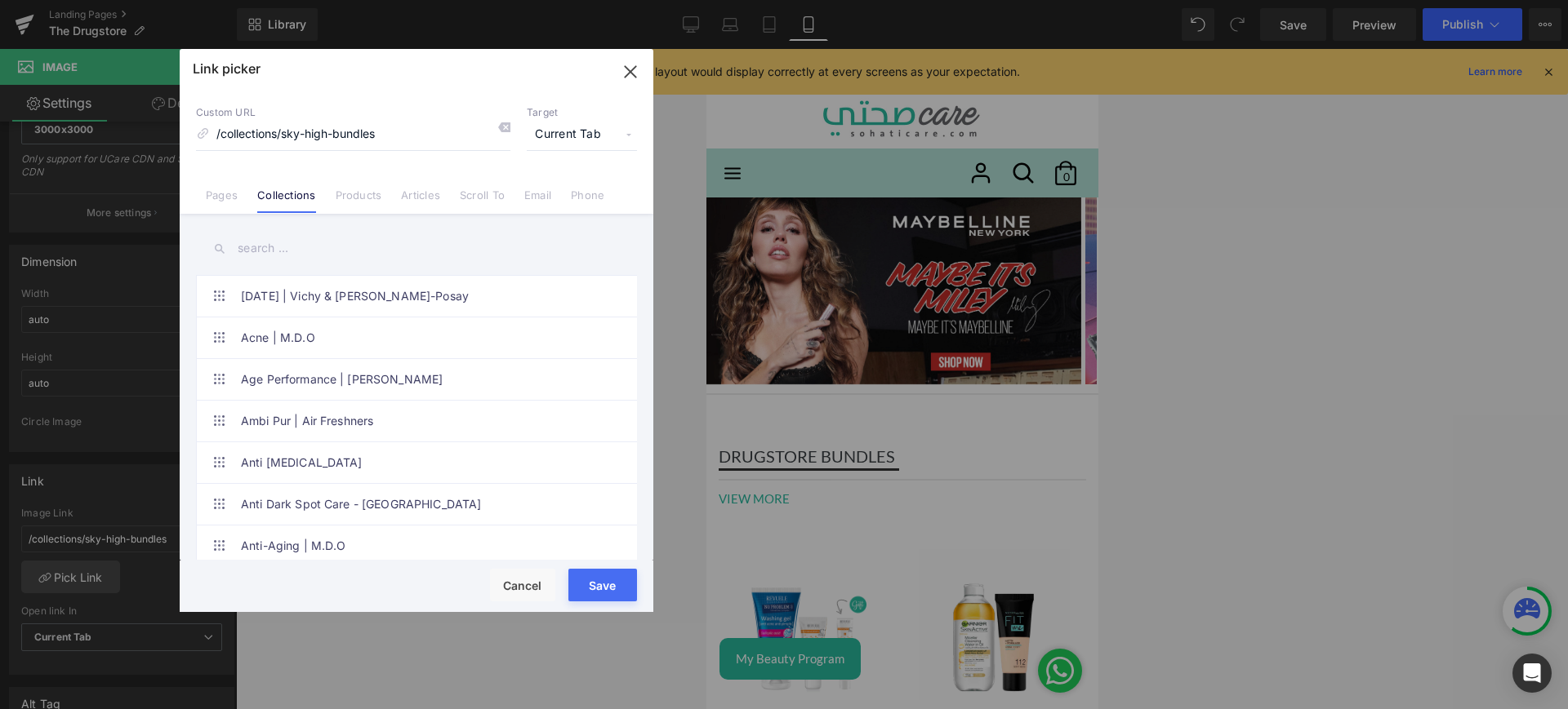
click at [226, 197] on link "Pages" at bounding box center [221, 200] width 32 height 25
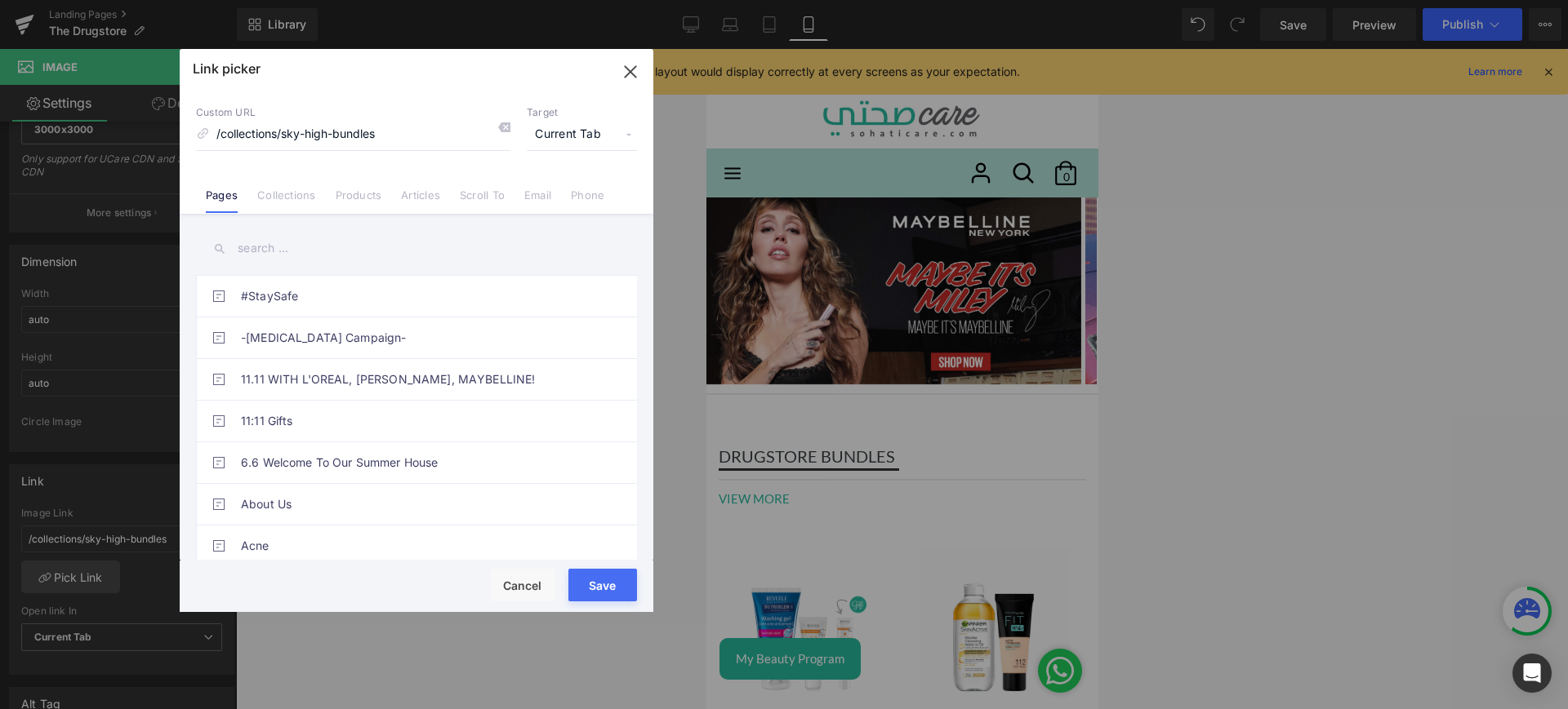
click at [281, 227] on div "#StaySafe -[MEDICAL_DATA] Campaign- 11.11 WITH L'OREAL, [PERSON_NAME], MAYBELLI…" at bounding box center [416, 389] width 474 height 350
click at [277, 247] on input "text" at bounding box center [416, 248] width 441 height 37
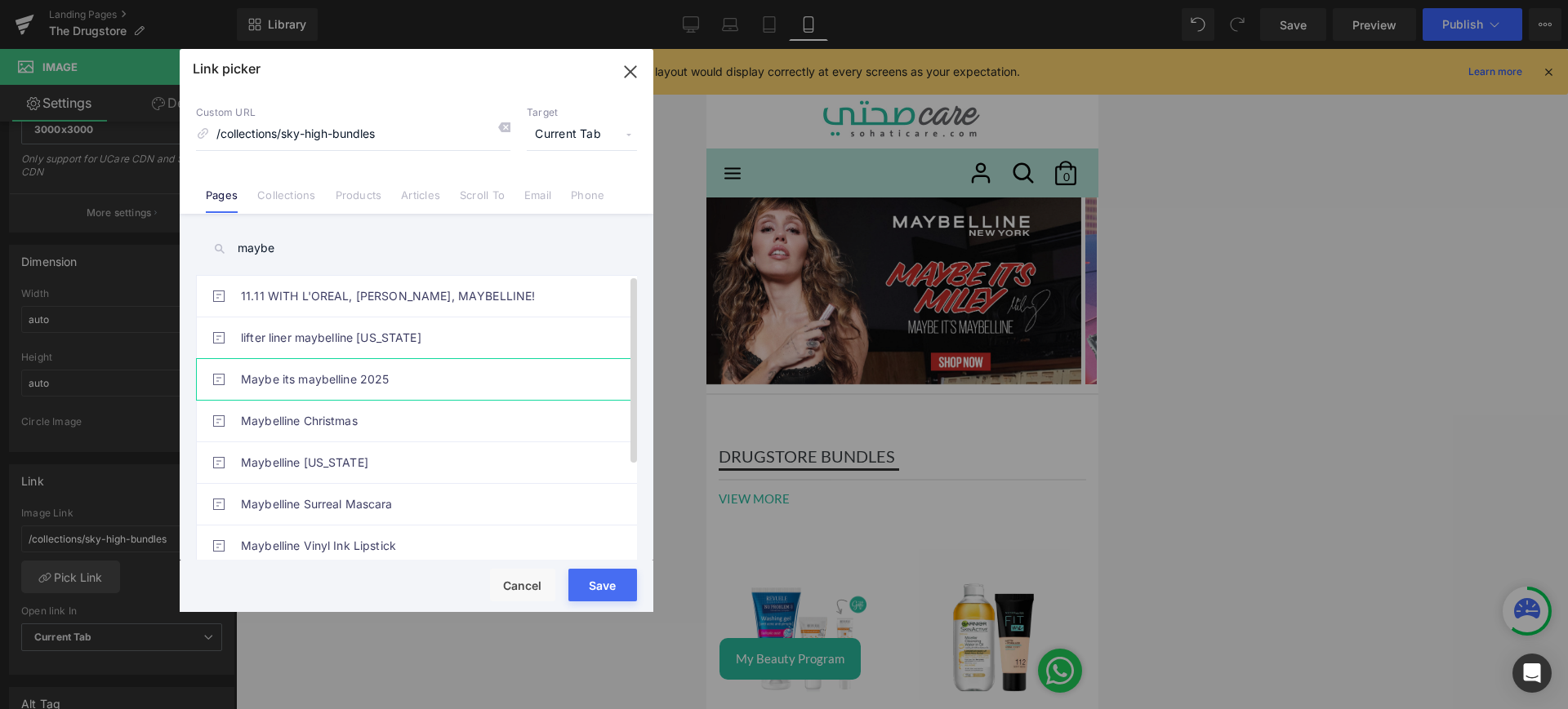
type input "maybe"
click at [379, 376] on link "Maybe its maybelline 2025" at bounding box center [420, 379] width 359 height 41
click at [613, 595] on button "Save" at bounding box center [603, 585] width 69 height 33
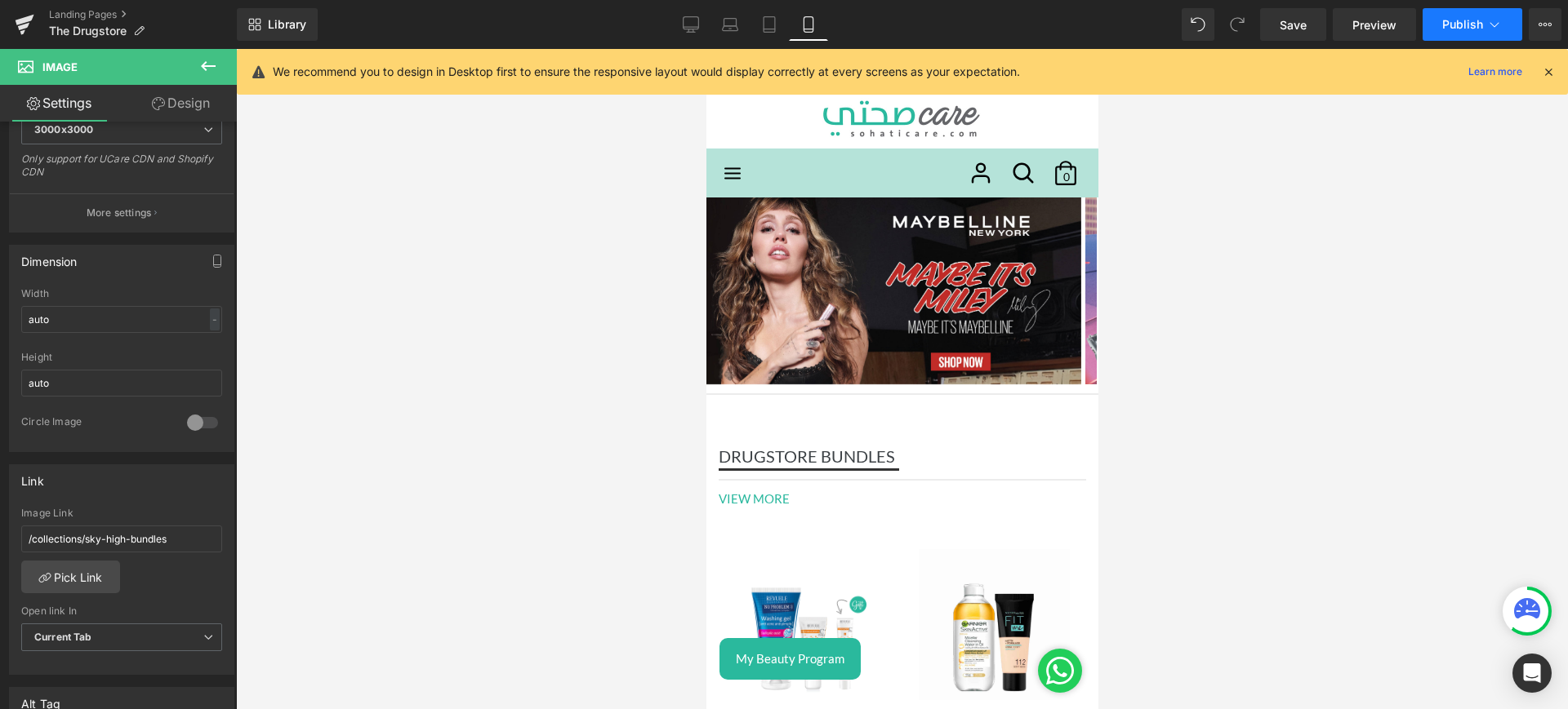
click at [1491, 19] on icon at bounding box center [1494, 24] width 16 height 16
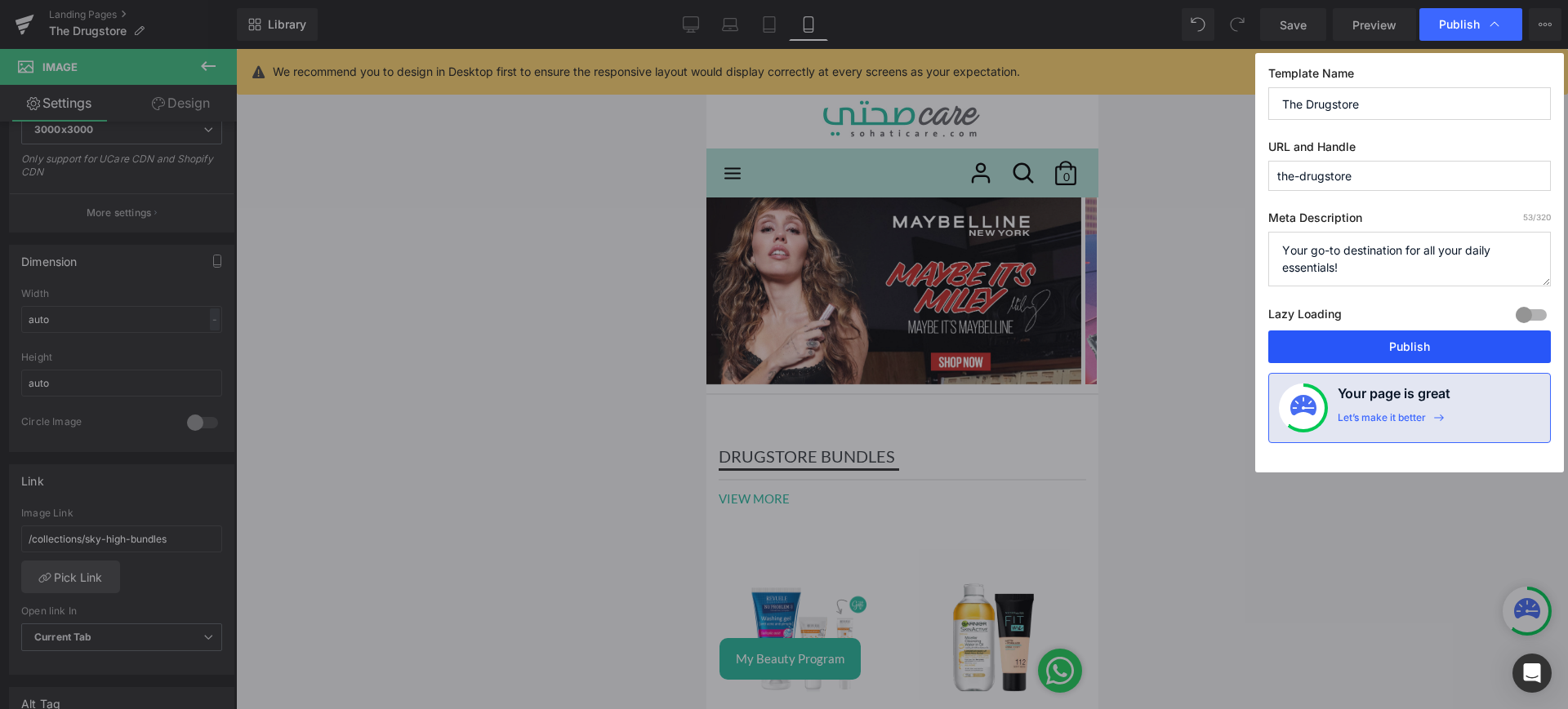
click at [1335, 354] on button "Publish" at bounding box center [1410, 347] width 283 height 33
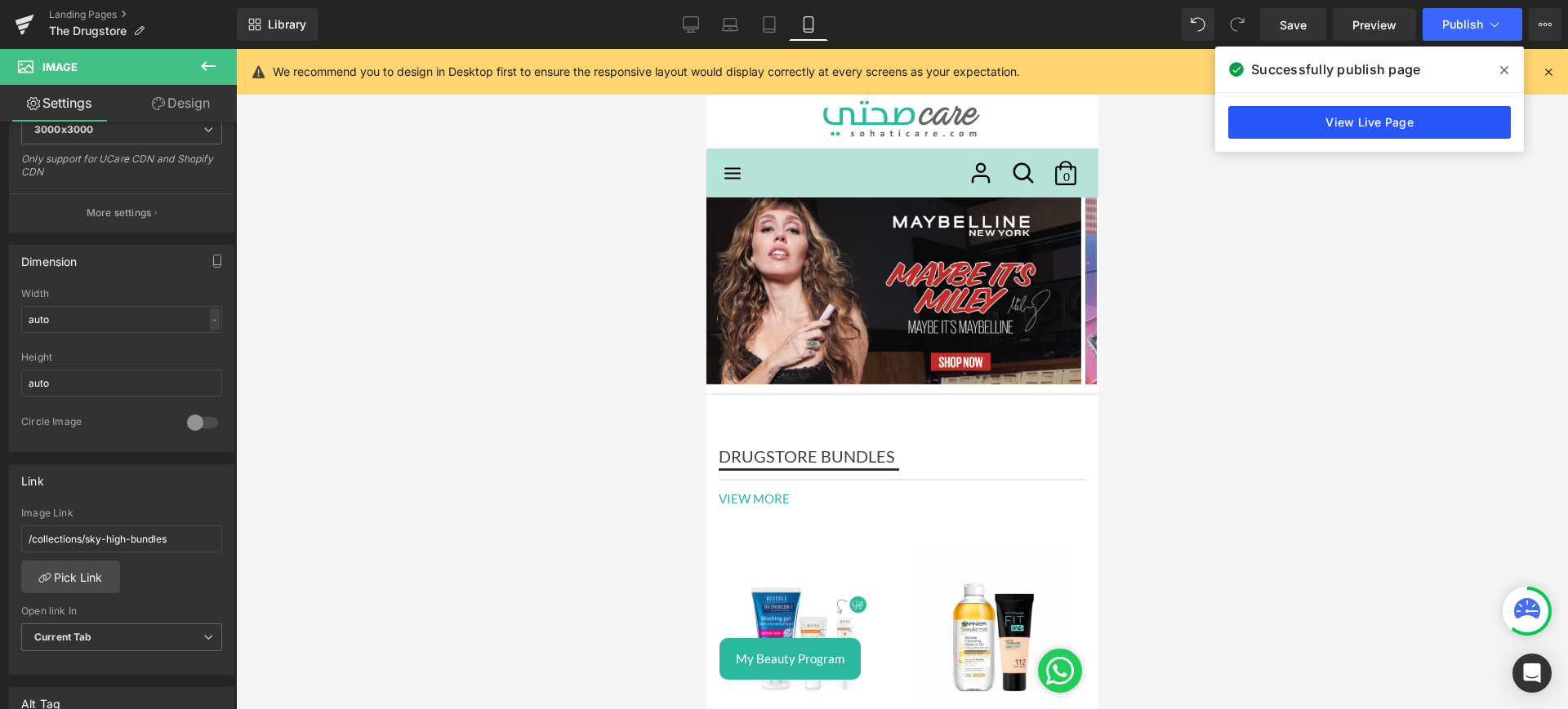
click at [1267, 118] on link "View Live Page" at bounding box center [1370, 122] width 283 height 33
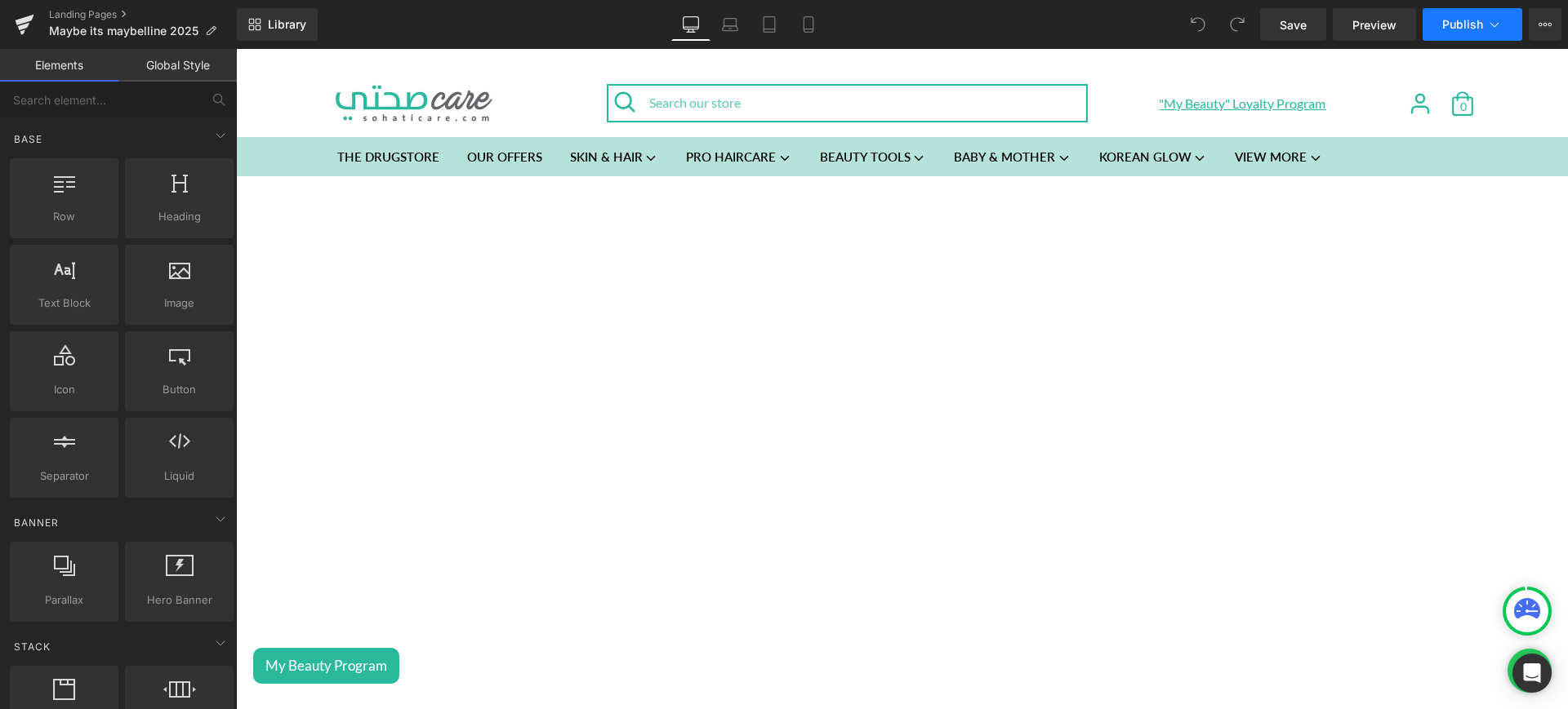
click at [1496, 32] on icon at bounding box center [1494, 24] width 16 height 16
click at [1549, 28] on icon at bounding box center [1545, 24] width 13 height 13
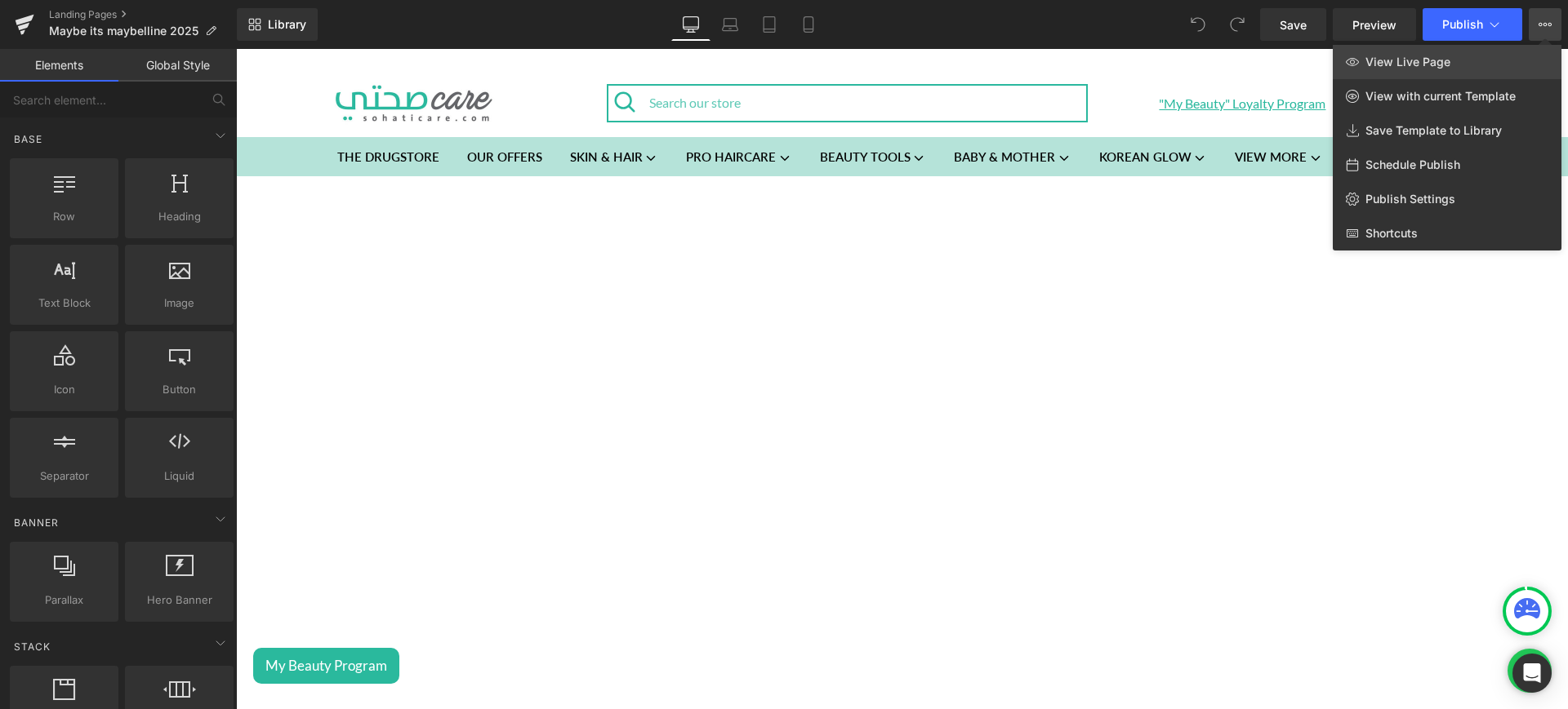
click at [1481, 53] on link "View Live Page" at bounding box center [1447, 62] width 229 height 34
